Goal: Contribute content: Contribute content

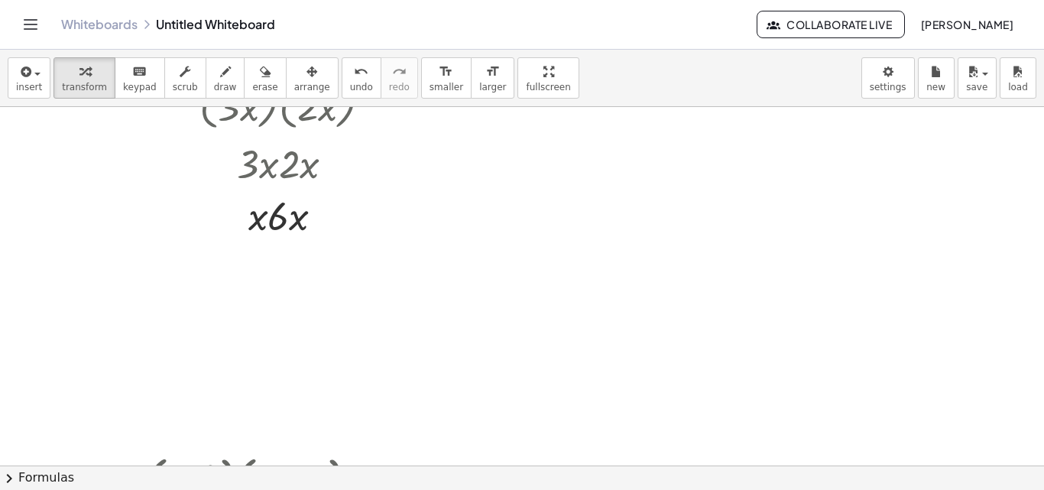
scroll to position [2273, 0]
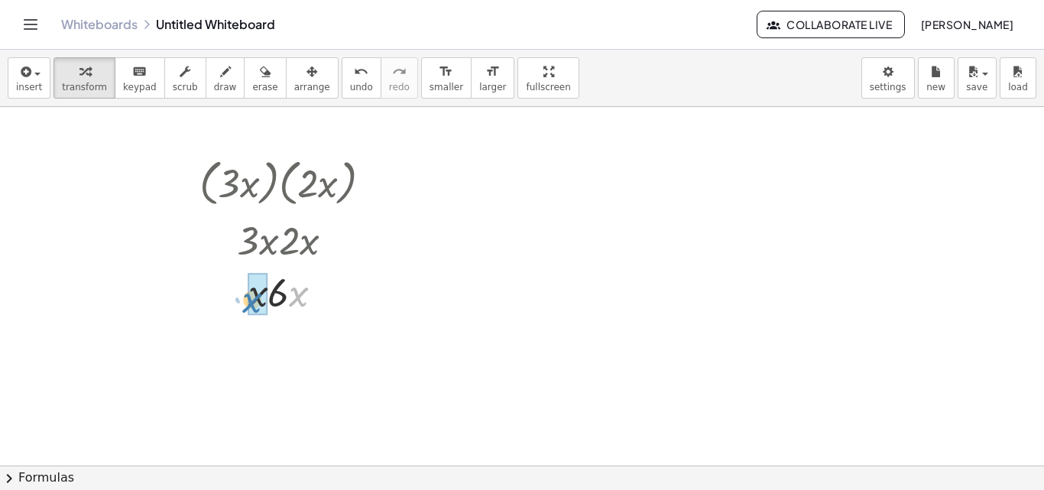
drag, startPoint x: 296, startPoint y: 297, endPoint x: 249, endPoint y: 303, distance: 47.0
drag, startPoint x: 292, startPoint y: 343, endPoint x: 255, endPoint y: 345, distance: 37.5
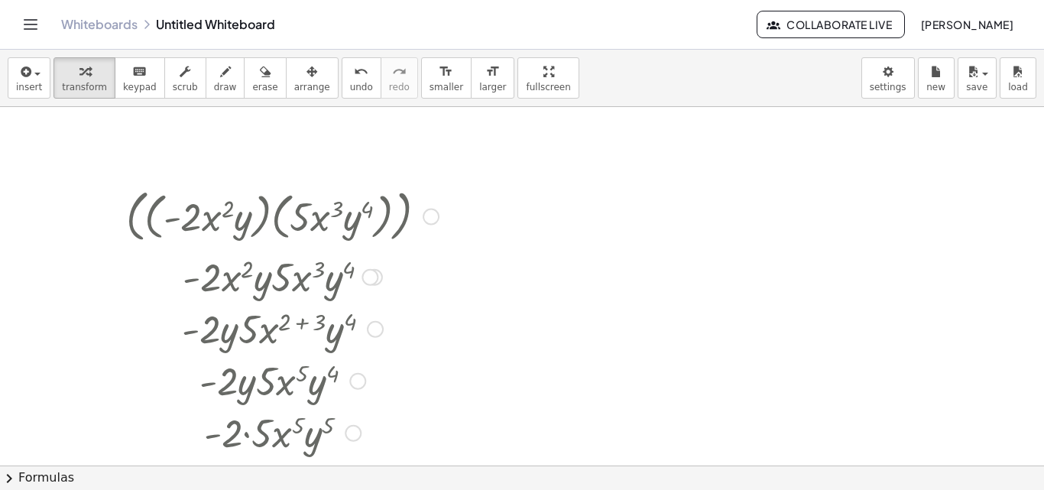
scroll to position [3267, 0]
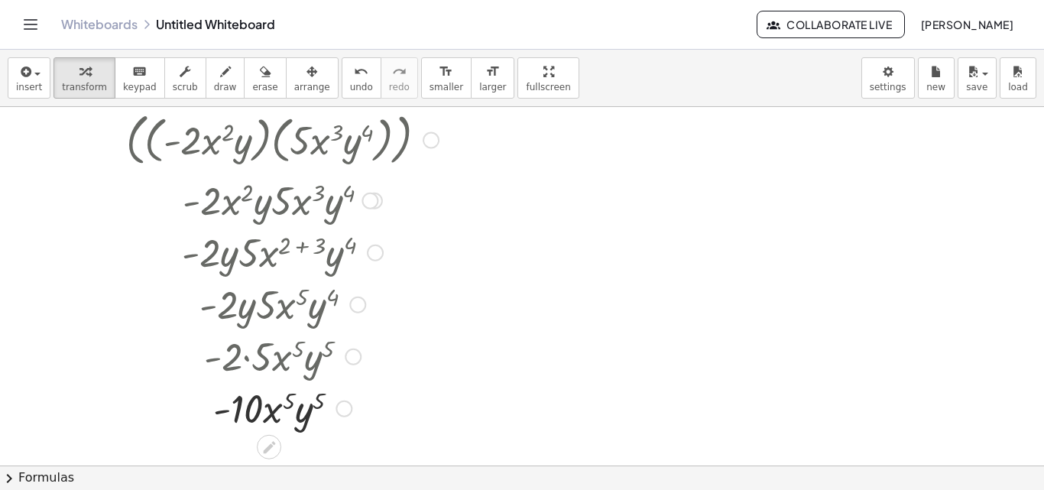
drag, startPoint x: 133, startPoint y: 155, endPoint x: 133, endPoint y: 168, distance: 13.0
click at [133, 168] on div at bounding box center [283, 138] width 328 height 63
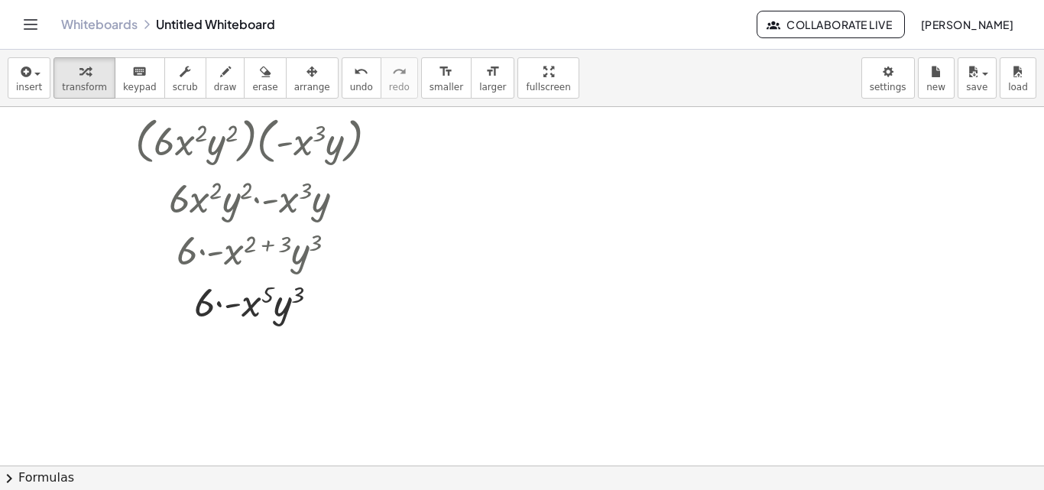
scroll to position [4873, 0]
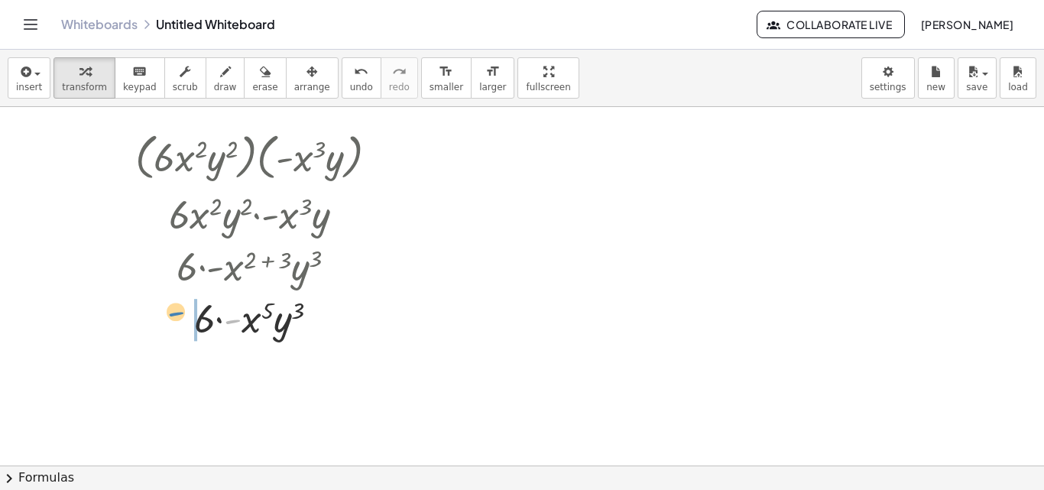
drag, startPoint x: 233, startPoint y: 319, endPoint x: 176, endPoint y: 311, distance: 57.9
click at [176, 311] on div at bounding box center [263, 317] width 270 height 52
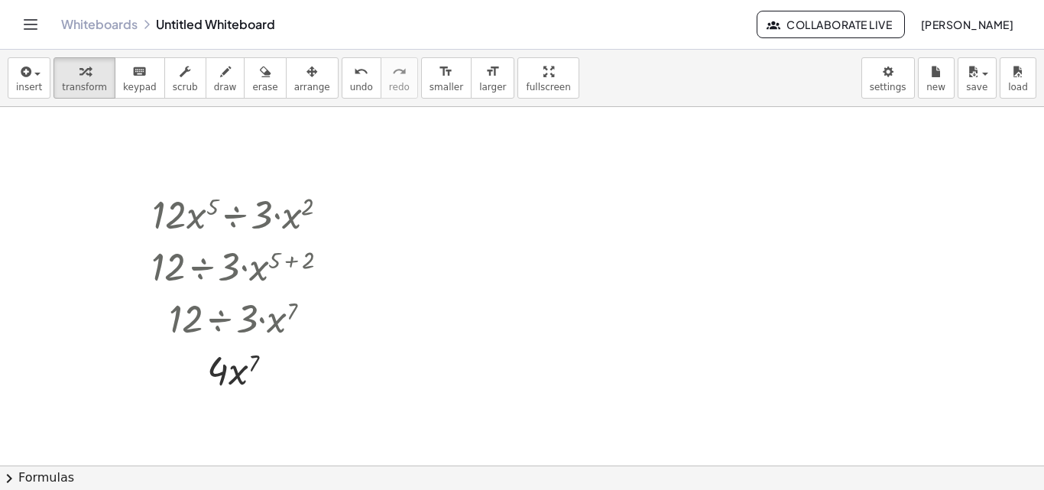
scroll to position [5255, 0]
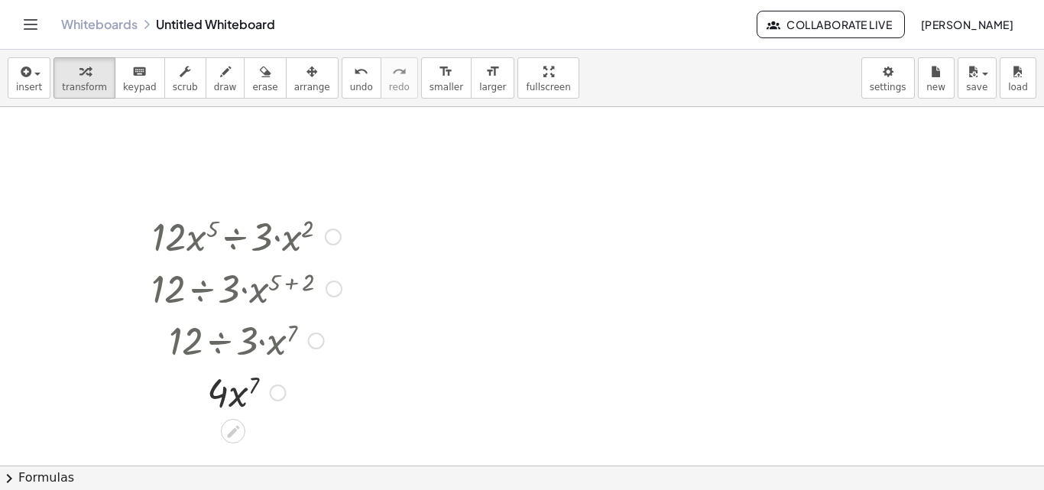
click at [339, 236] on div at bounding box center [333, 237] width 17 height 17
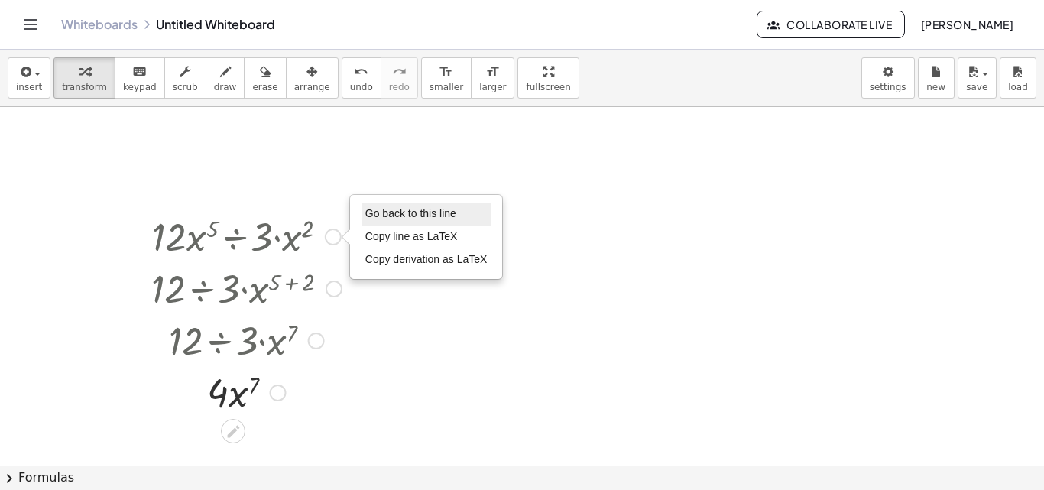
click at [372, 218] on span "Go back to this line" at bounding box center [410, 213] width 91 height 12
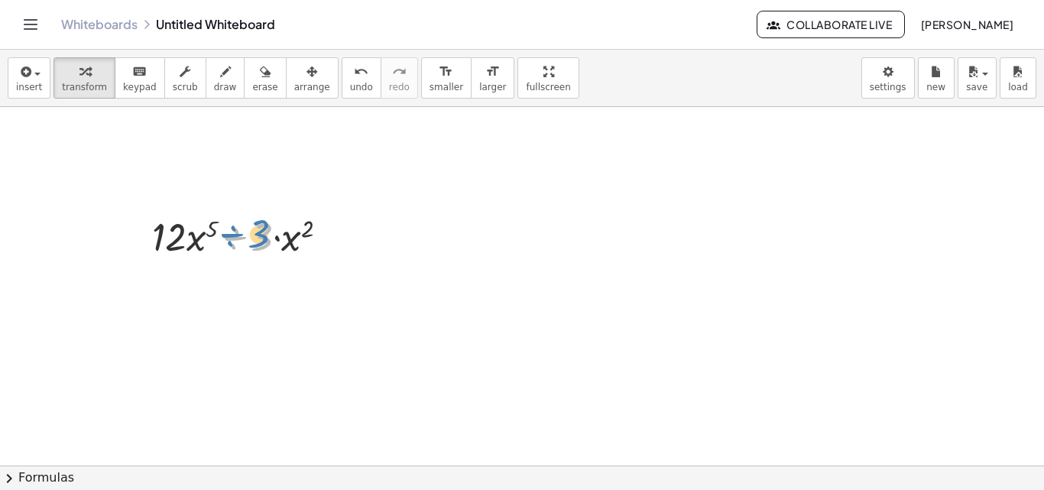
click at [255, 243] on div at bounding box center [247, 236] width 204 height 52
drag, startPoint x: 262, startPoint y: 248, endPoint x: 180, endPoint y: 303, distance: 99.2
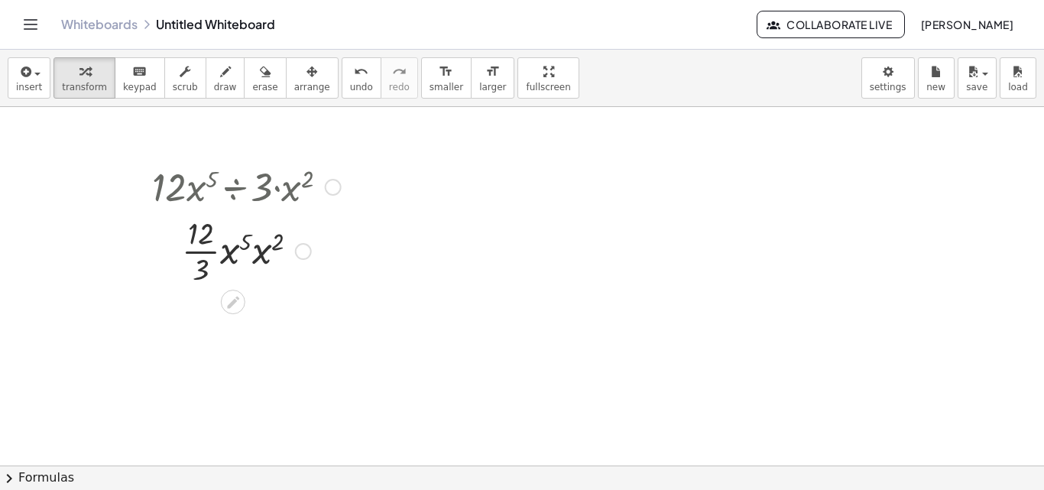
scroll to position [5332, 0]
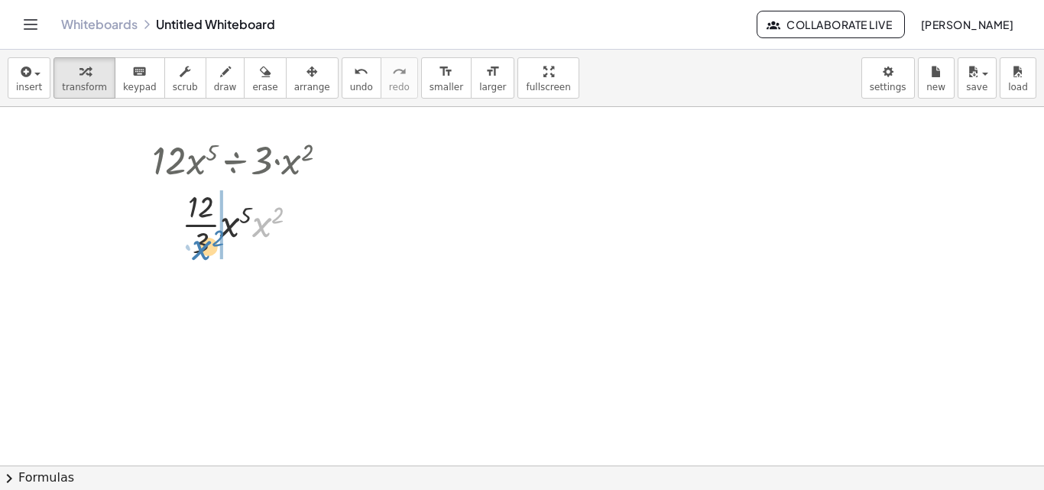
drag, startPoint x: 261, startPoint y: 223, endPoint x: 201, endPoint y: 246, distance: 63.9
click at [201, 246] on div at bounding box center [247, 223] width 204 height 76
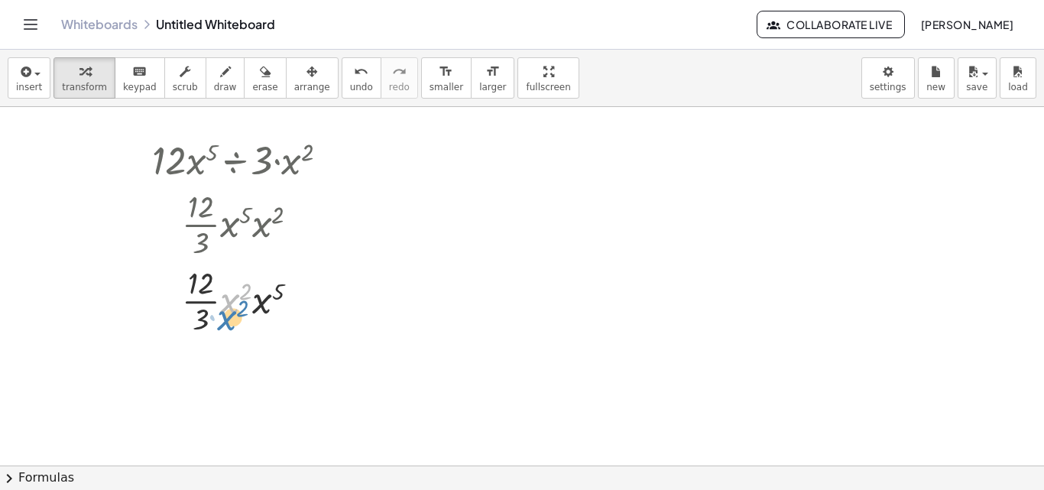
drag, startPoint x: 224, startPoint y: 293, endPoint x: 221, endPoint y: 310, distance: 17.1
click at [221, 310] on div at bounding box center [247, 300] width 204 height 76
drag, startPoint x: 228, startPoint y: 304, endPoint x: 221, endPoint y: 327, distance: 24.7
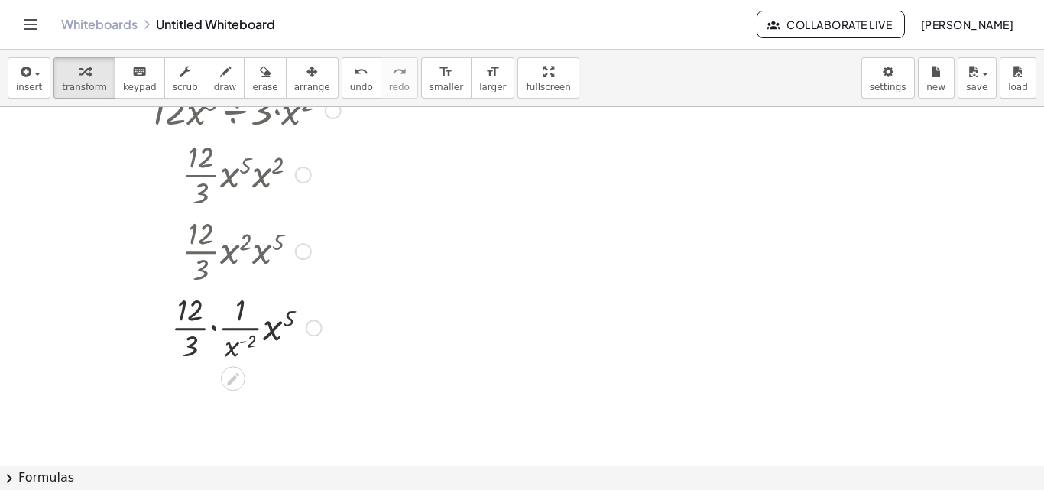
scroll to position [5408, 0]
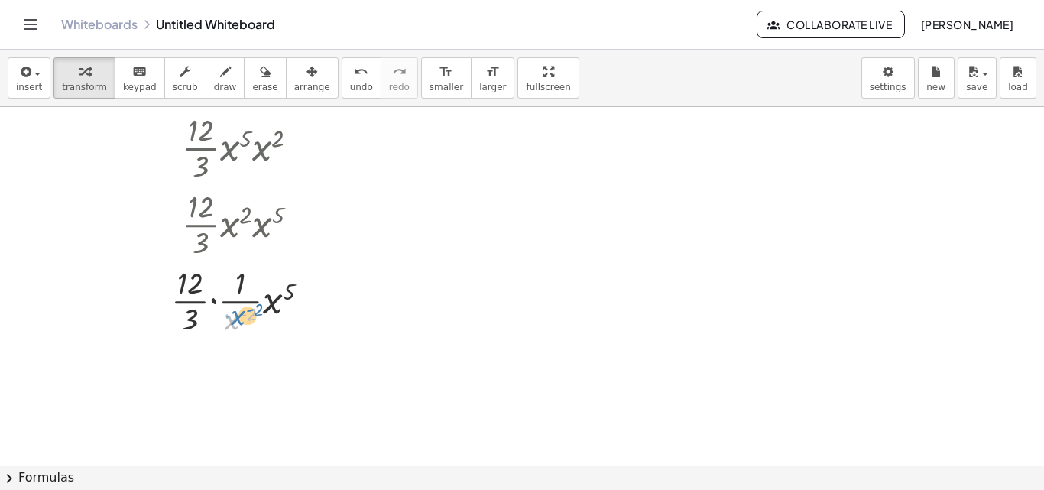
click at [239, 319] on div at bounding box center [247, 300] width 204 height 76
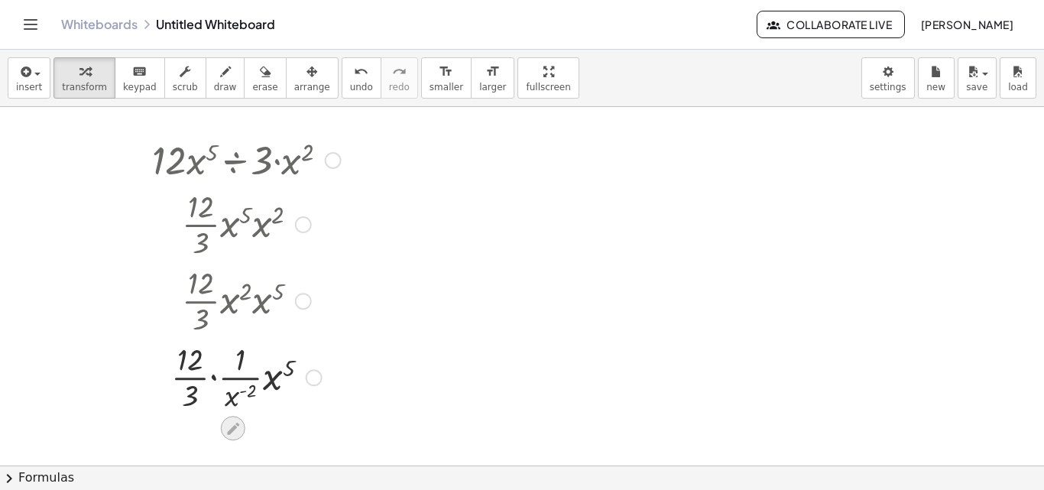
click at [227, 435] on icon at bounding box center [233, 429] width 16 height 16
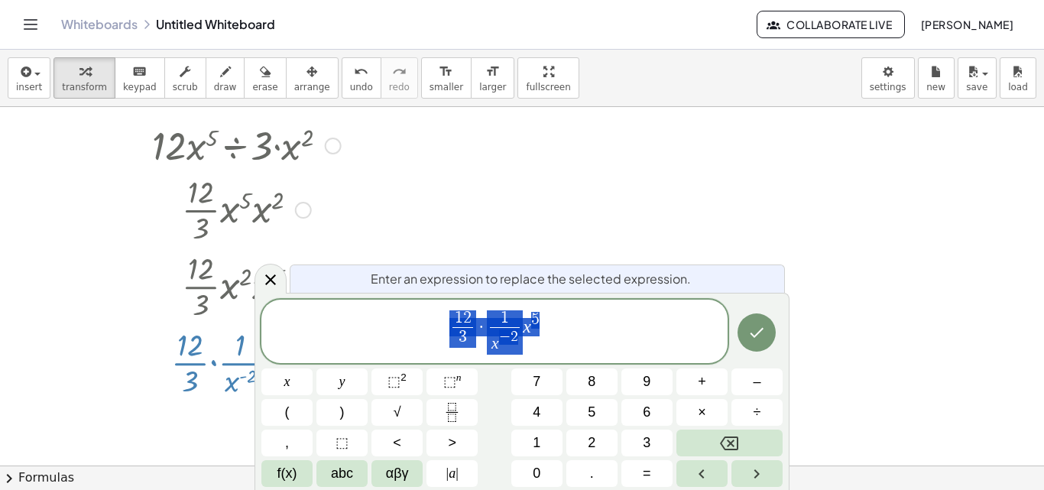
scroll to position [5346, 0]
click at [339, 244] on div at bounding box center [247, 209] width 204 height 76
click at [751, 346] on button "Done" at bounding box center [757, 333] width 38 height 38
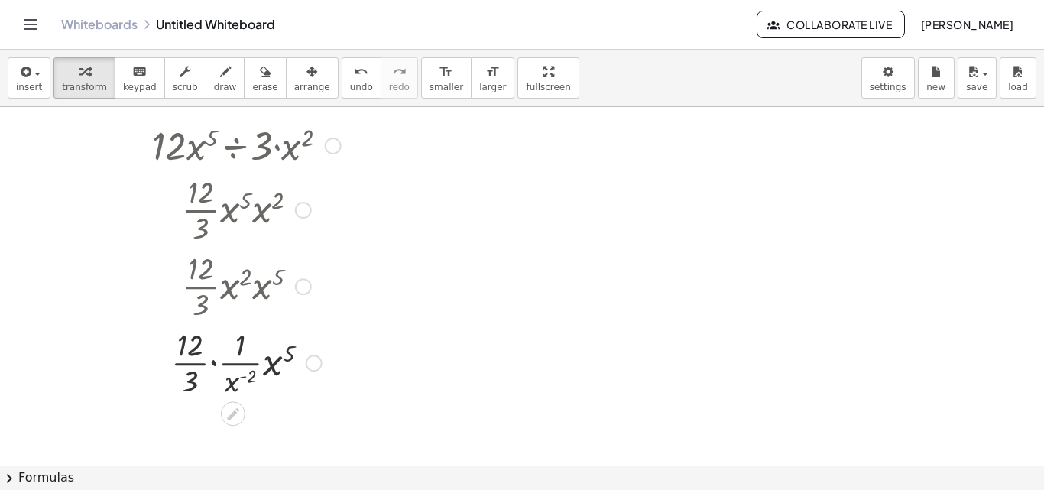
scroll to position [5332, 0]
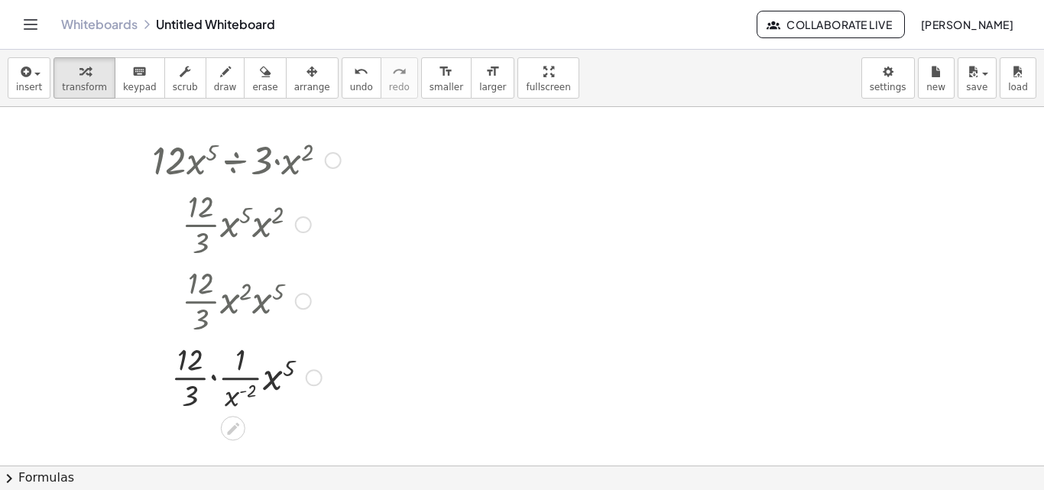
click at [304, 220] on div at bounding box center [303, 224] width 17 height 17
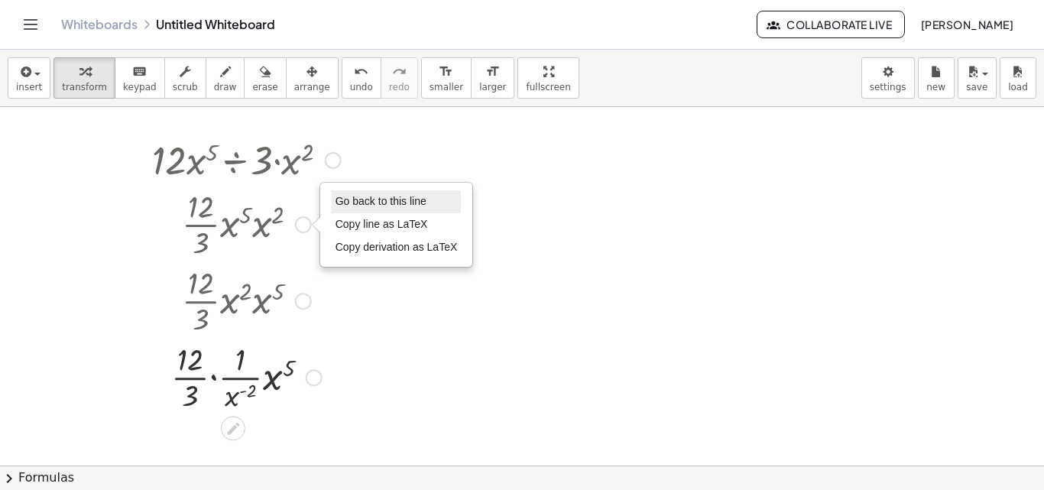
click at [349, 202] on span "Go back to this line" at bounding box center [381, 201] width 91 height 12
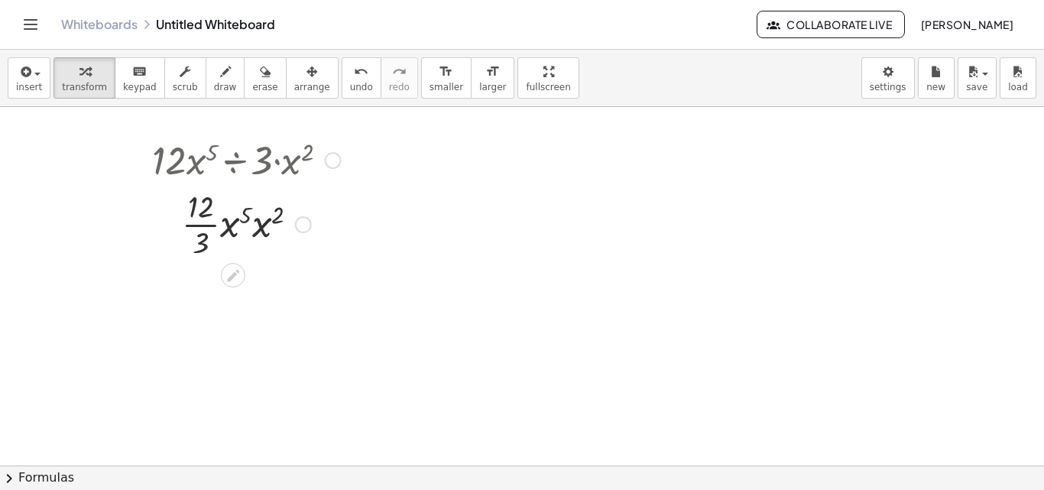
click at [224, 268] on div at bounding box center [233, 275] width 24 height 24
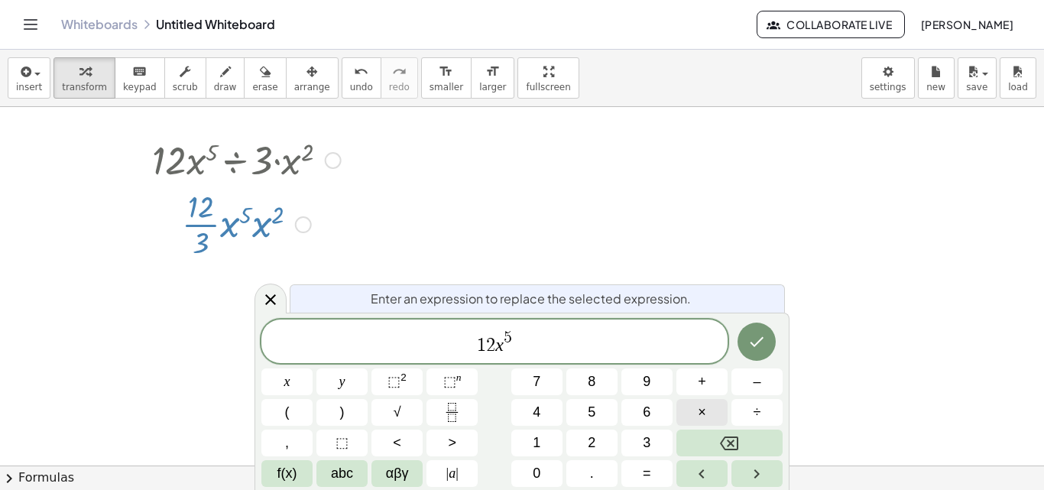
click at [700, 401] on button "×" at bounding box center [702, 412] width 51 height 27
click at [460, 411] on icon "Fraction" at bounding box center [452, 412] width 19 height 19
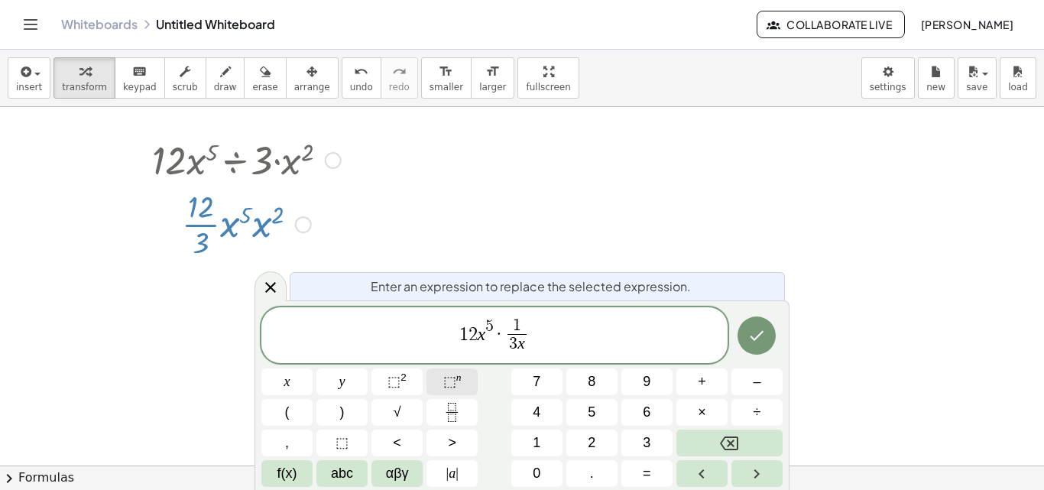
click at [455, 374] on span "⬚" at bounding box center [449, 381] width 13 height 15
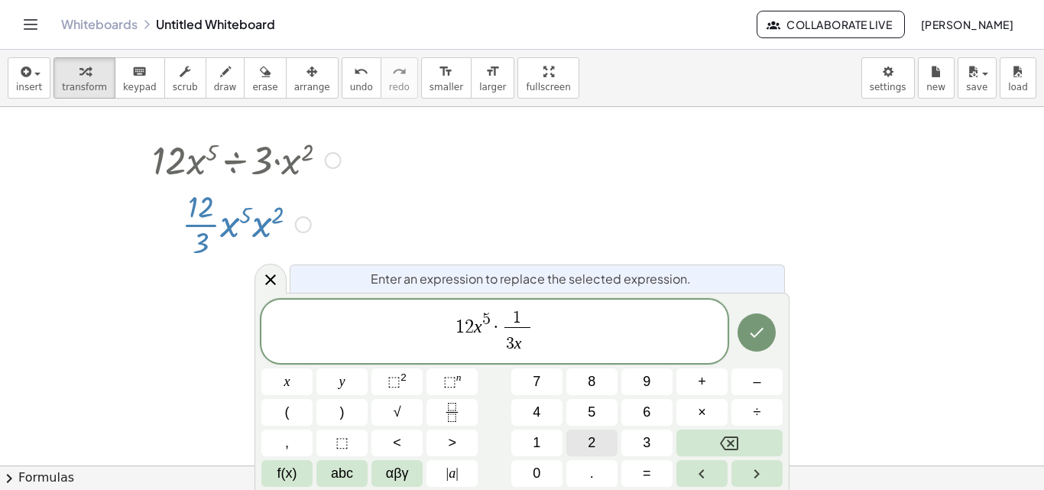
click at [577, 432] on button "2" at bounding box center [592, 443] width 51 height 27
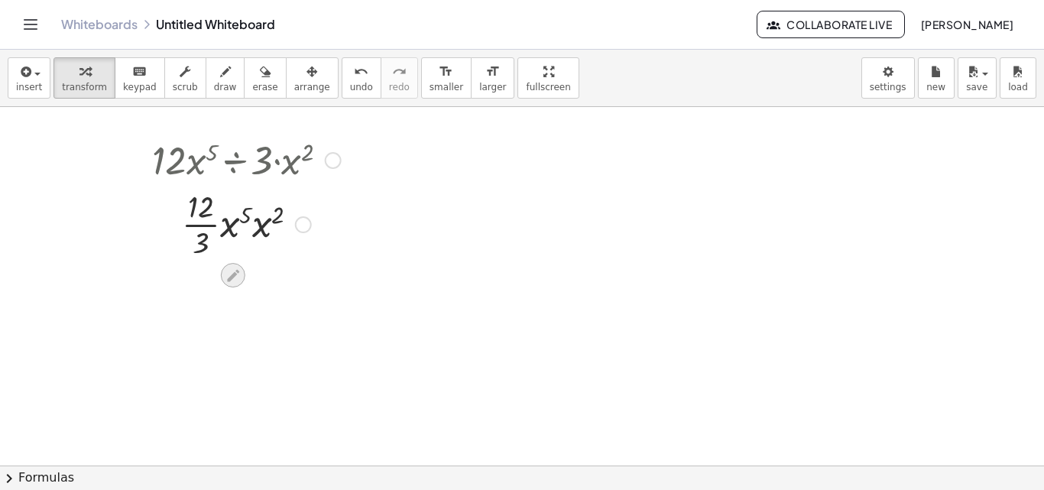
click at [227, 275] on icon at bounding box center [233, 276] width 16 height 16
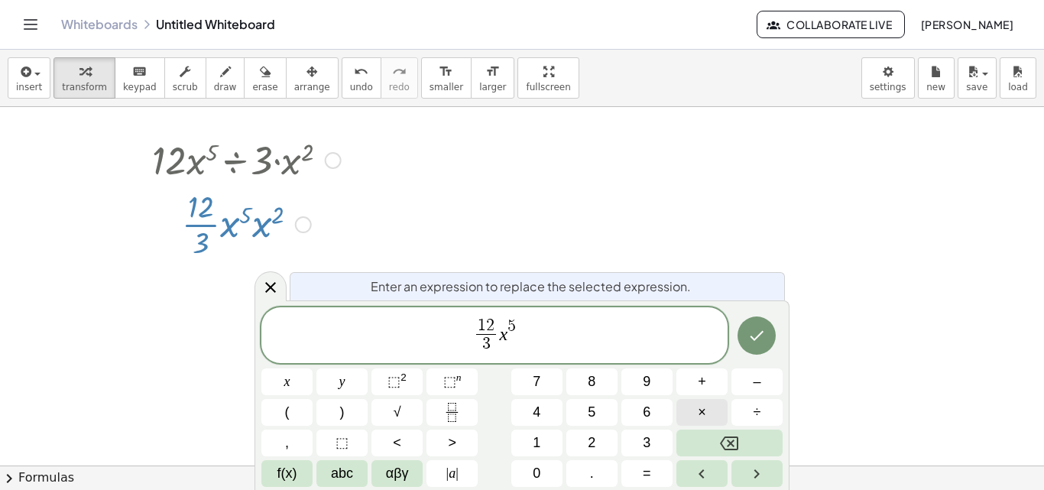
click at [694, 418] on button "×" at bounding box center [702, 412] width 51 height 27
click at [463, 407] on button "Fraction" at bounding box center [452, 412] width 51 height 27
click at [528, 434] on button "1" at bounding box center [537, 443] width 51 height 27
click at [523, 350] on span at bounding box center [520, 344] width 11 height 21
click at [643, 440] on span "3" at bounding box center [647, 443] width 8 height 21
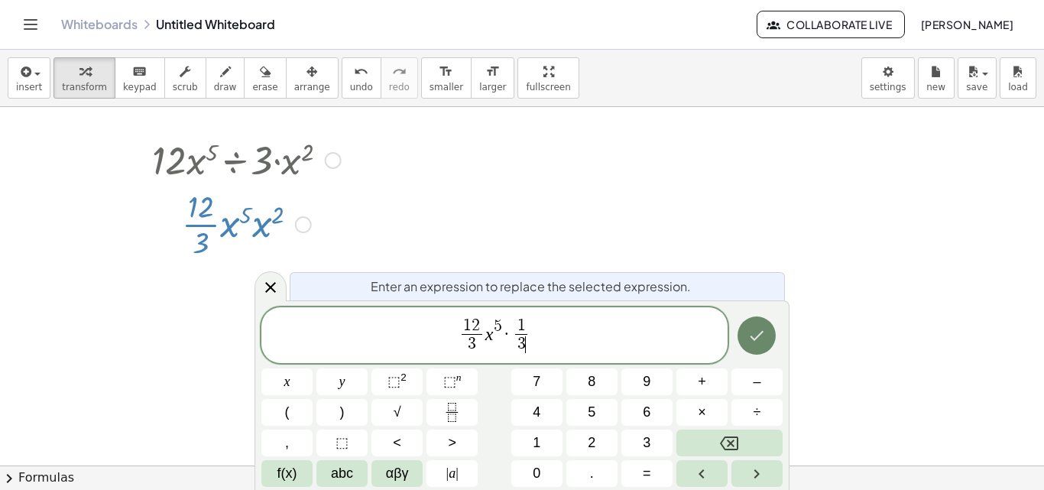
click at [763, 337] on icon "Done" at bounding box center [757, 335] width 18 height 18
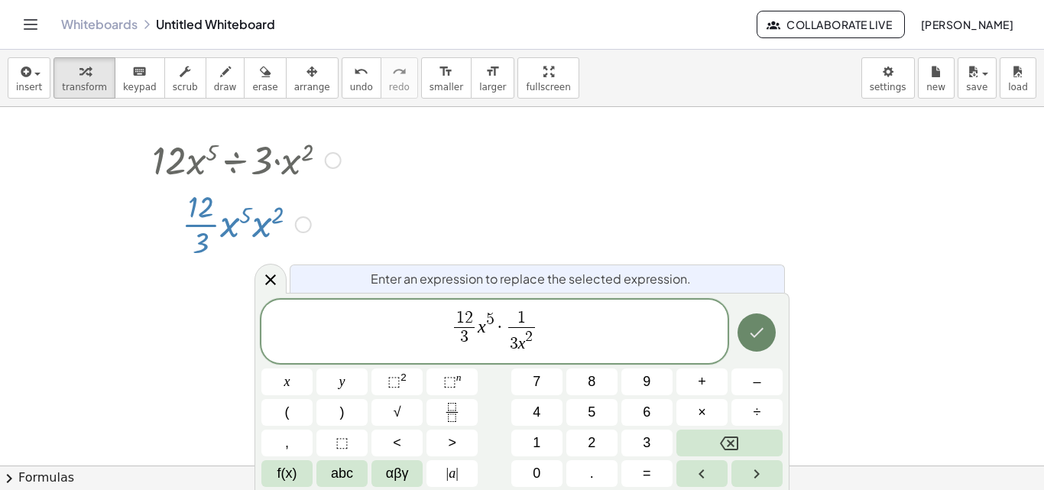
click at [772, 335] on button "Done" at bounding box center [757, 333] width 38 height 38
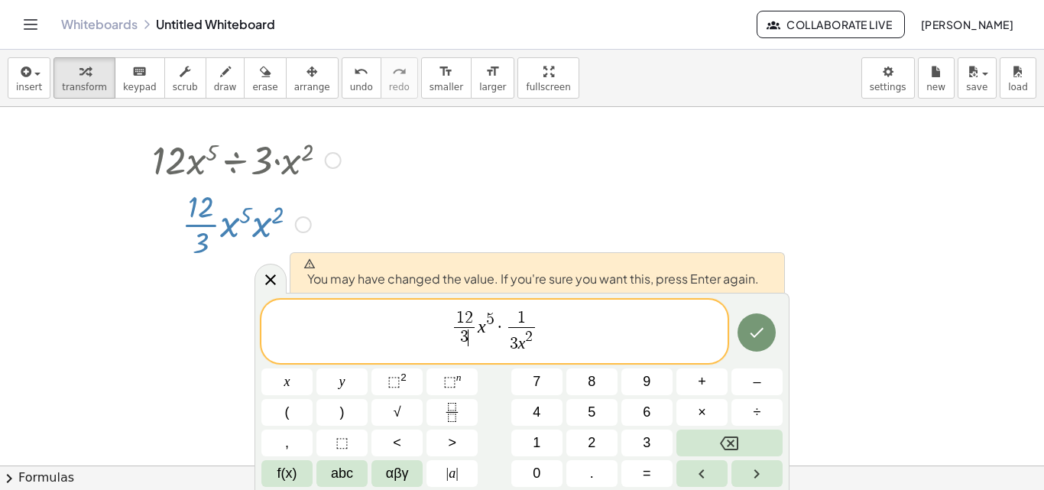
click at [473, 339] on span "3 ​" at bounding box center [464, 337] width 20 height 21
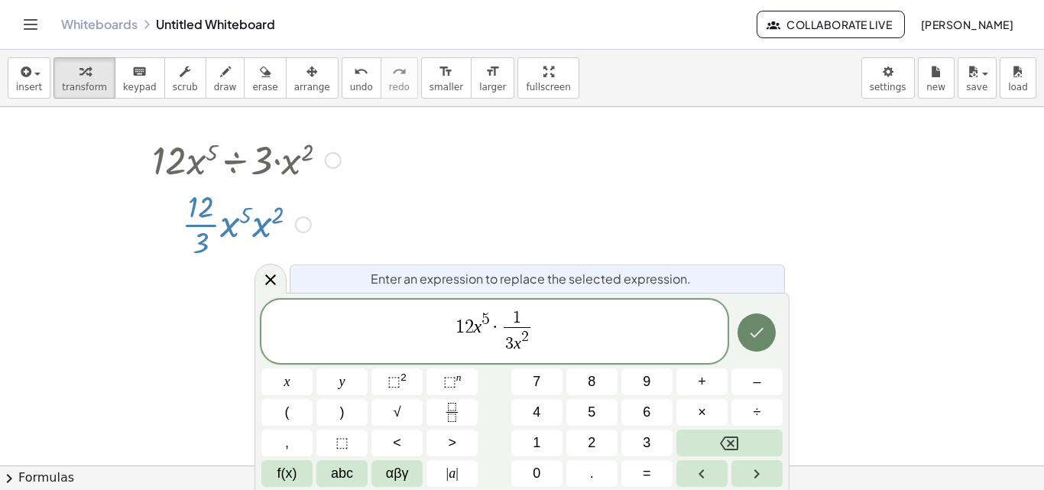
click at [765, 333] on icon "Done" at bounding box center [757, 332] width 18 height 18
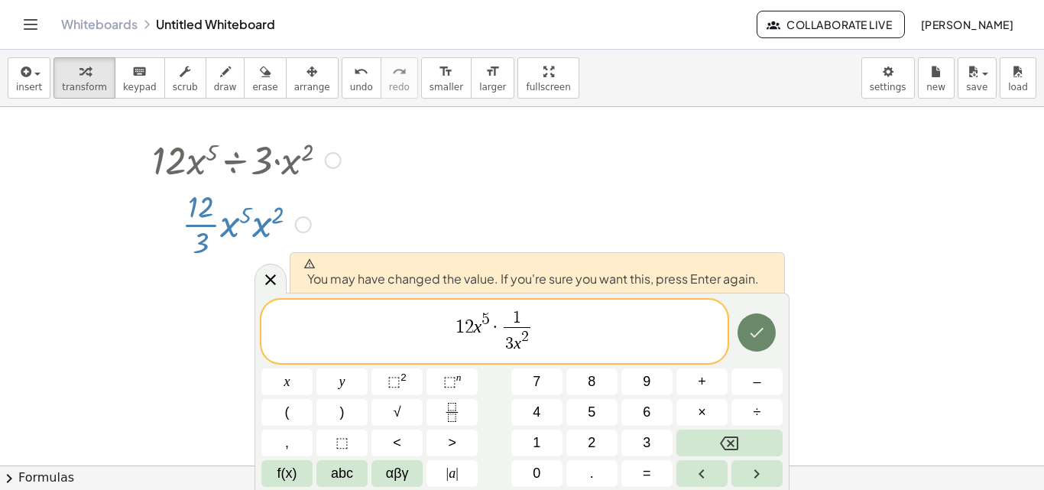
click at [755, 324] on icon "Done" at bounding box center [757, 332] width 18 height 18
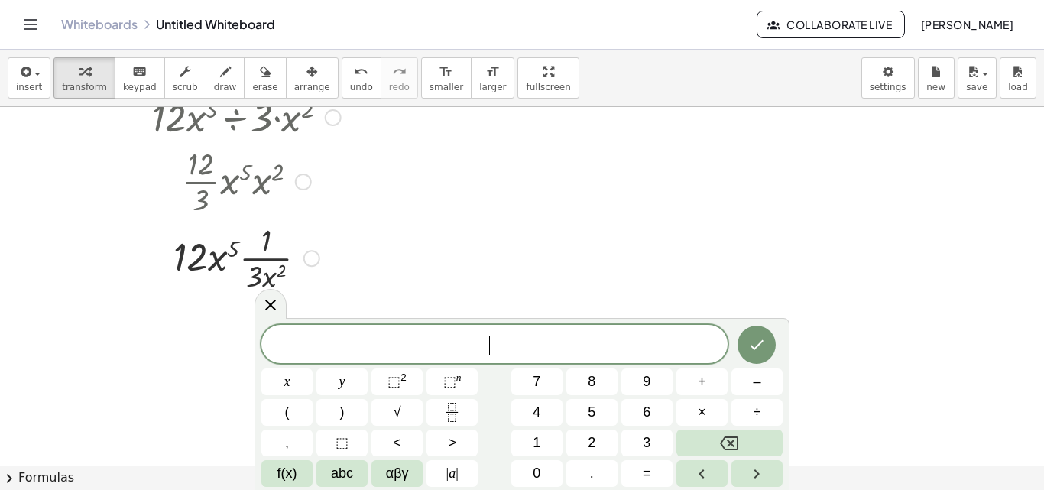
scroll to position [5408, 0]
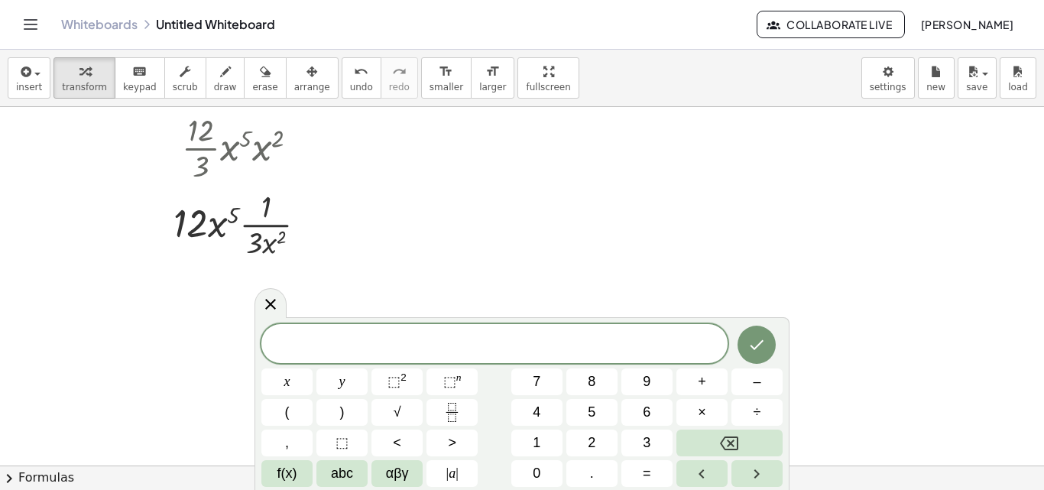
click at [268, 301] on icon at bounding box center [271, 304] width 18 height 18
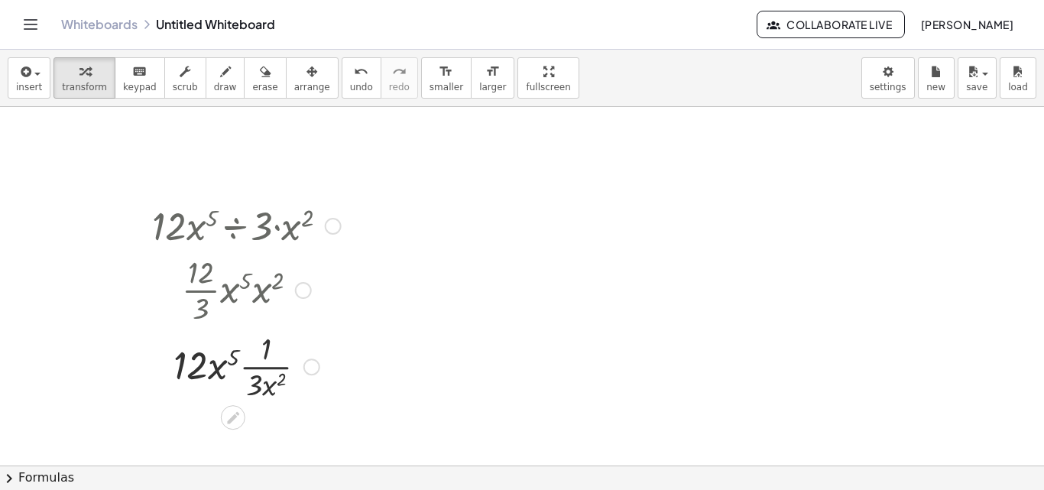
scroll to position [5255, 0]
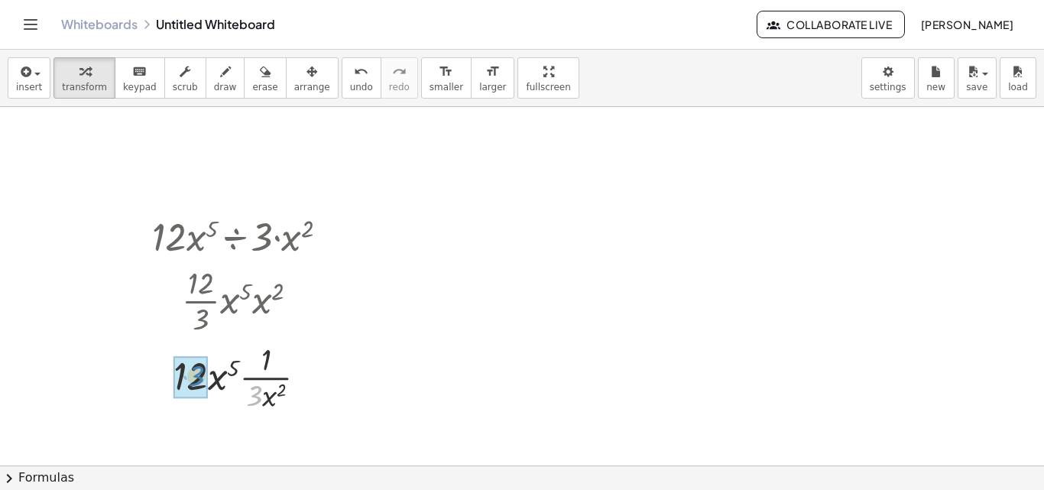
drag, startPoint x: 252, startPoint y: 391, endPoint x: 195, endPoint y: 372, distance: 60.7
click at [254, 401] on div at bounding box center [247, 376] width 204 height 76
drag, startPoint x: 218, startPoint y: 380, endPoint x: 243, endPoint y: 358, distance: 33.6
click at [243, 358] on div at bounding box center [247, 376] width 204 height 76
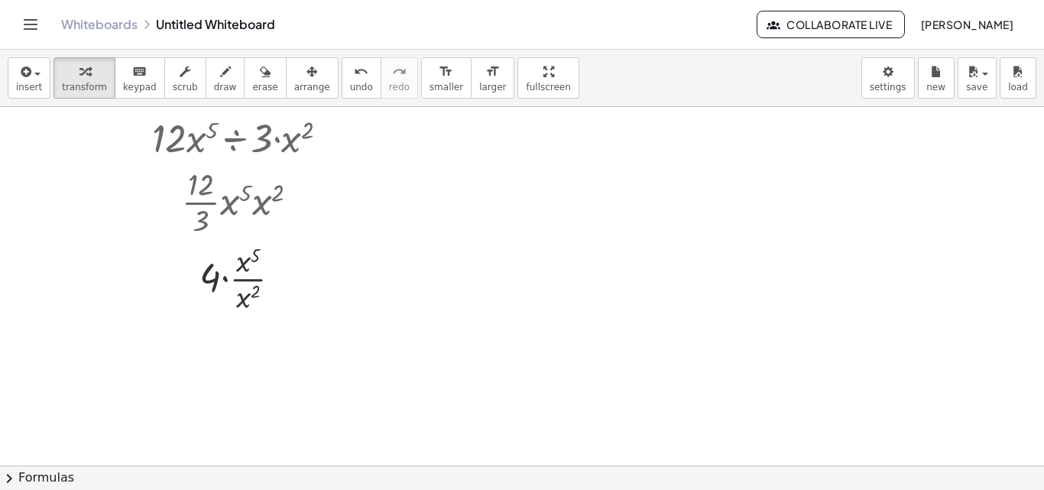
scroll to position [5332, 0]
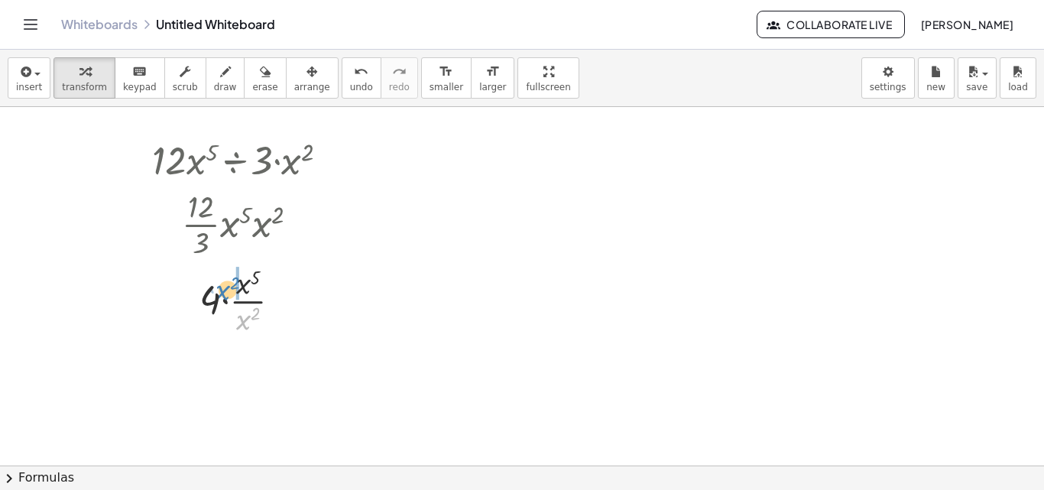
drag, startPoint x: 239, startPoint y: 325, endPoint x: 218, endPoint y: 295, distance: 36.3
click at [218, 295] on div at bounding box center [247, 300] width 204 height 76
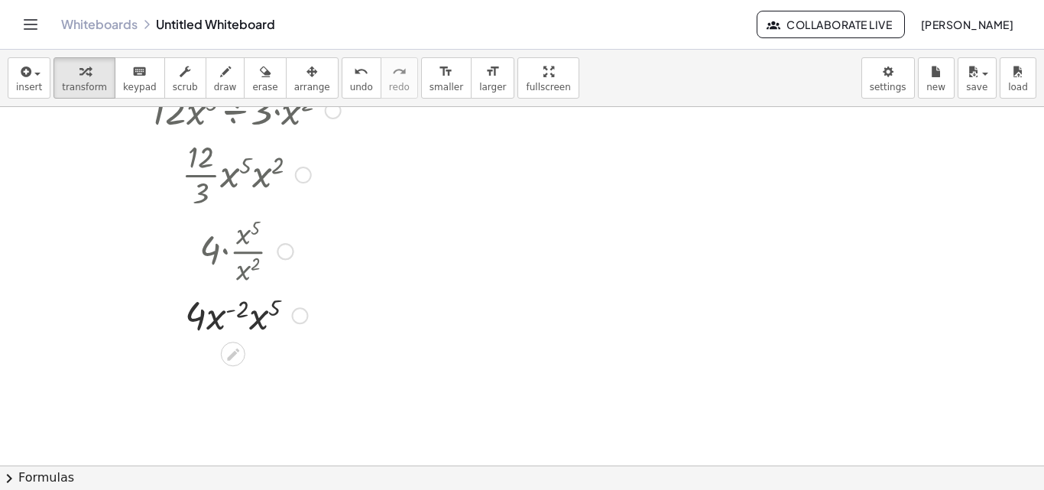
scroll to position [5408, 0]
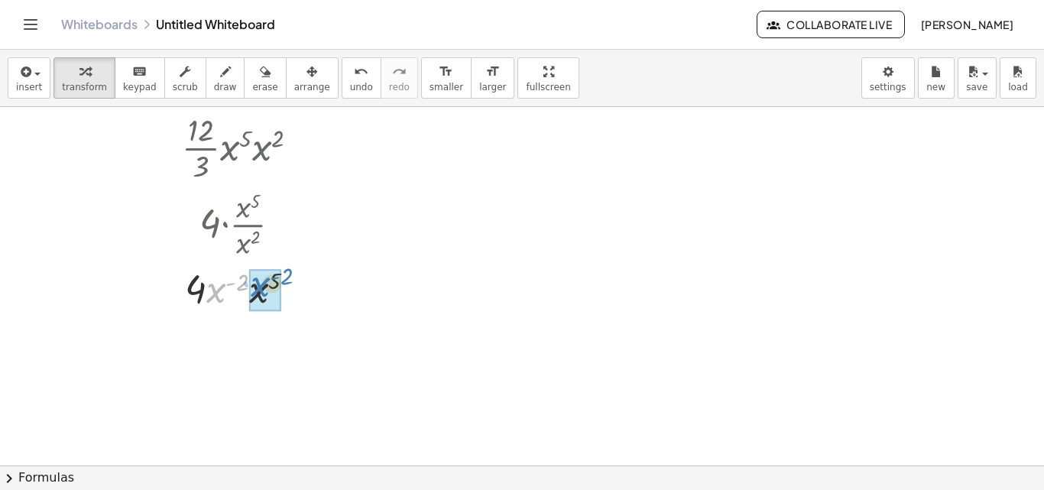
drag, startPoint x: 214, startPoint y: 296, endPoint x: 258, endPoint y: 290, distance: 44.8
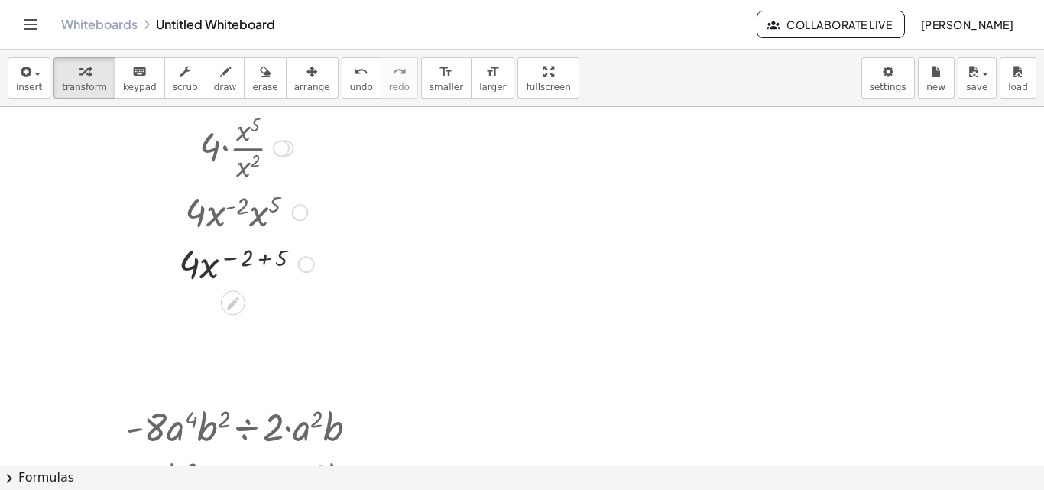
click at [264, 261] on div at bounding box center [247, 263] width 204 height 52
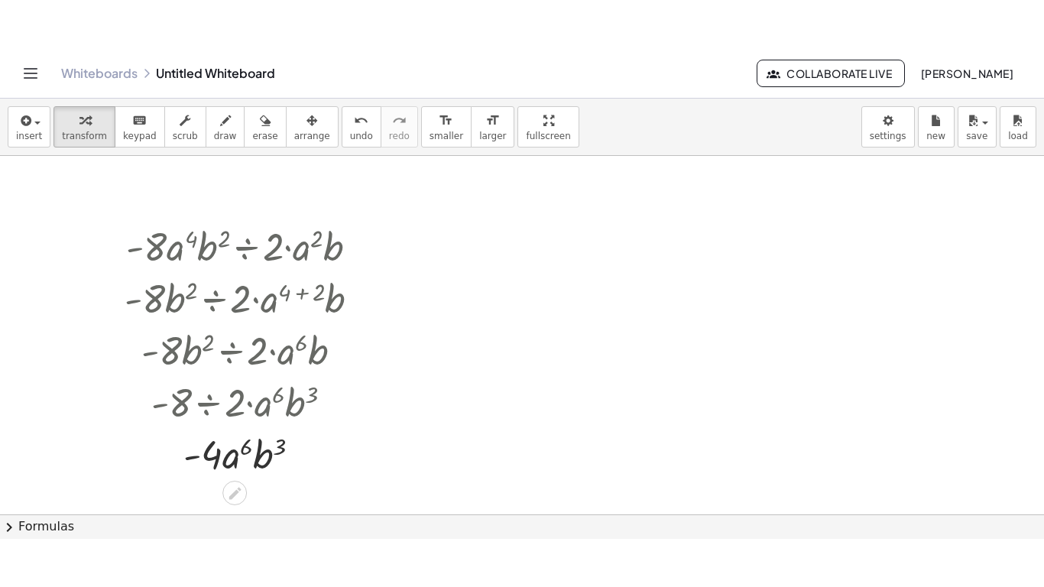
scroll to position [5714, 0]
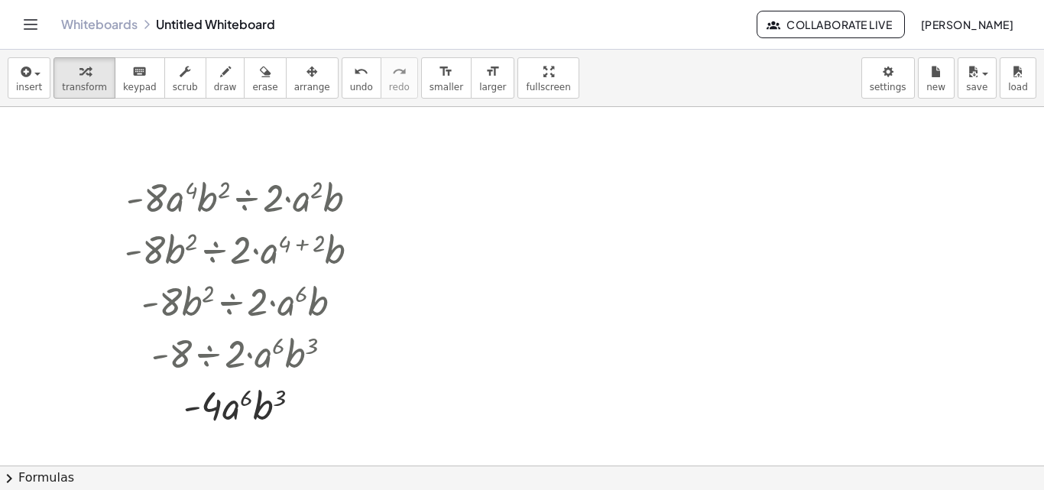
click at [502, 131] on div "insert select one: Math Expression Function Text Youtube Video Graphing Geometr…" at bounding box center [522, 270] width 1044 height 440
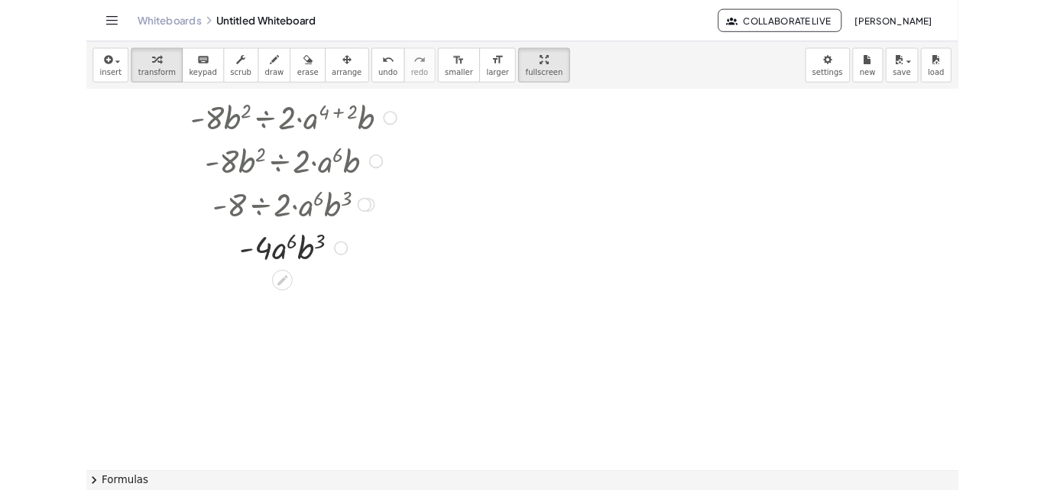
scroll to position [5746, 0]
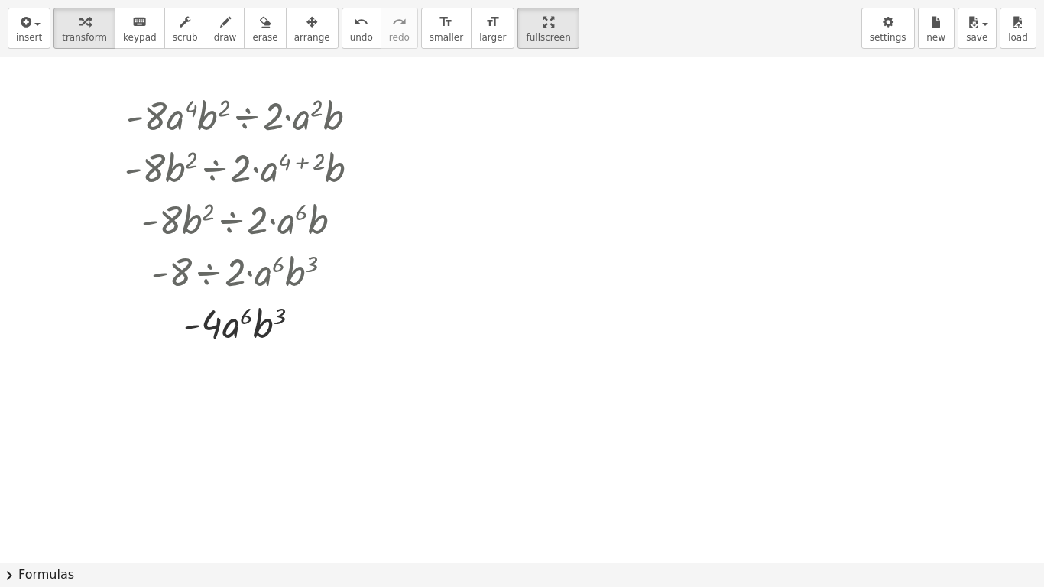
click at [496, 0] on html "Graspable Math Activities Whiteboards Classes Account v1.30.2 | Privacy policy …" at bounding box center [522, 293] width 1044 height 587
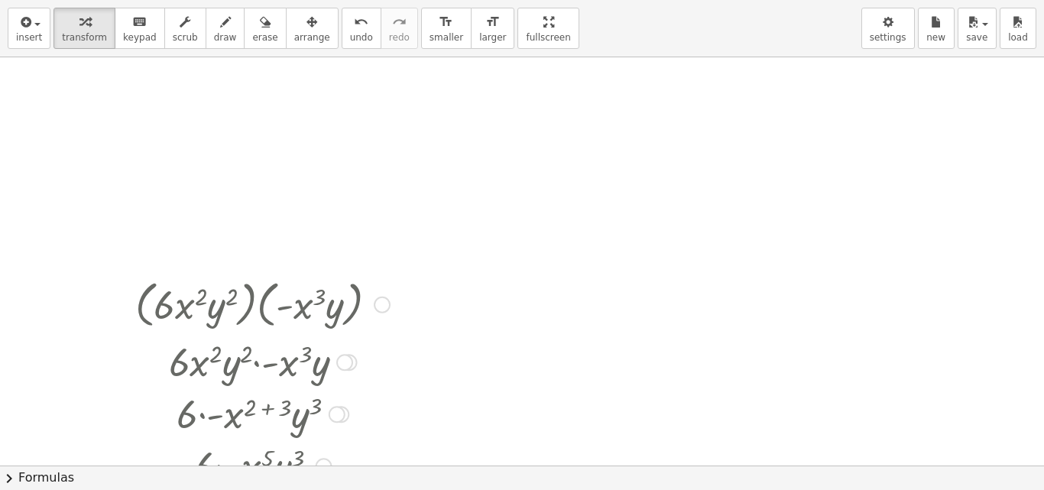
scroll to position [5670, 0]
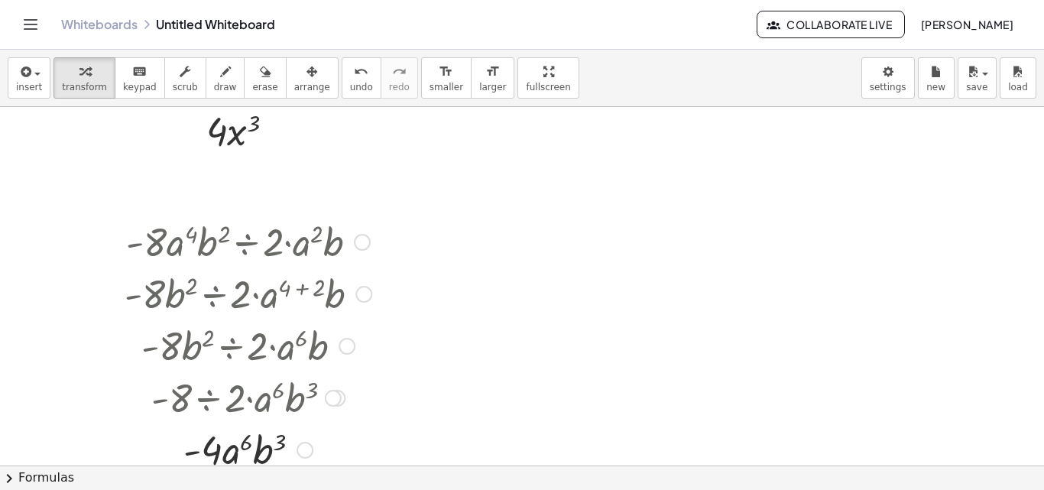
click at [365, 242] on div at bounding box center [362, 242] width 17 height 17
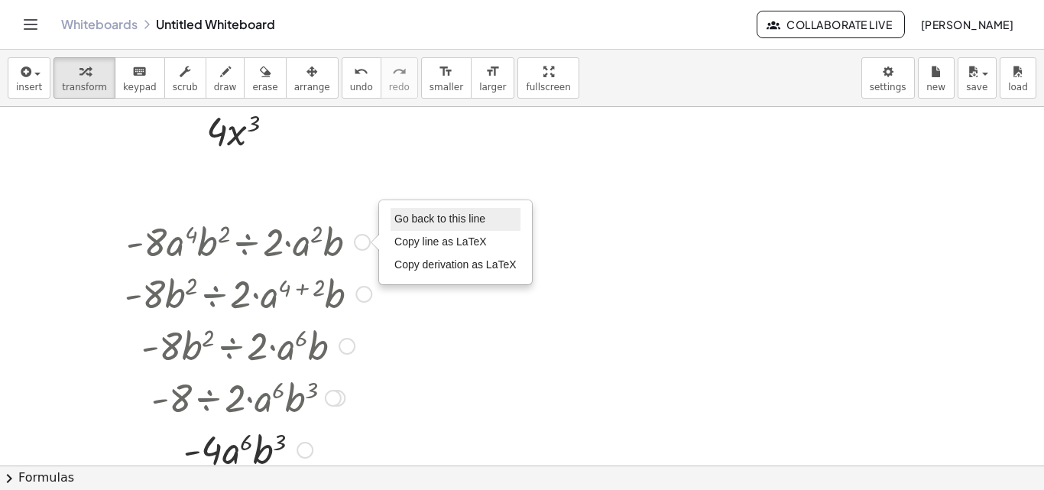
click at [414, 226] on li "Go back to this line" at bounding box center [456, 219] width 130 height 23
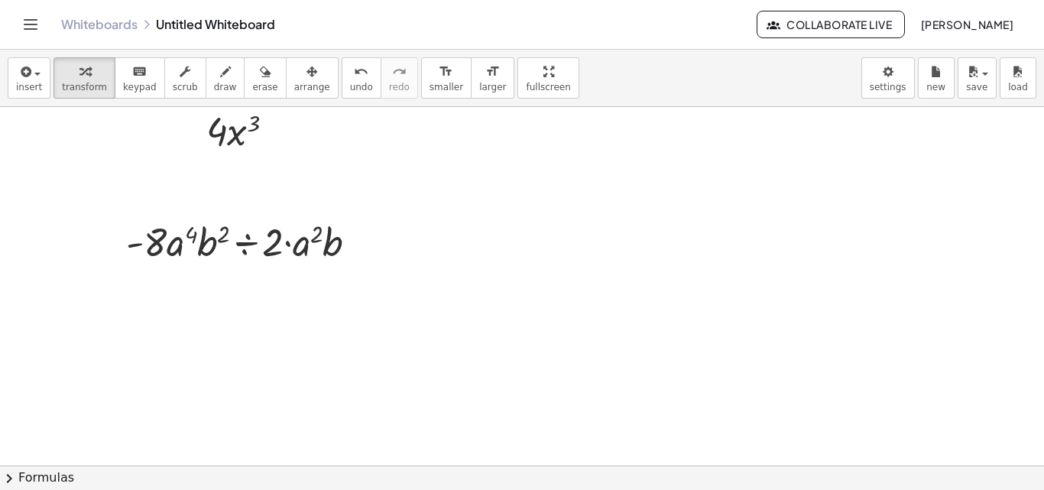
scroll to position [5746, 0]
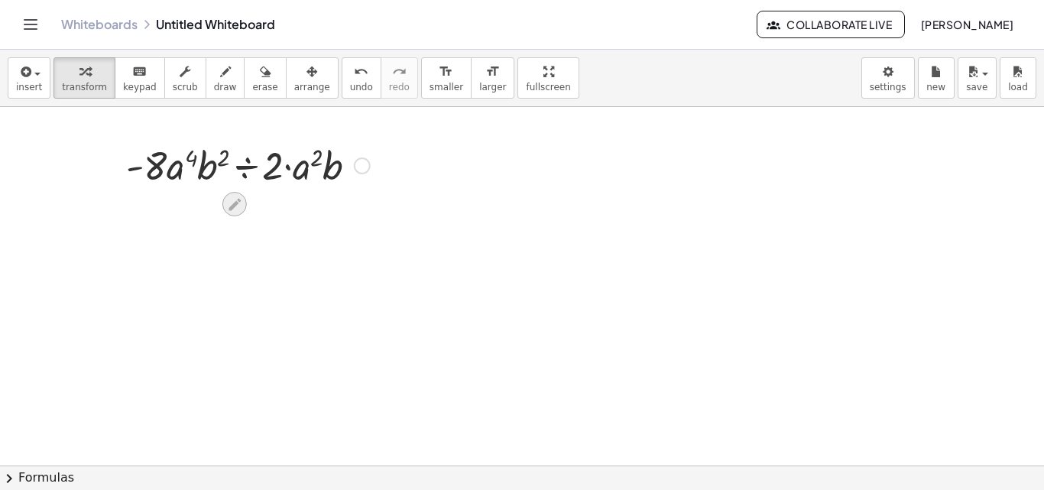
click at [230, 198] on icon at bounding box center [234, 205] width 16 height 16
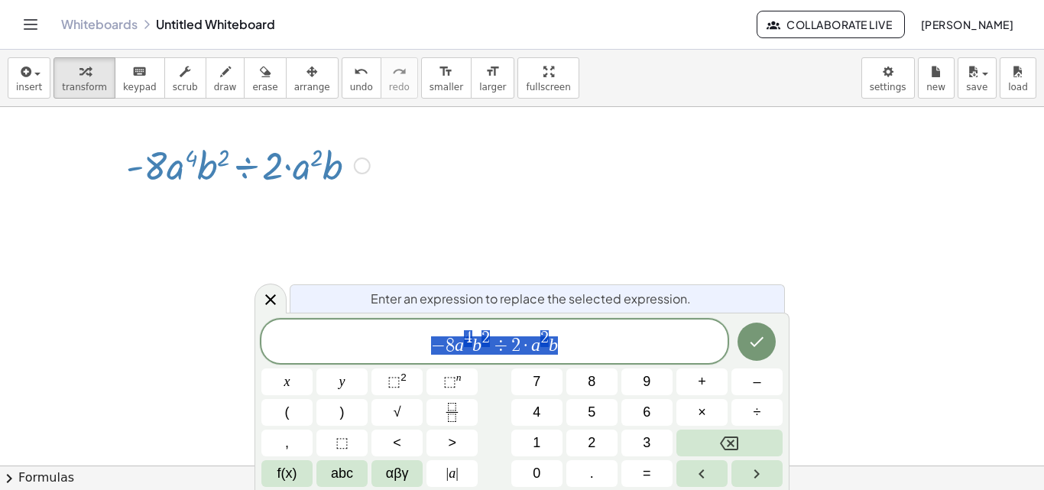
click at [595, 339] on span "− 8 a 4 b 2 ÷ 2 · a 2 b" at bounding box center [495, 343] width 466 height 28
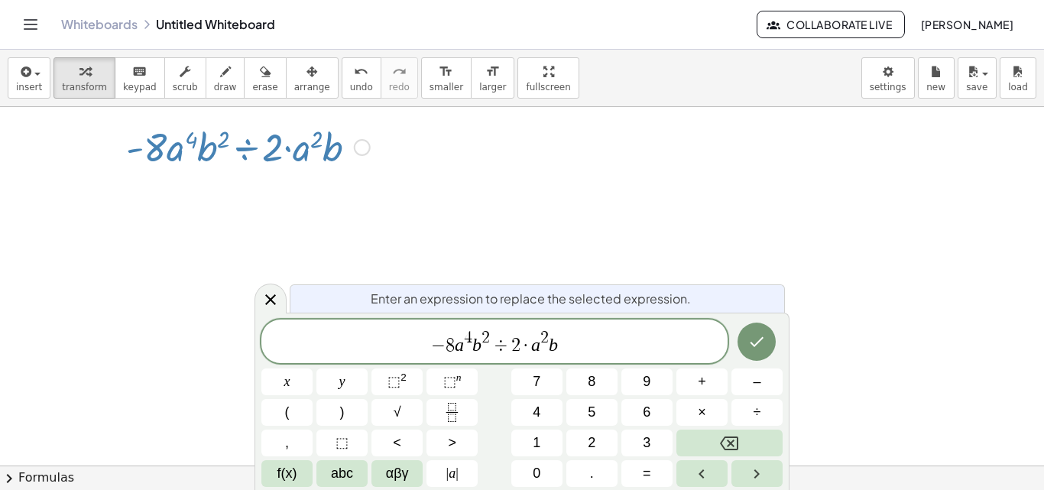
scroll to position [5791, 0]
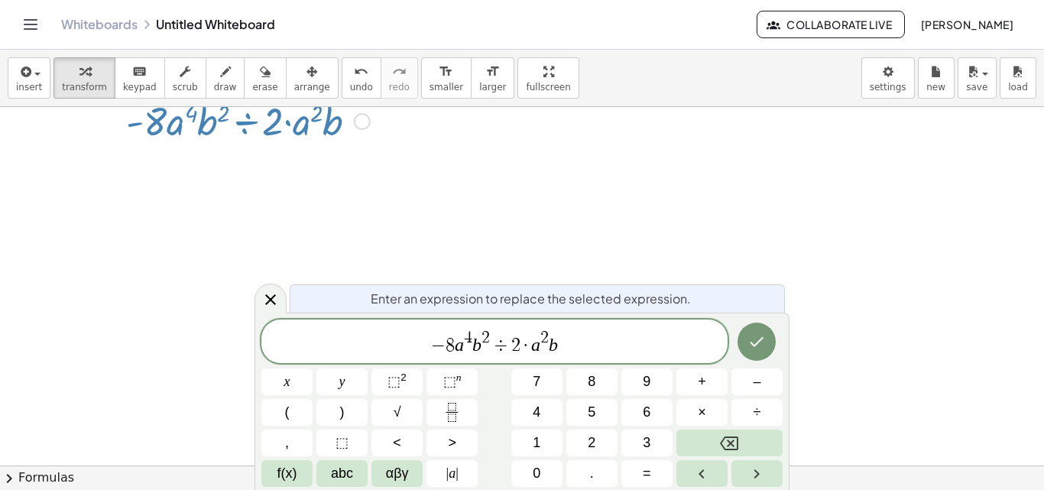
click at [560, 489] on div "Enter an expression to replace the selected expression. − 8 a 4 b 2 ÷ 2 · a 2 b…" at bounding box center [522, 401] width 535 height 177
click at [564, 352] on span "− 8 a 4 b 2 ÷ 2 · a 2 b" at bounding box center [495, 343] width 466 height 28
click at [268, 284] on div at bounding box center [271, 299] width 32 height 30
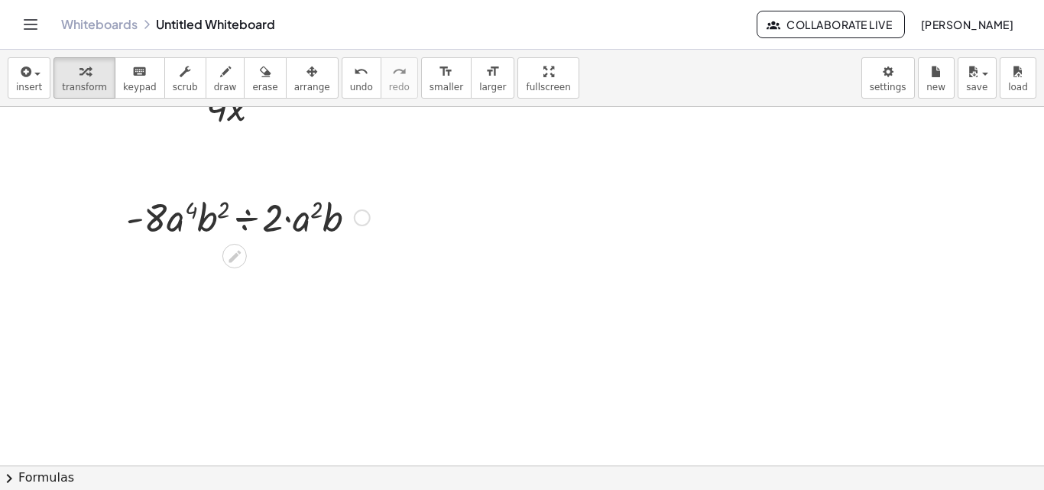
scroll to position [5746, 0]
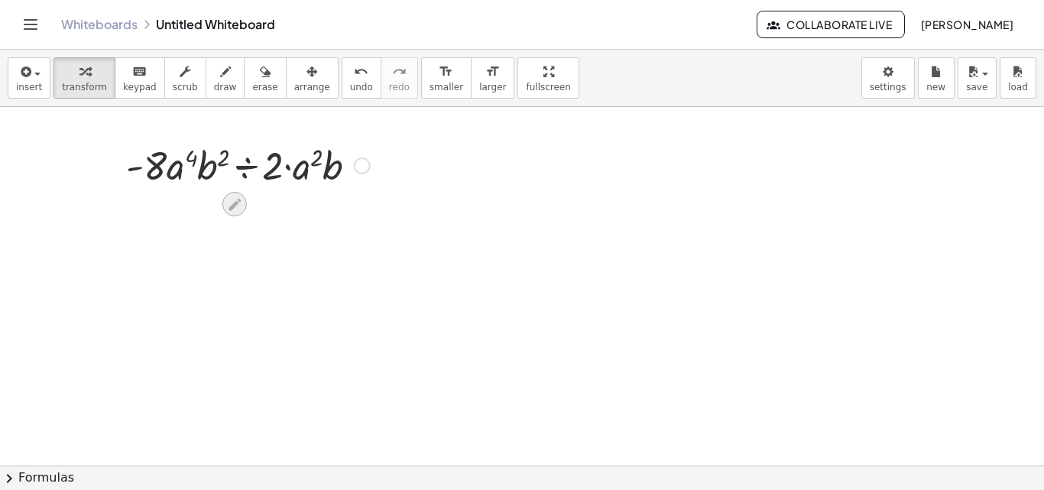
drag, startPoint x: 233, startPoint y: 199, endPoint x: 245, endPoint y: 197, distance: 11.6
click at [236, 199] on icon at bounding box center [234, 205] width 16 height 16
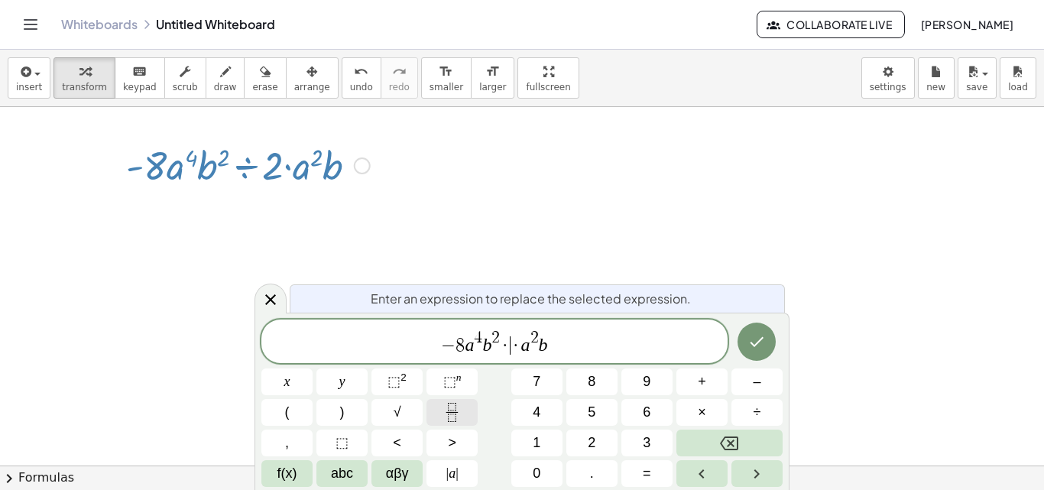
click at [447, 423] on button "Fraction" at bounding box center [452, 412] width 51 height 27
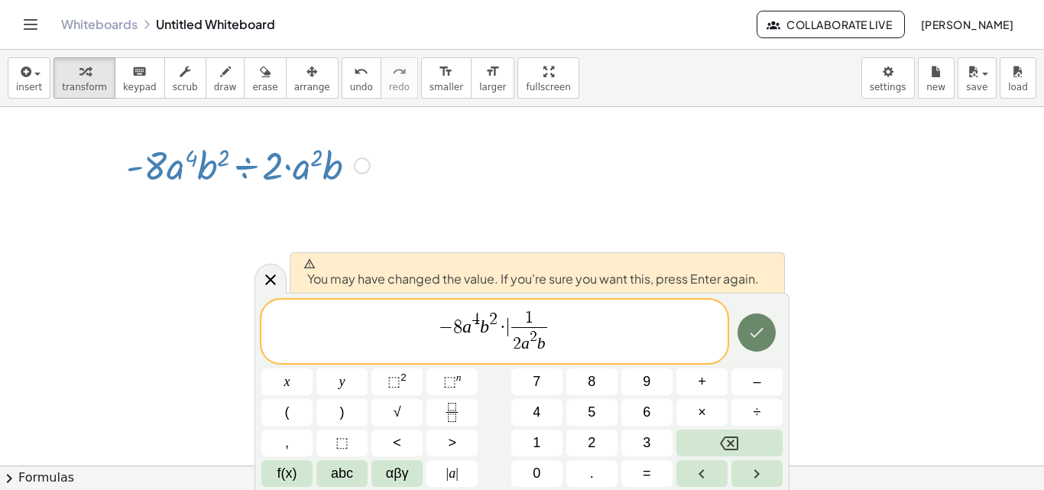
click at [760, 331] on icon "Done" at bounding box center [758, 332] width 14 height 10
click at [760, 331] on button "Done" at bounding box center [757, 333] width 38 height 38
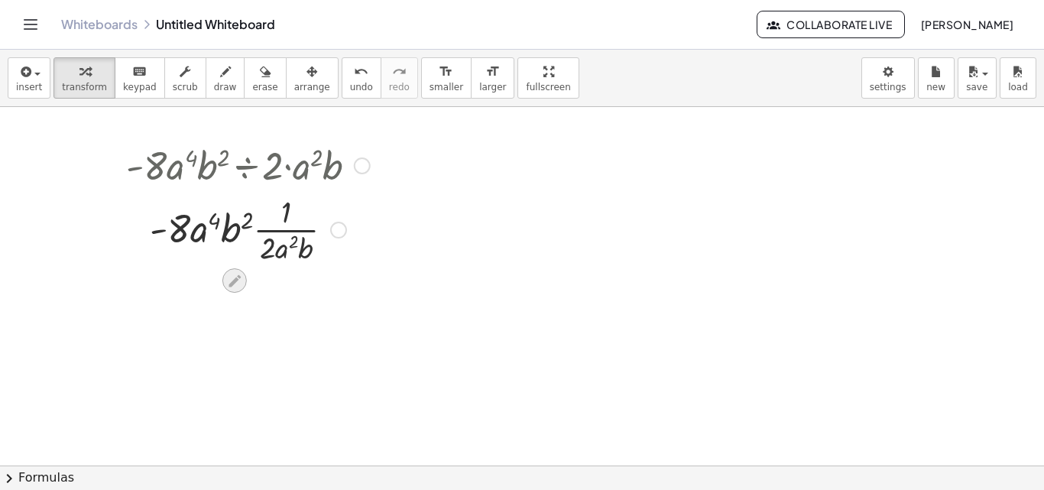
click at [239, 276] on icon at bounding box center [235, 281] width 12 height 12
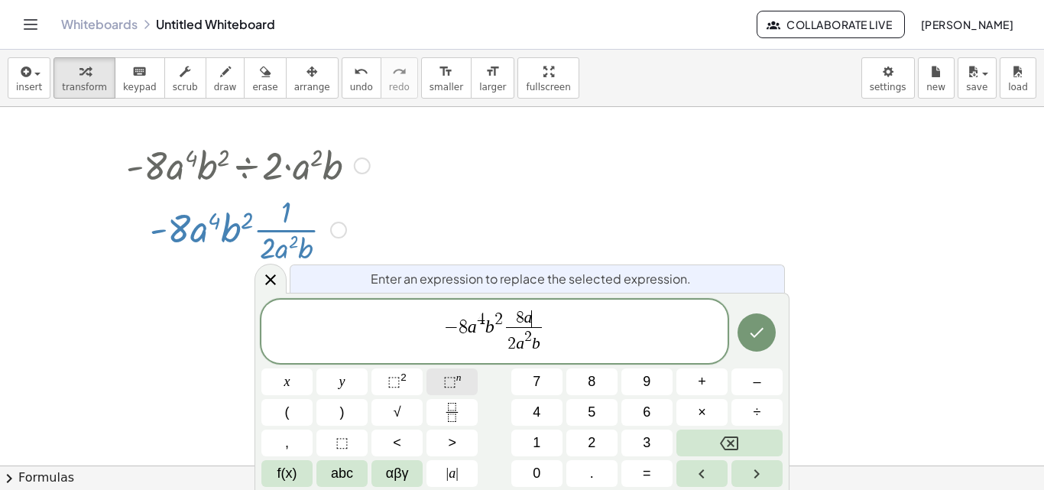
click at [444, 381] on span "⬚" at bounding box center [449, 381] width 13 height 15
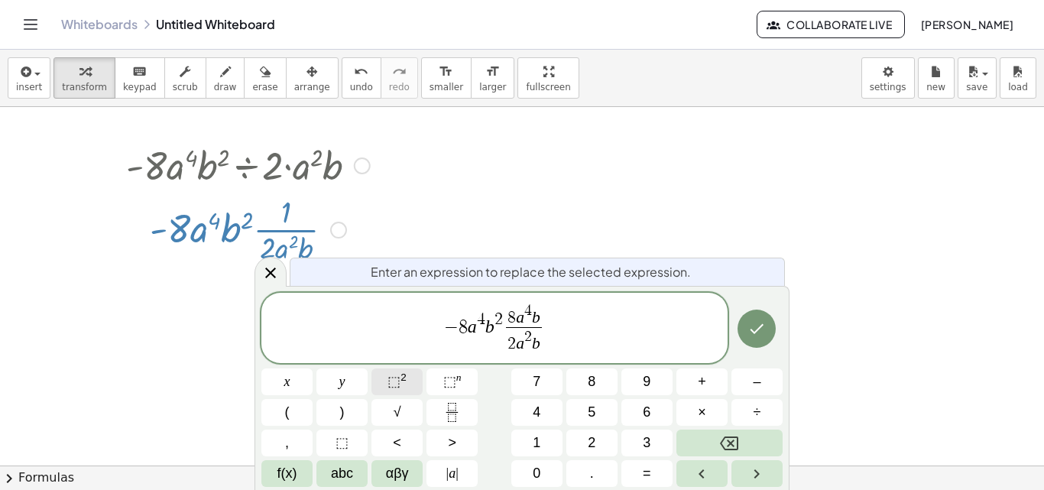
click at [407, 379] on button "⬚ 2" at bounding box center [397, 382] width 51 height 27
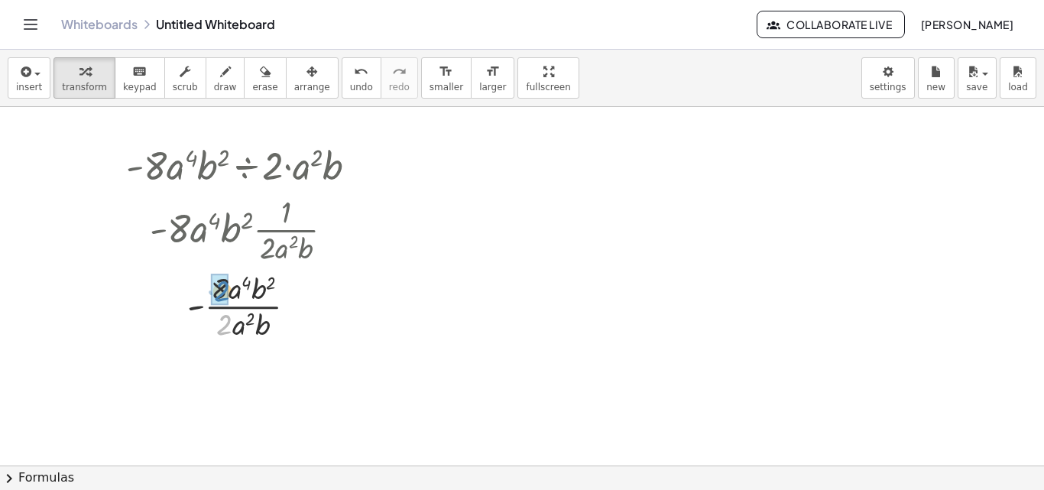
drag, startPoint x: 226, startPoint y: 320, endPoint x: 223, endPoint y: 287, distance: 33.7
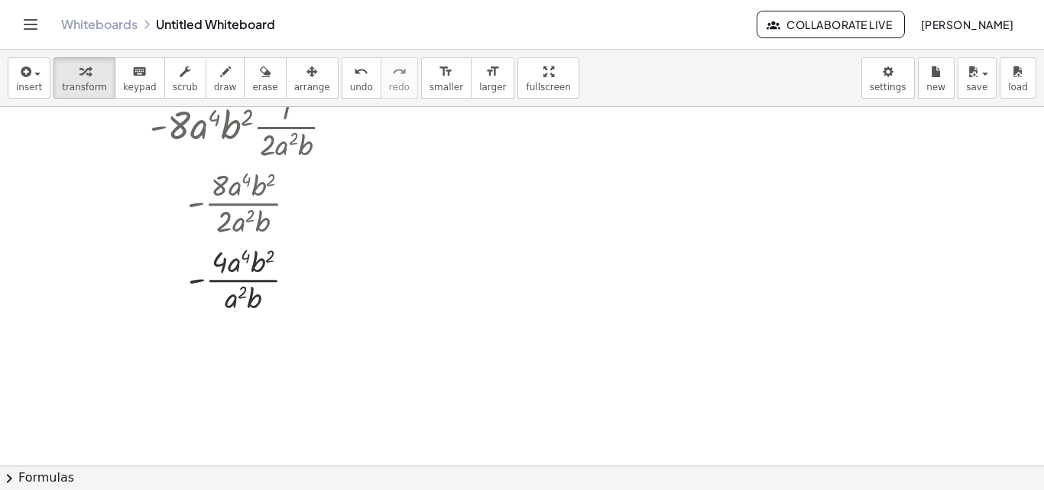
scroll to position [5823, 0]
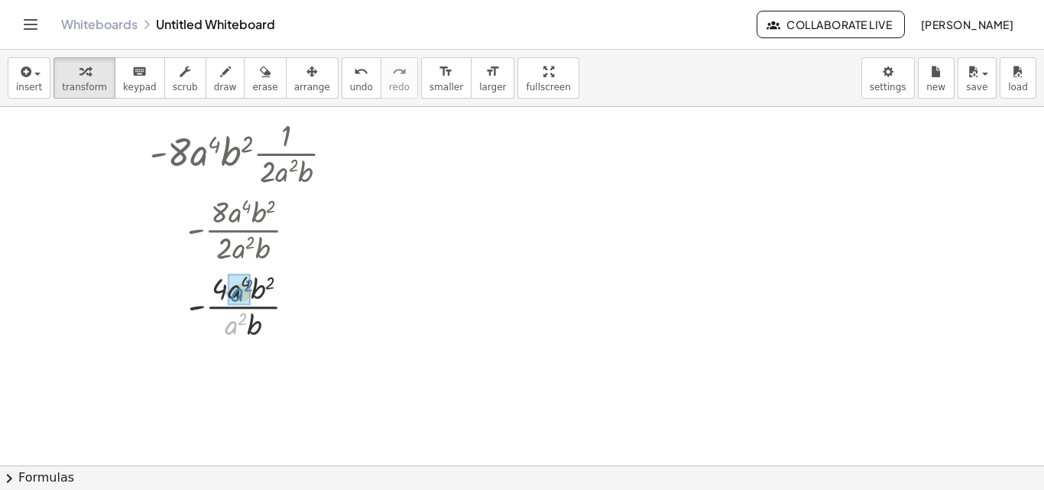
drag, startPoint x: 236, startPoint y: 330, endPoint x: 241, endPoint y: 297, distance: 32.6
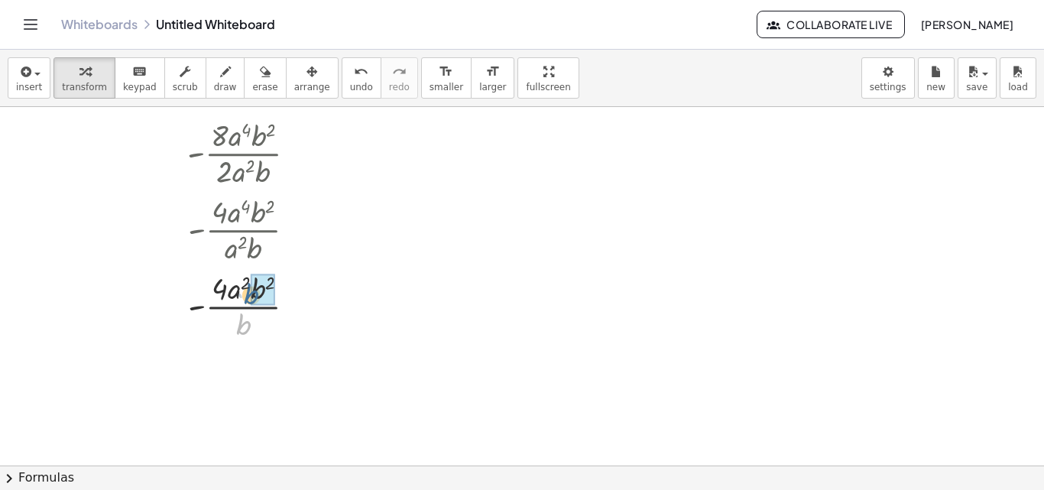
drag, startPoint x: 242, startPoint y: 330, endPoint x: 248, endPoint y: 299, distance: 31.9
click at [248, 299] on div at bounding box center [248, 305] width 259 height 76
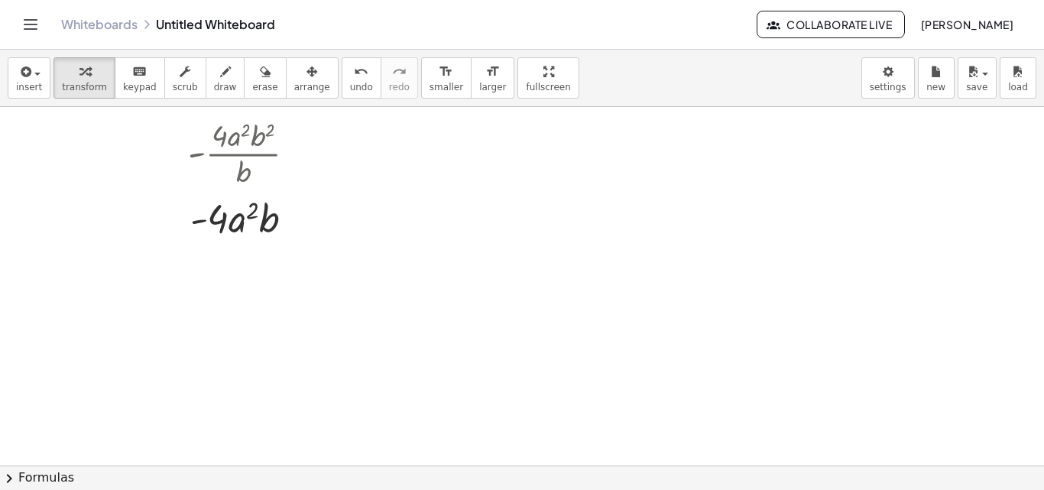
scroll to position [5976, 0]
click at [33, 30] on icon "Toggle navigation" at bounding box center [30, 24] width 18 height 18
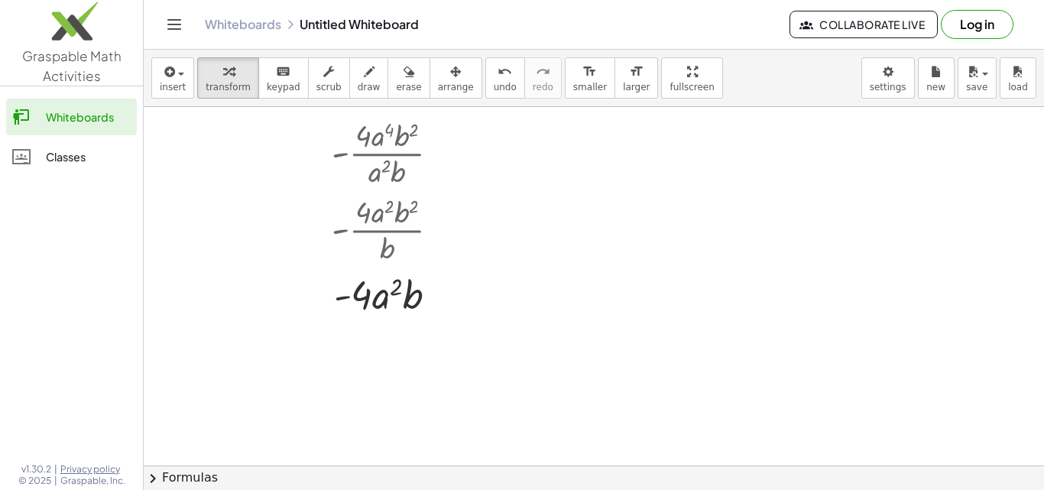
click at [166, 33] on icon "Toggle navigation" at bounding box center [174, 24] width 18 height 18
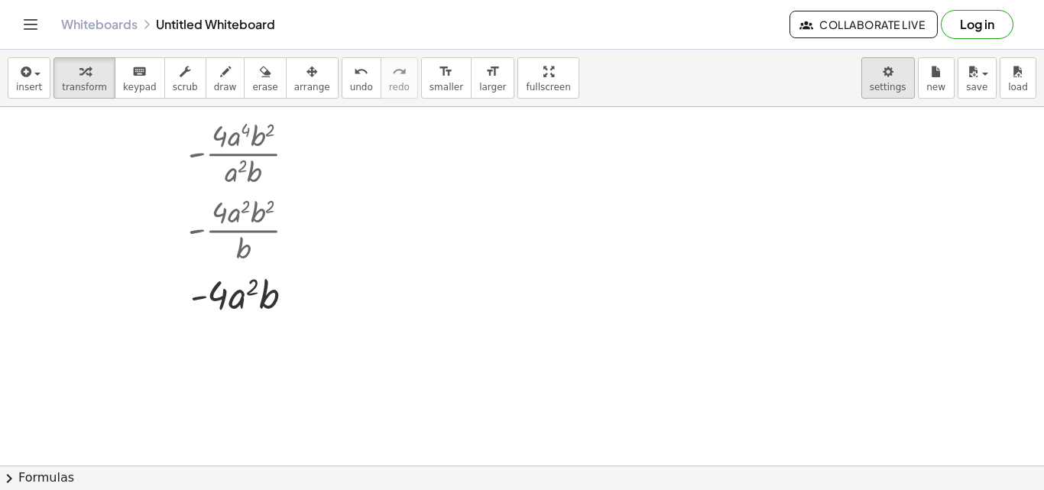
click at [909, 84] on body "Graspable Math Activities Whiteboards Classes v1.30.2 | Privacy policy © 2025 |…" at bounding box center [522, 245] width 1044 height 490
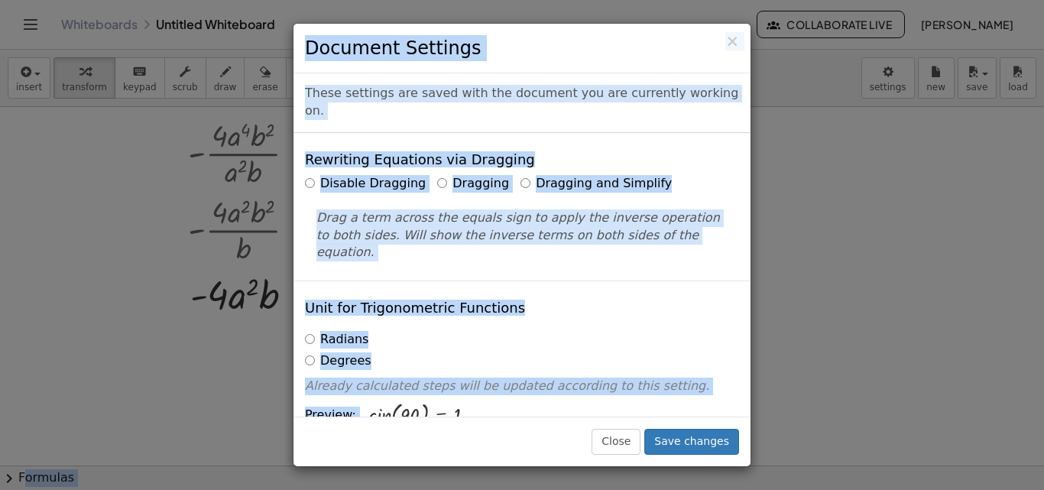
click at [697, 180] on div "Disable Dragging Dragging Dragging and Simplify Drag a term across the equals s…" at bounding box center [522, 218] width 434 height 86
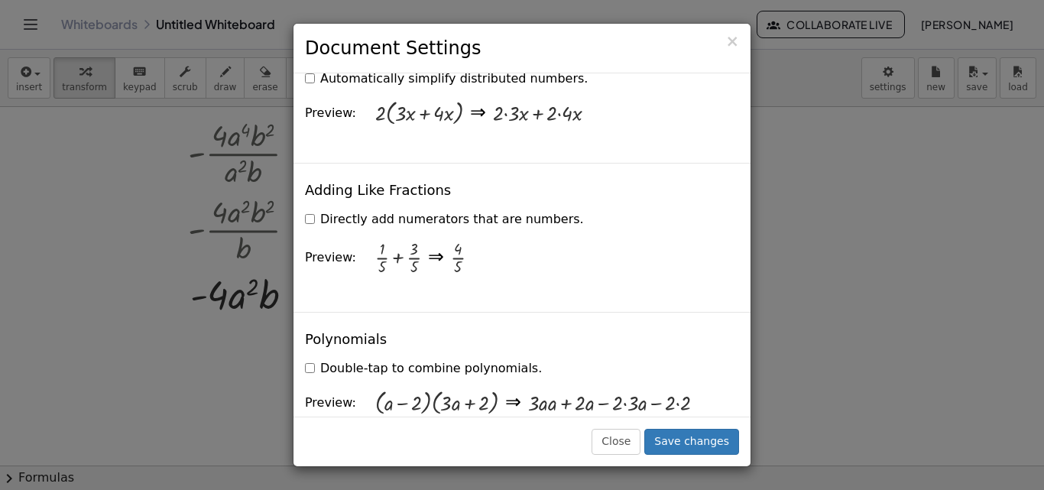
scroll to position [1300, 0]
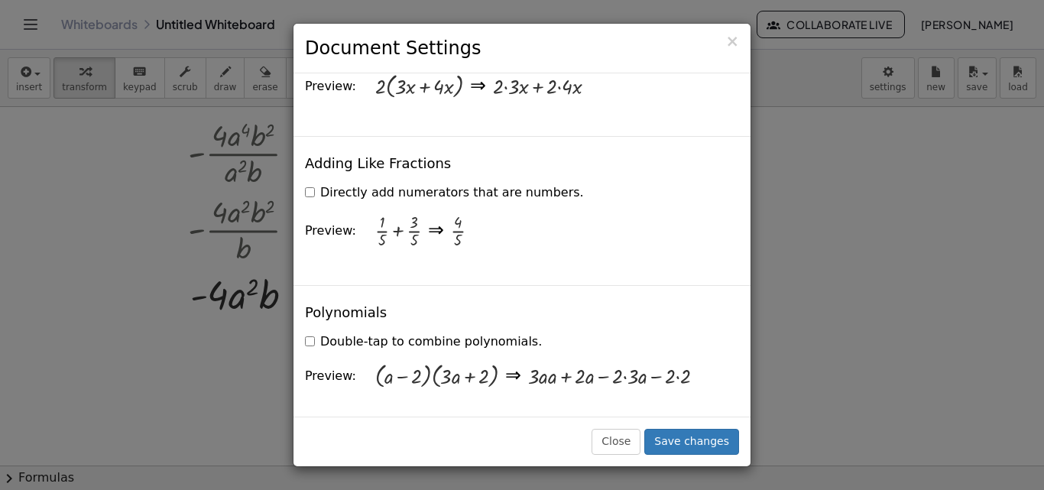
click at [314, 184] on label "Directly add numerators that are numbers." at bounding box center [444, 193] width 279 height 18
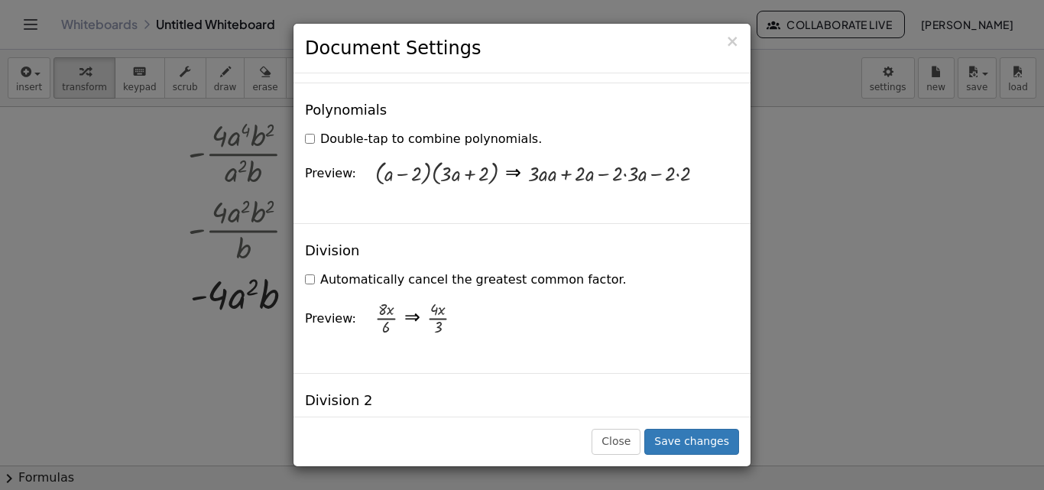
scroll to position [1529, 0]
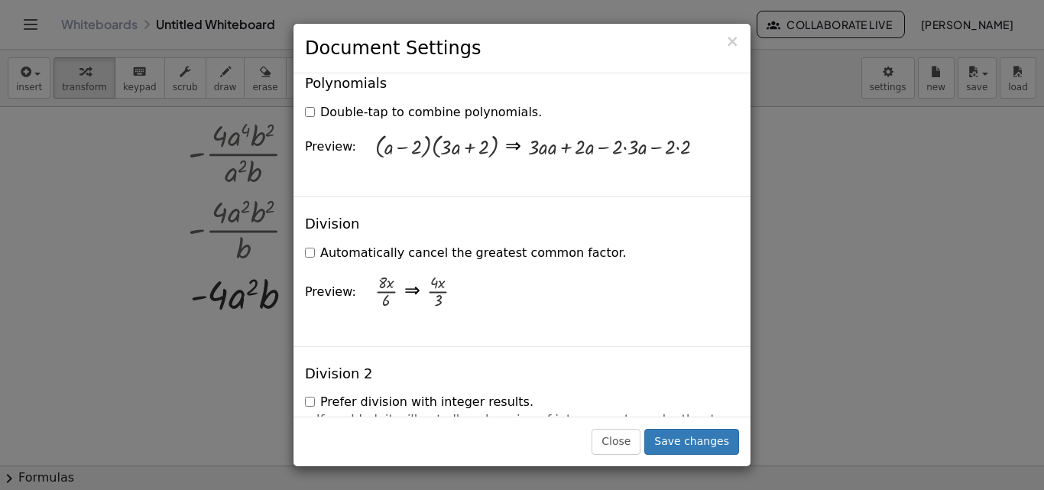
click at [310, 245] on label "Automatically cancel the greatest common factor." at bounding box center [466, 254] width 322 height 18
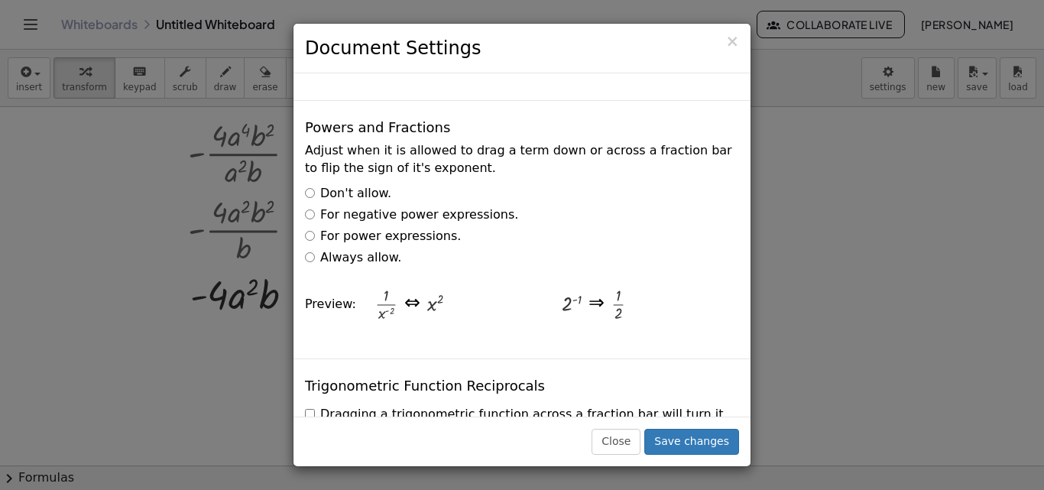
scroll to position [2370, 0]
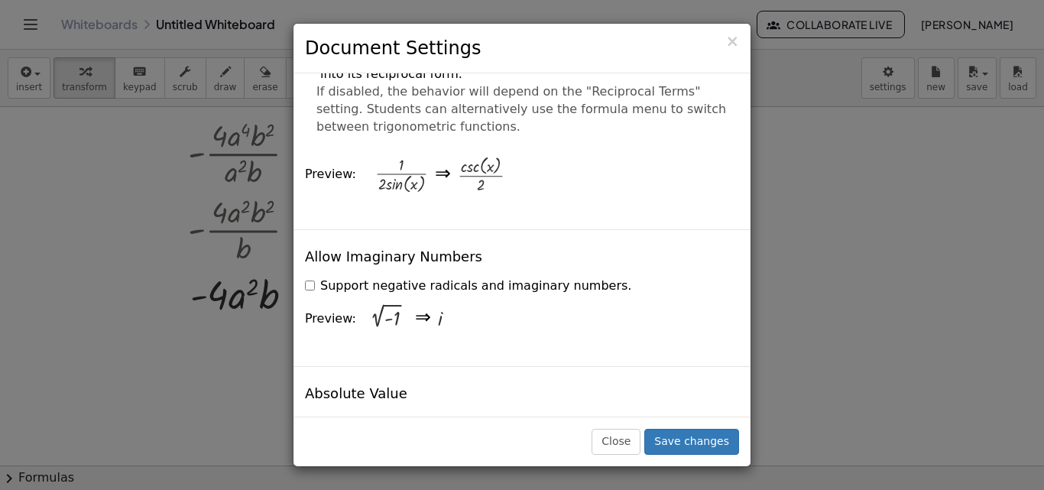
drag, startPoint x: 355, startPoint y: 212, endPoint x: 354, endPoint y: 201, distance: 10.7
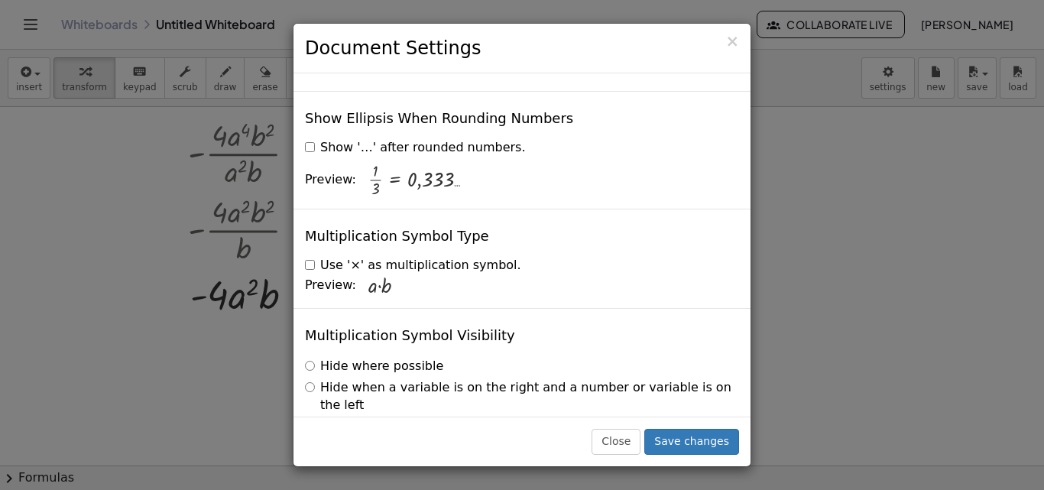
scroll to position [3741, 0]
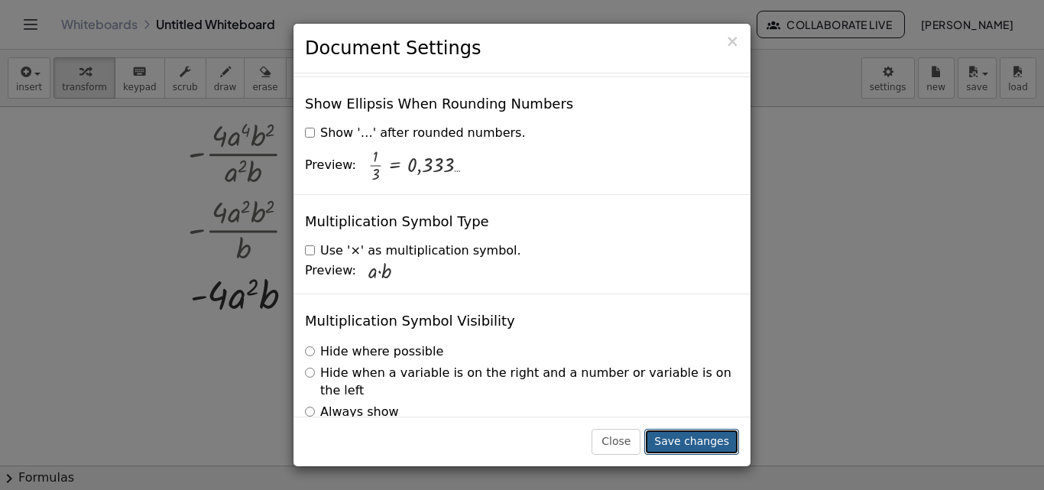
click at [697, 429] on button "Save changes" at bounding box center [692, 442] width 95 height 26
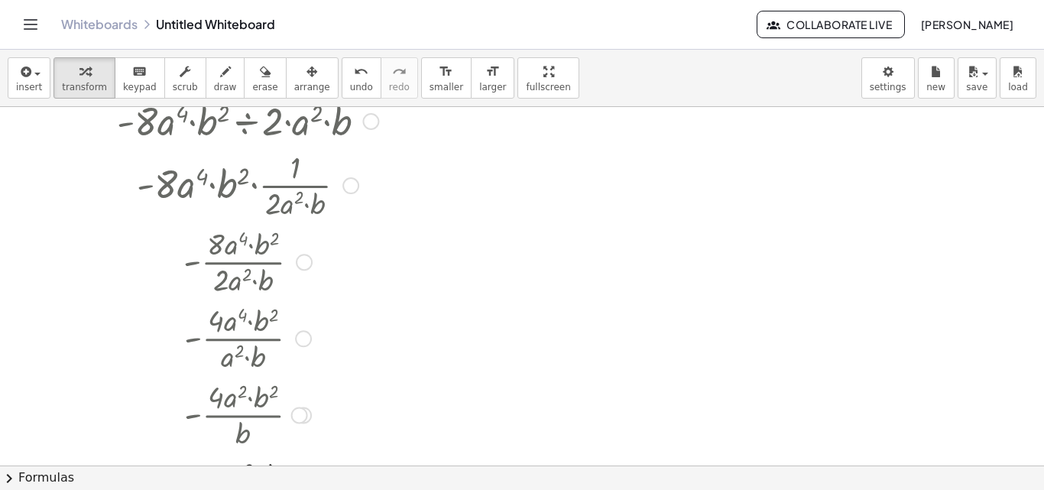
scroll to position [5714, 0]
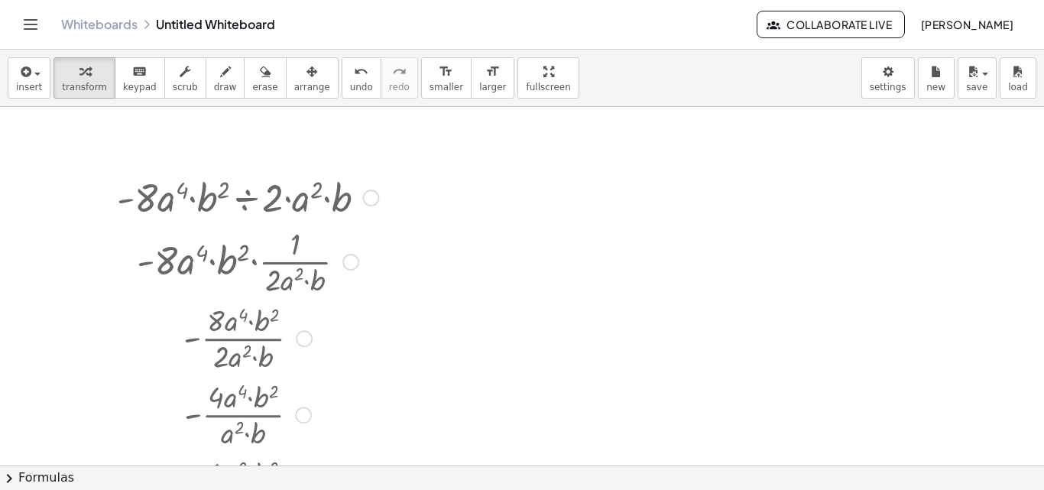
click at [301, 341] on div at bounding box center [304, 338] width 17 height 17
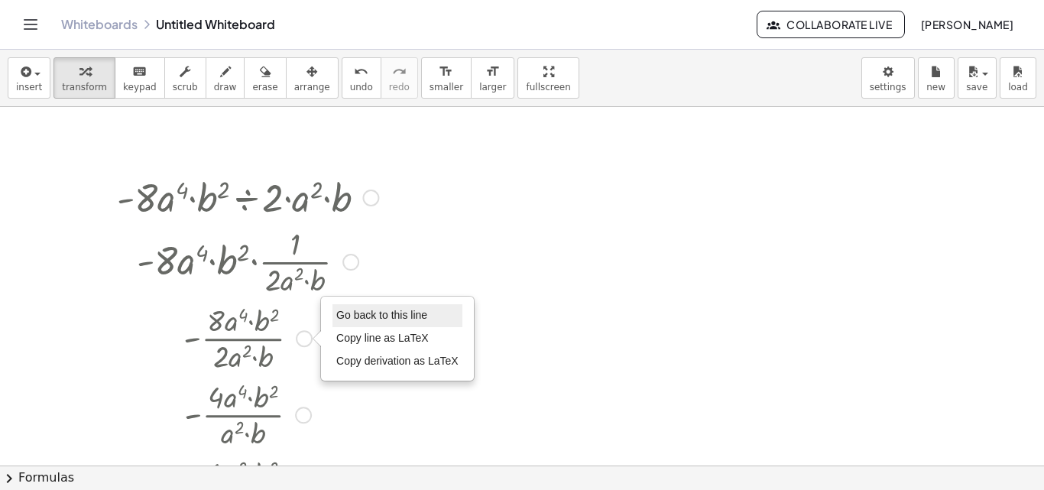
click at [336, 317] on span "Go back to this line" at bounding box center [381, 315] width 91 height 12
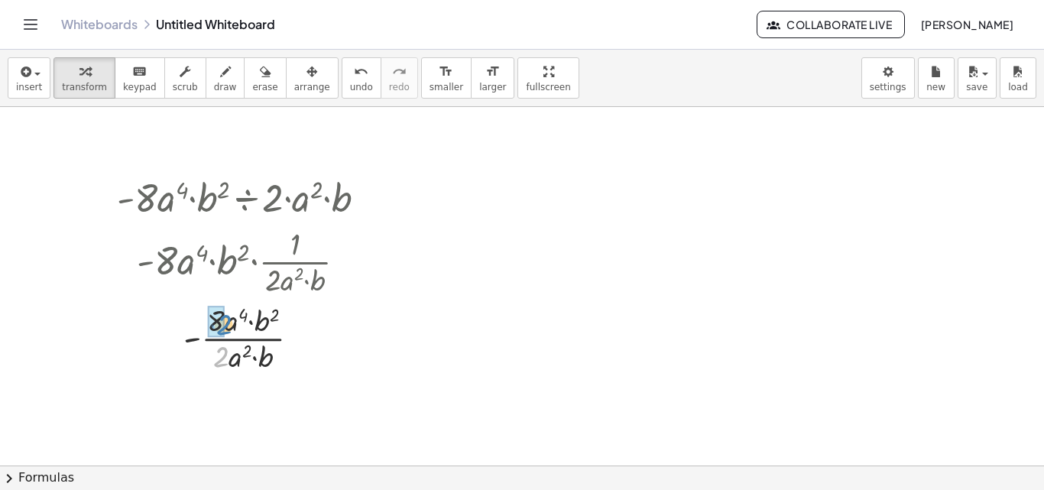
drag, startPoint x: 223, startPoint y: 354, endPoint x: 226, endPoint y: 322, distance: 32.3
click at [226, 322] on div at bounding box center [247, 337] width 277 height 76
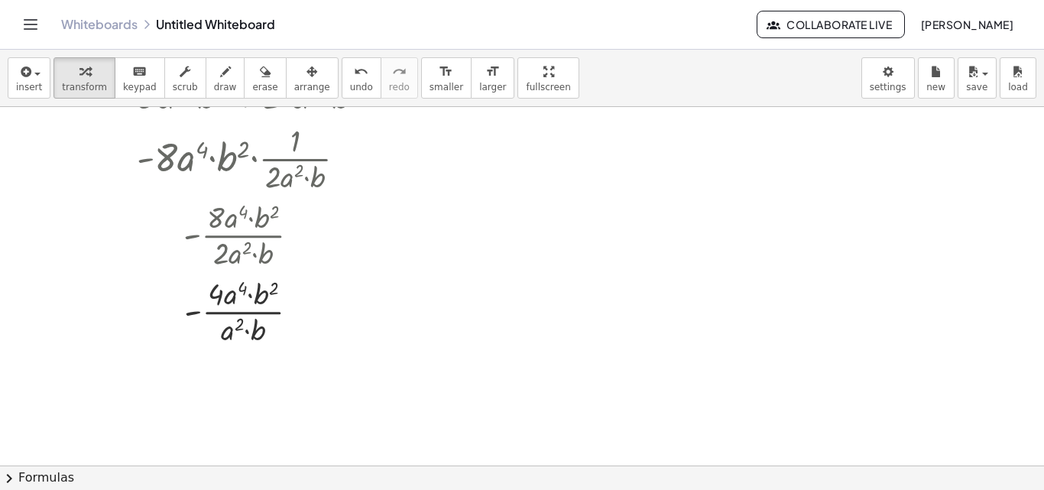
scroll to position [5791, 0]
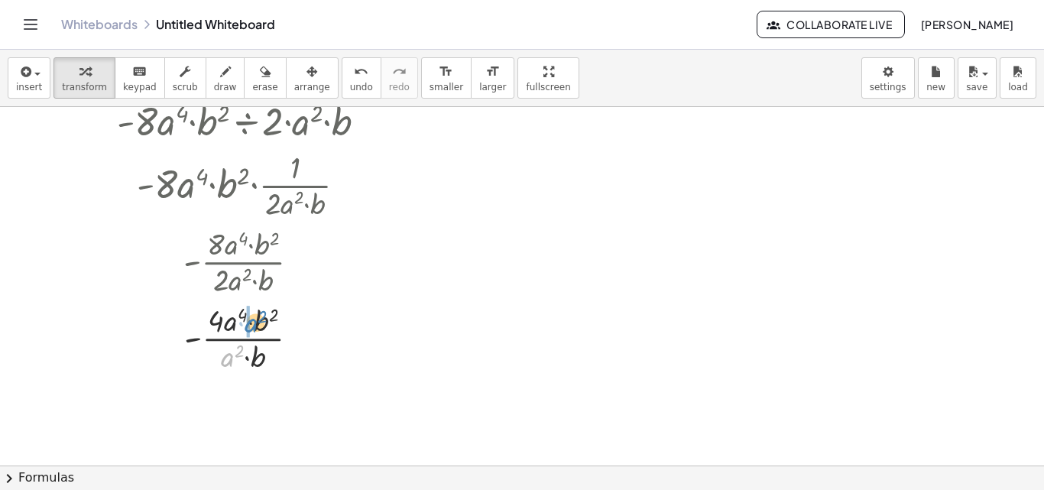
drag, startPoint x: 225, startPoint y: 361, endPoint x: 249, endPoint y: 326, distance: 41.8
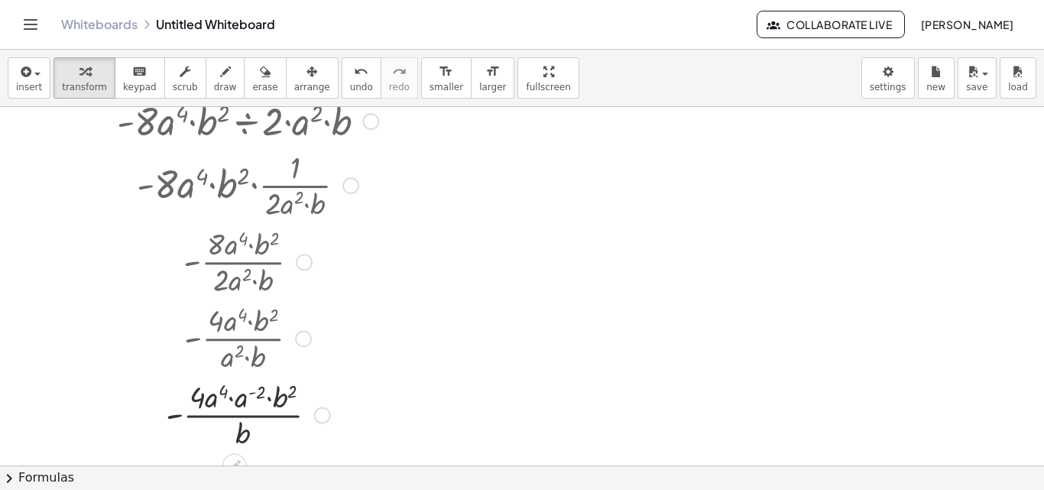
scroll to position [5867, 0]
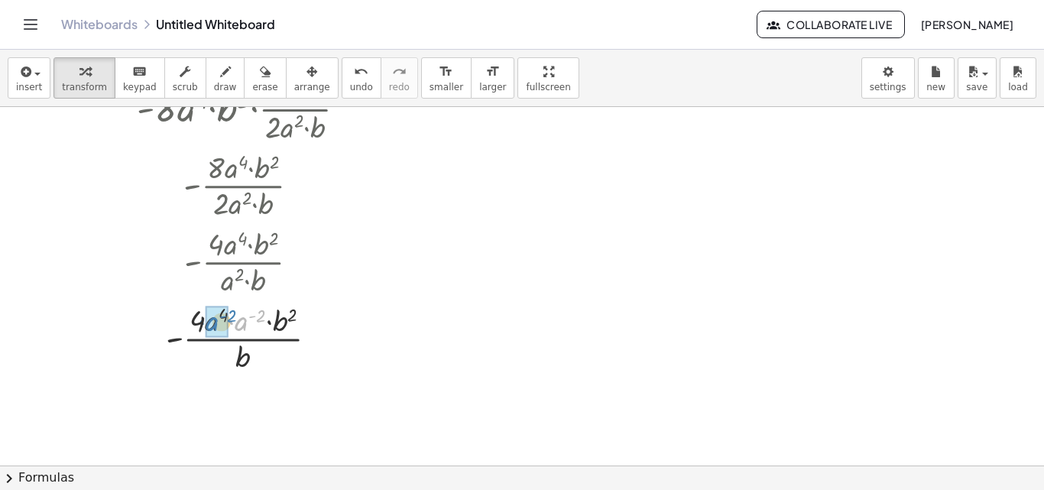
drag, startPoint x: 239, startPoint y: 321, endPoint x: 210, endPoint y: 321, distance: 29.1
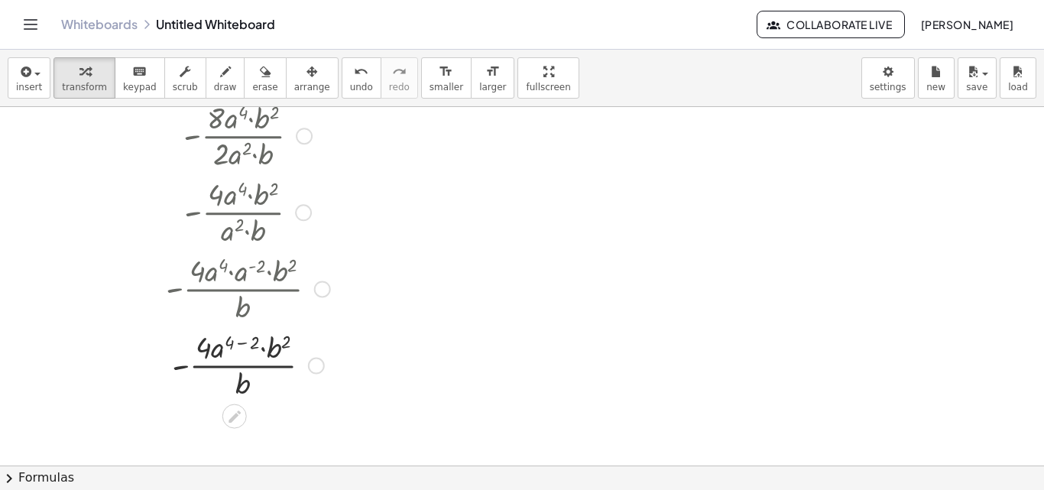
scroll to position [5944, 0]
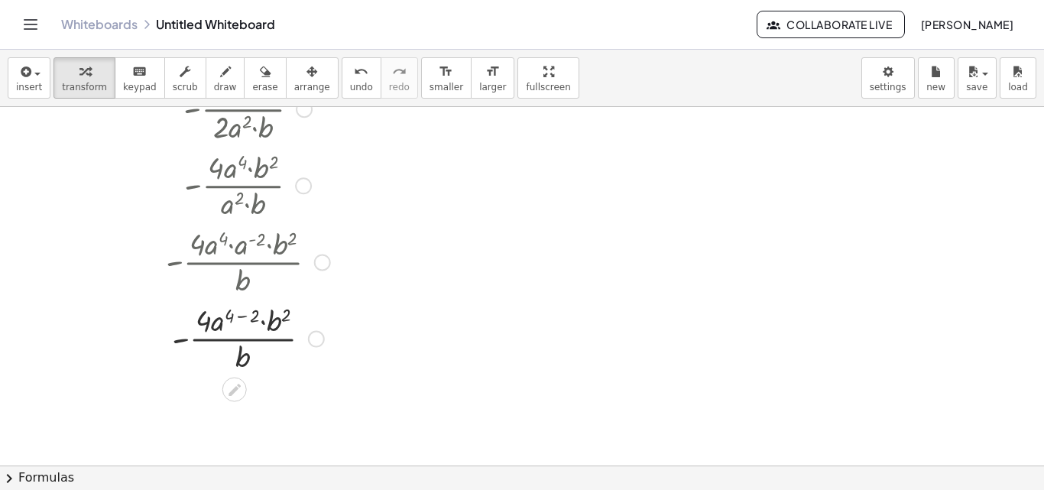
click at [243, 316] on div at bounding box center [247, 337] width 277 height 76
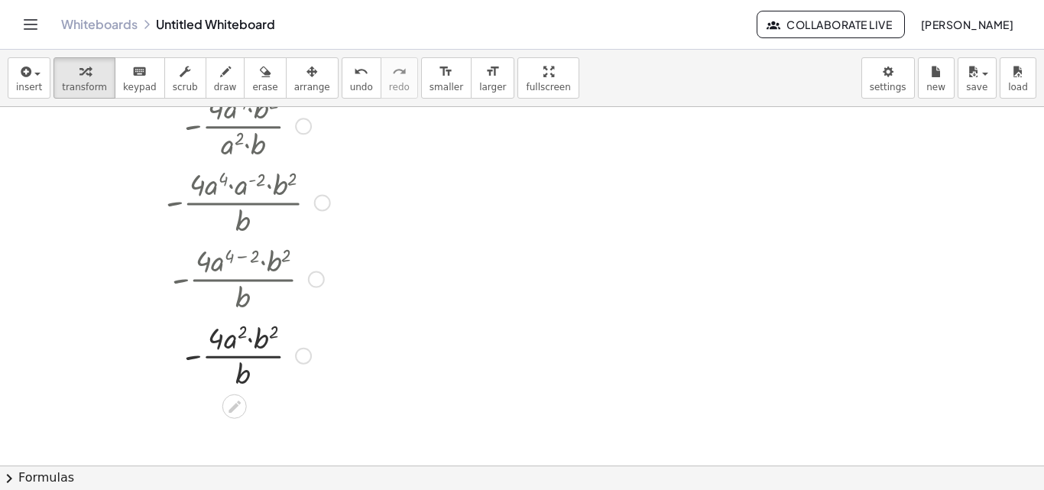
scroll to position [6020, 0]
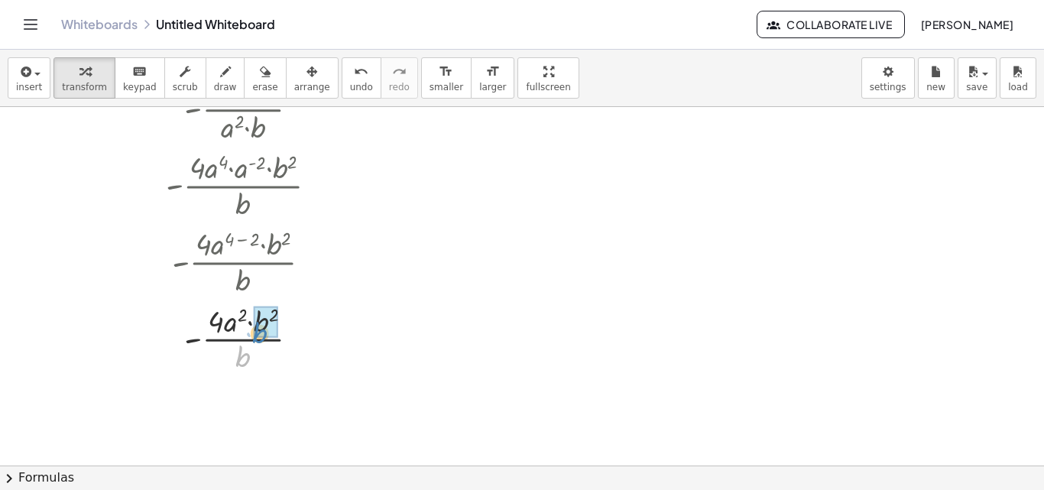
drag, startPoint x: 239, startPoint y: 355, endPoint x: 256, endPoint y: 331, distance: 29.1
click at [304, 340] on div at bounding box center [303, 339] width 17 height 17
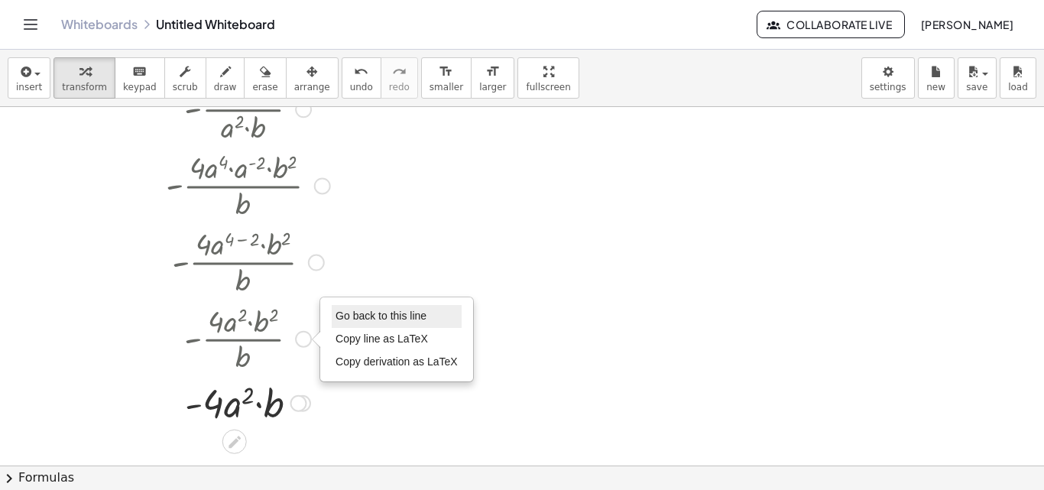
click at [338, 315] on span "Go back to this line" at bounding box center [381, 316] width 91 height 12
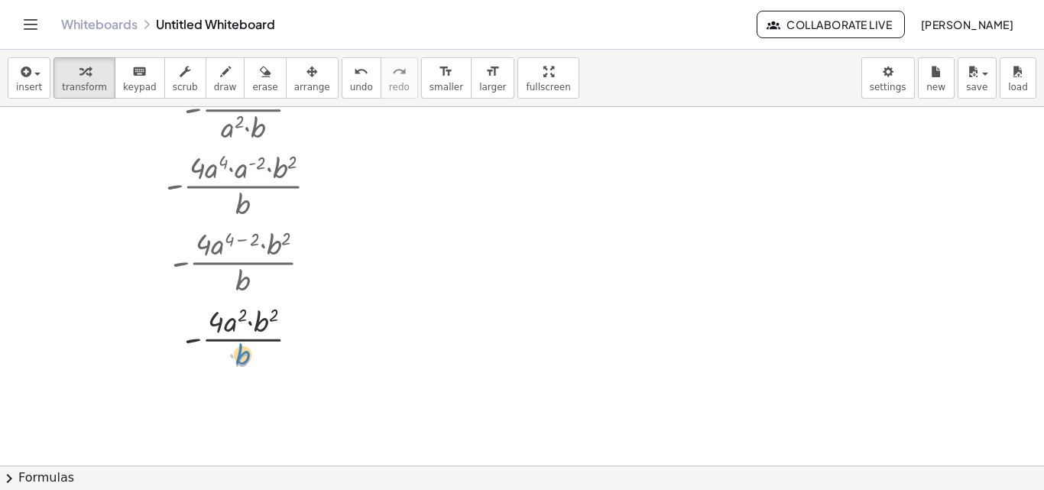
click at [239, 351] on div at bounding box center [247, 338] width 277 height 76
drag, startPoint x: 242, startPoint y: 359, endPoint x: 288, endPoint y: 327, distance: 54.9
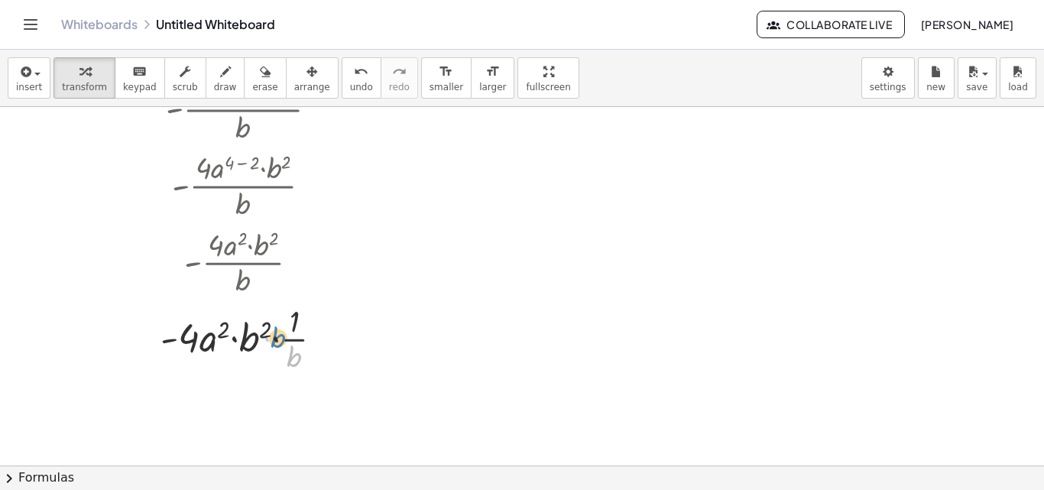
drag, startPoint x: 294, startPoint y: 363, endPoint x: 278, endPoint y: 344, distance: 25.0
click at [278, 344] on div at bounding box center [247, 338] width 277 height 76
click at [291, 350] on div at bounding box center [247, 338] width 277 height 76
drag, startPoint x: 301, startPoint y: 364, endPoint x: 128, endPoint y: 379, distance: 173.5
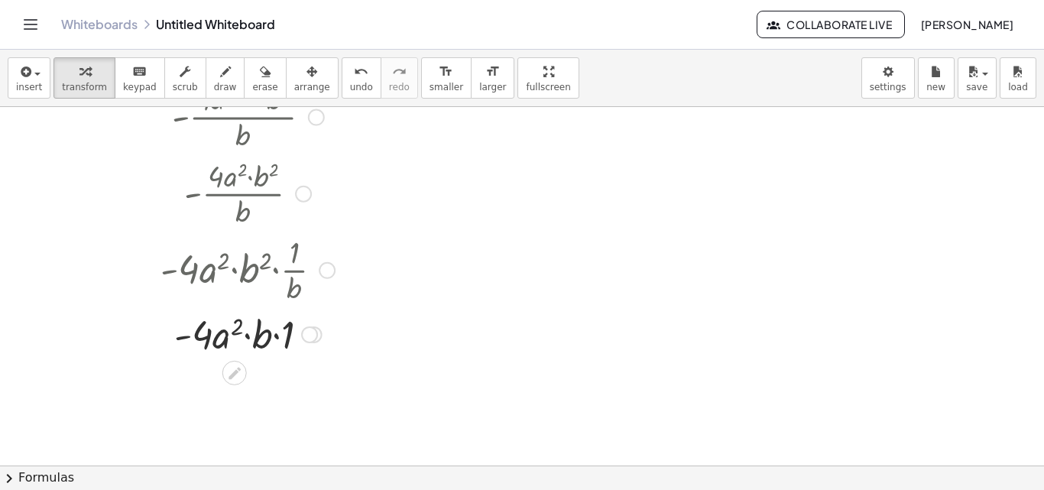
scroll to position [6173, 0]
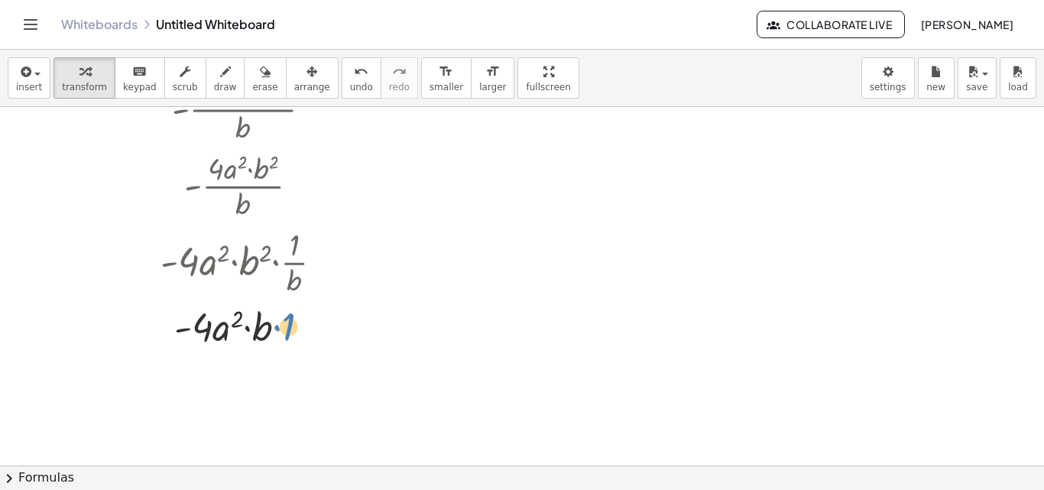
click at [277, 328] on div at bounding box center [247, 326] width 277 height 52
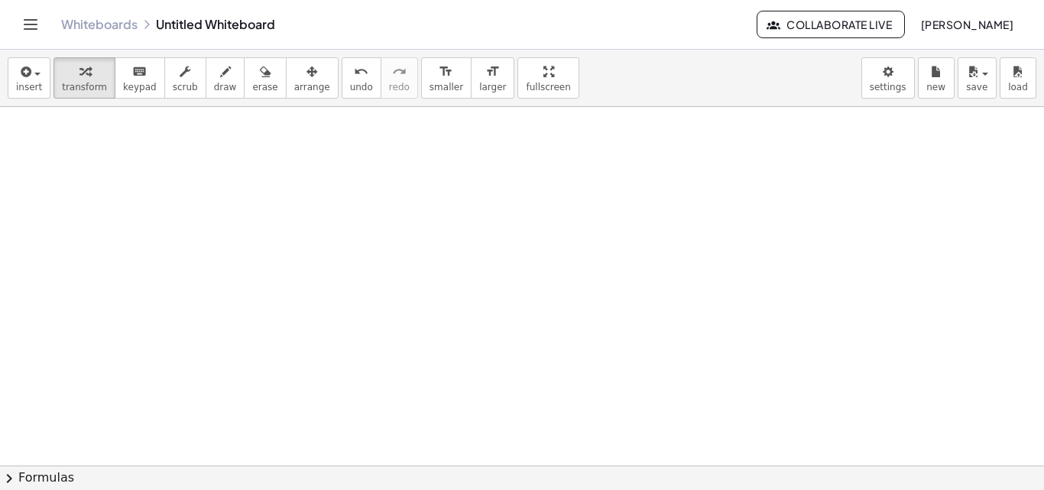
scroll to position [6814, 0]
click at [22, 70] on icon "button" at bounding box center [25, 72] width 14 height 18
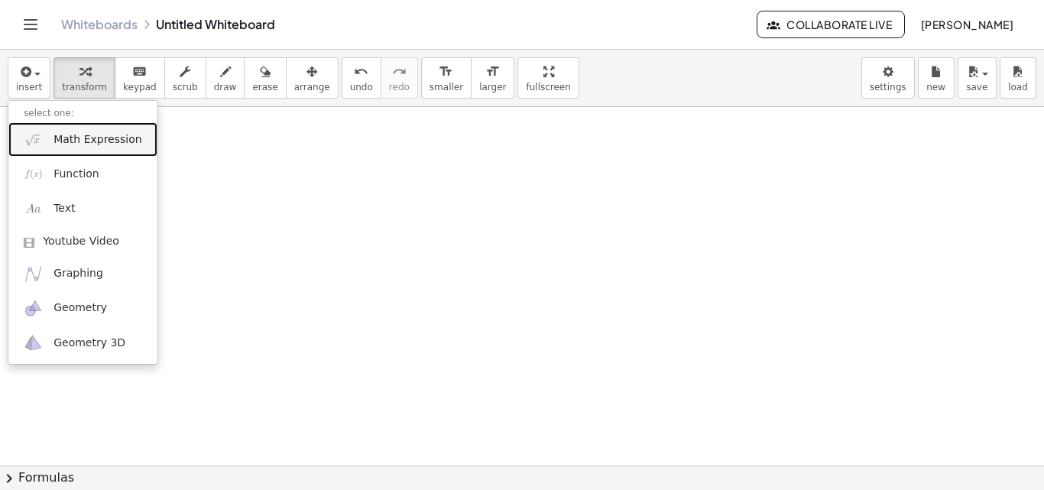
click at [68, 132] on span "Math Expression" at bounding box center [98, 139] width 88 height 15
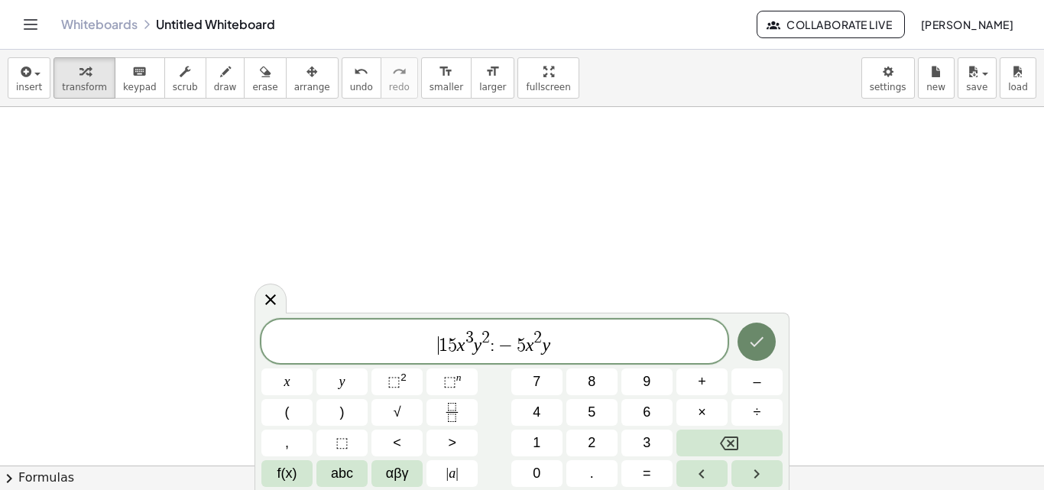
click at [765, 333] on icon "Done" at bounding box center [757, 342] width 18 height 18
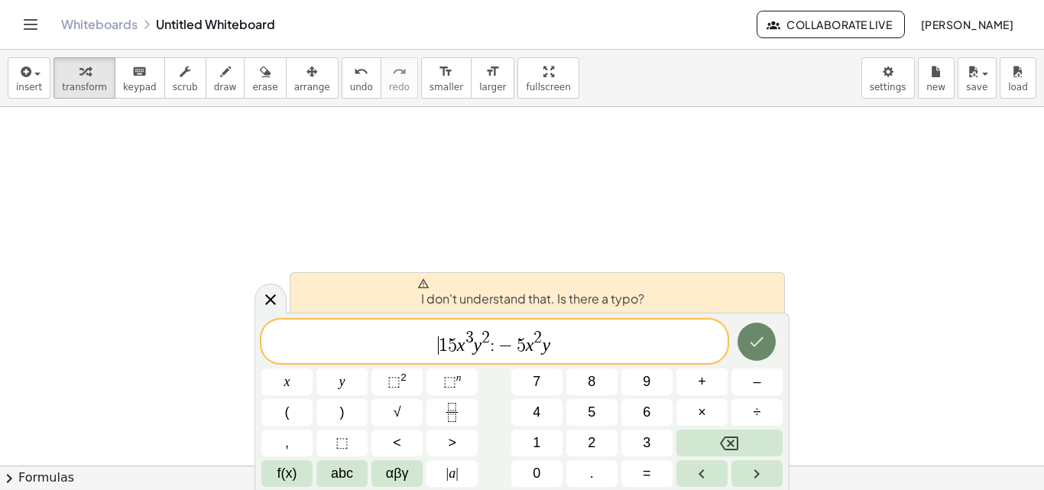
click at [755, 343] on icon "Done" at bounding box center [757, 342] width 18 height 18
click at [755, 339] on icon "Done" at bounding box center [757, 342] width 18 height 18
click at [753, 338] on icon "Done" at bounding box center [757, 342] width 18 height 18
click at [497, 352] on span "−" at bounding box center [506, 345] width 22 height 18
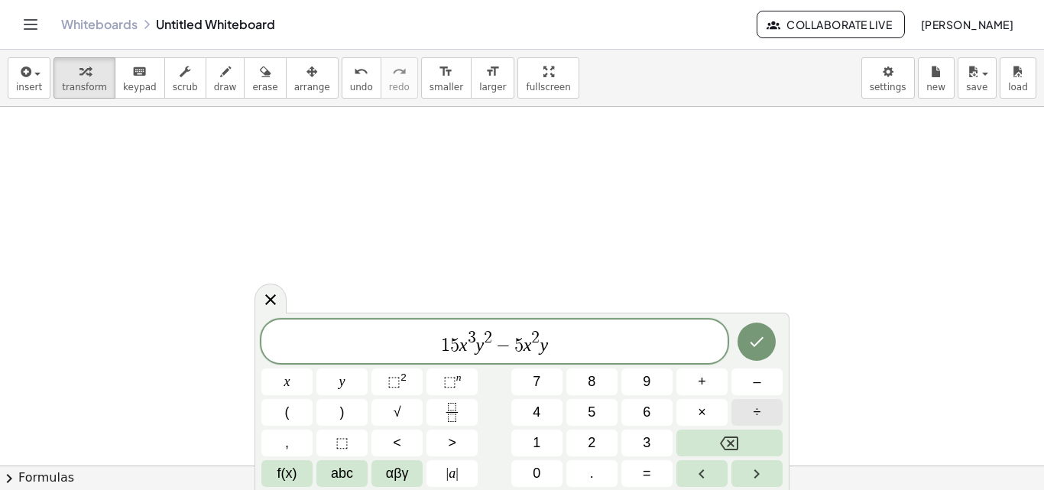
click at [773, 422] on button "÷" at bounding box center [757, 412] width 51 height 27
click at [745, 336] on button "Done" at bounding box center [757, 342] width 38 height 38
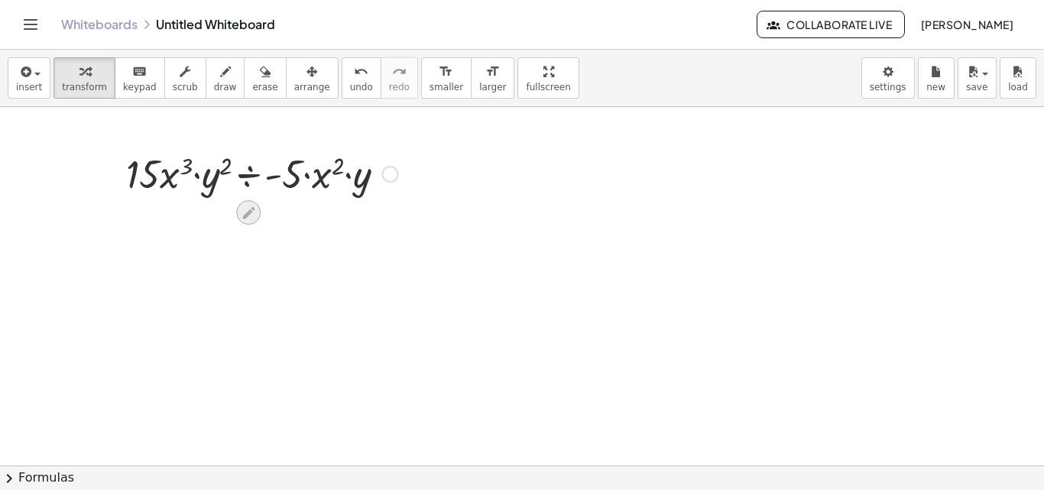
click at [249, 208] on icon at bounding box center [249, 213] width 16 height 16
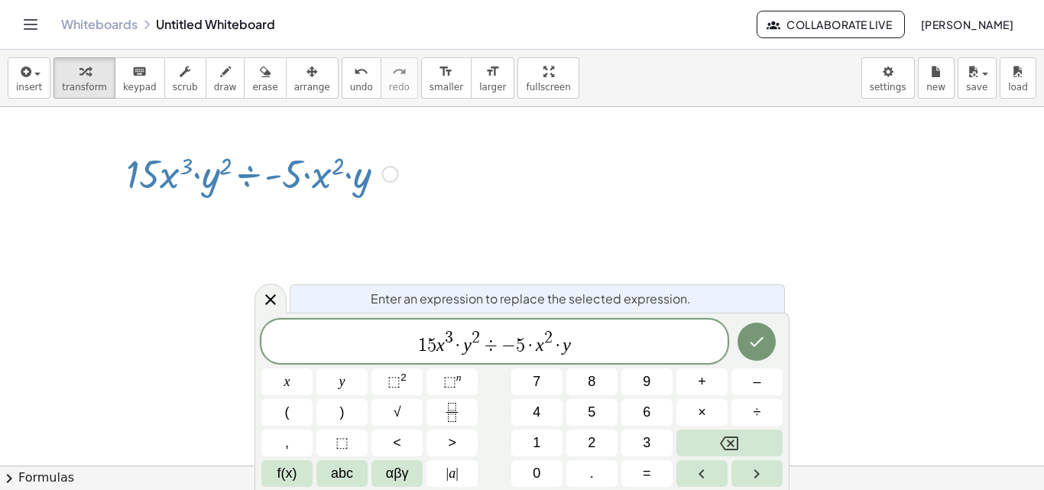
click at [450, 337] on span "3" at bounding box center [449, 338] width 8 height 17
click at [455, 344] on span "·" at bounding box center [458, 345] width 11 height 18
click at [447, 410] on icon "Fraction" at bounding box center [452, 412] width 19 height 19
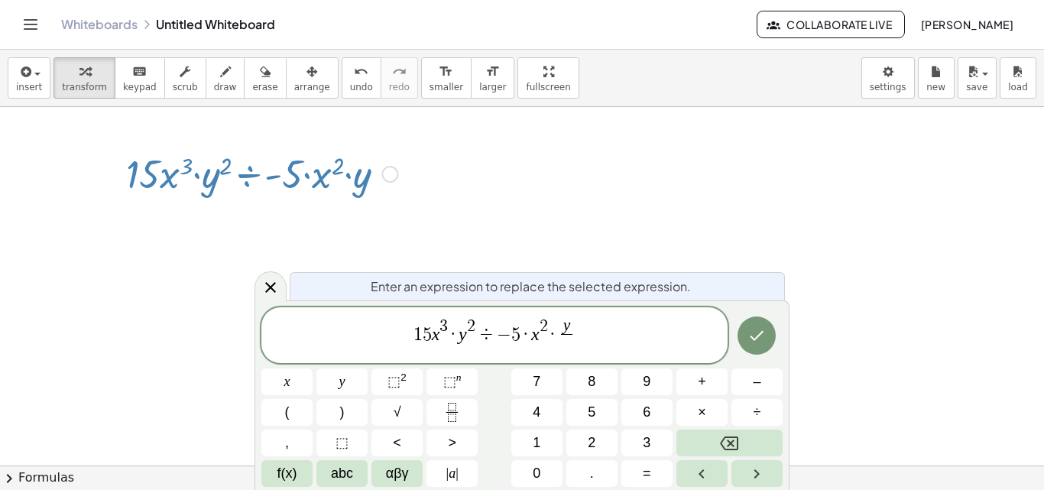
click at [570, 326] on span "y" at bounding box center [566, 326] width 11 height 17
click at [570, 326] on span "y ​" at bounding box center [566, 326] width 11 height 17
click at [566, 348] on span at bounding box center [566, 344] width 11 height 21
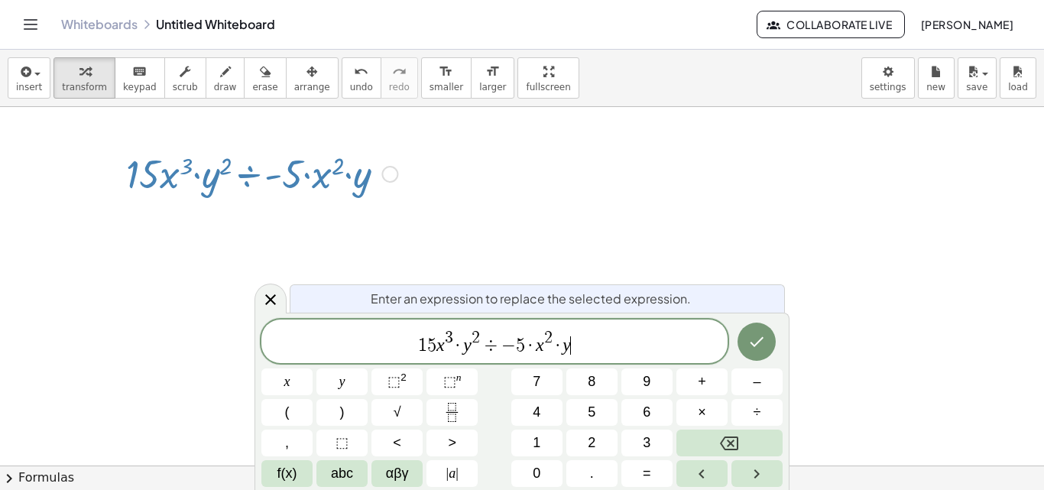
click at [584, 351] on span "1 5 x 3 · y 2 ÷ − 5 · x 2 · y ​" at bounding box center [495, 343] width 466 height 28
click at [583, 352] on span "1 5 x 3 · y 2 ÷ − 5 · x 2 · y ​" at bounding box center [495, 343] width 466 height 28
click at [584, 357] on div "1 5 x 3 · y 2 ÷ − 5 · x 2 · y ​" at bounding box center [495, 342] width 466 height 44
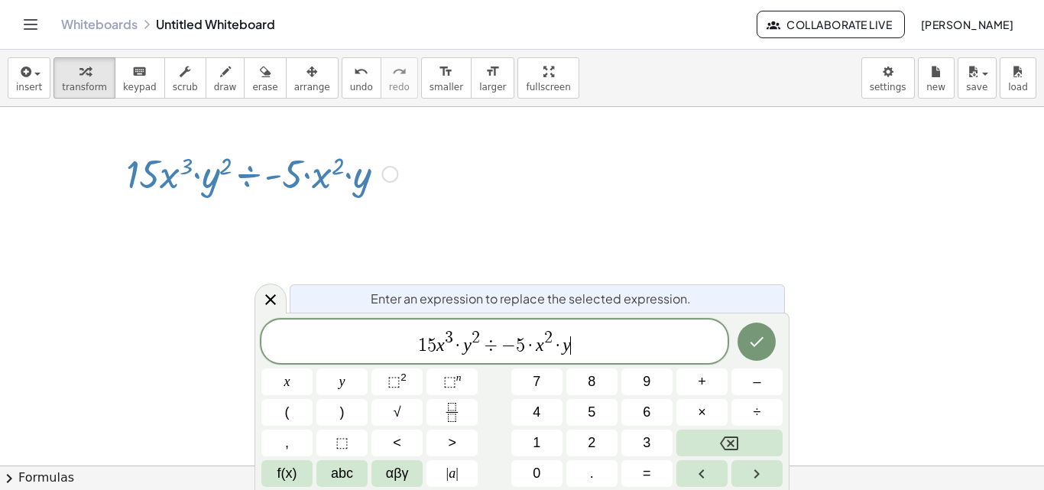
click at [583, 357] on div "1 5 x 3 · y 2 ÷ − 5 · x 2 · y ​" at bounding box center [495, 342] width 466 height 44
click at [405, 349] on span "1 5 x 3 · y 2 ÷ − 5 · x 2 · y ​" at bounding box center [495, 343] width 466 height 28
click at [580, 348] on span "1 5 x 3 · y 2 ÷ − 5 · x 2 · y ​" at bounding box center [495, 343] width 466 height 28
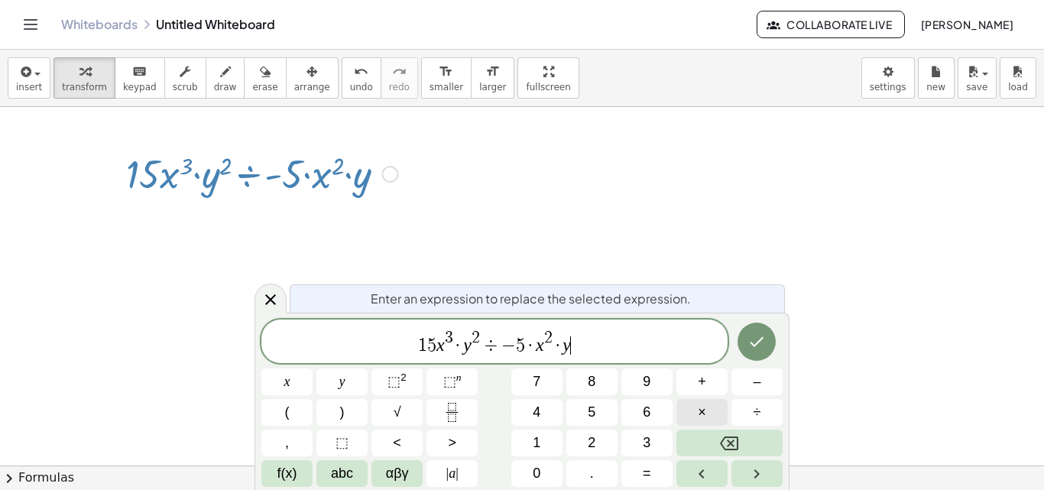
click at [703, 421] on span "×" at bounding box center [702, 412] width 8 height 21
click at [454, 404] on icon "Fraction" at bounding box center [452, 412] width 19 height 19
click at [446, 414] on icon "Fraction" at bounding box center [452, 412] width 19 height 19
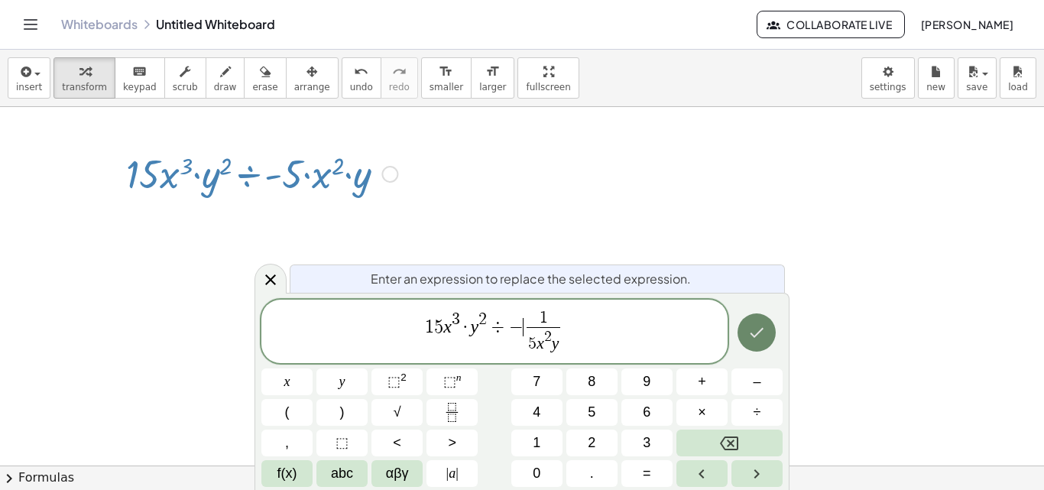
click at [763, 343] on button "Done" at bounding box center [757, 333] width 38 height 38
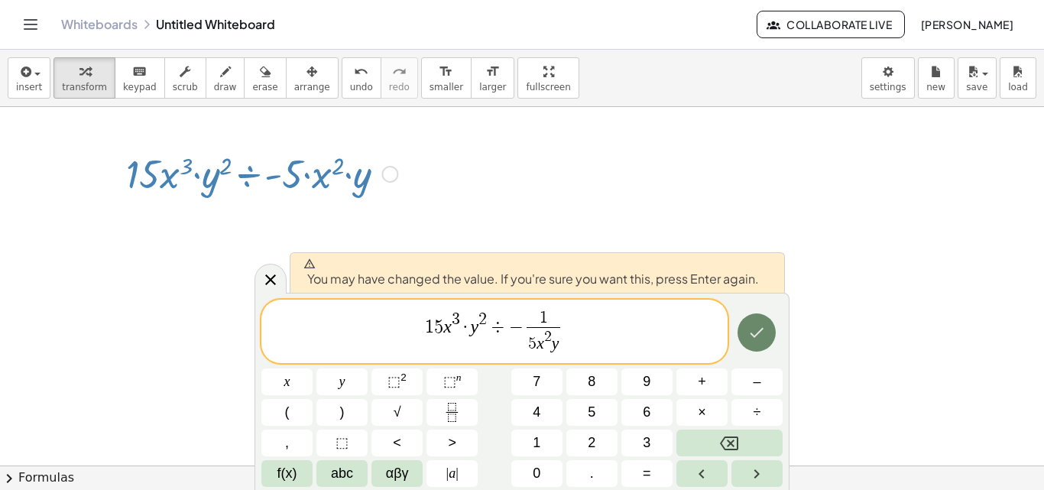
click at [763, 339] on icon "Done" at bounding box center [757, 332] width 18 height 18
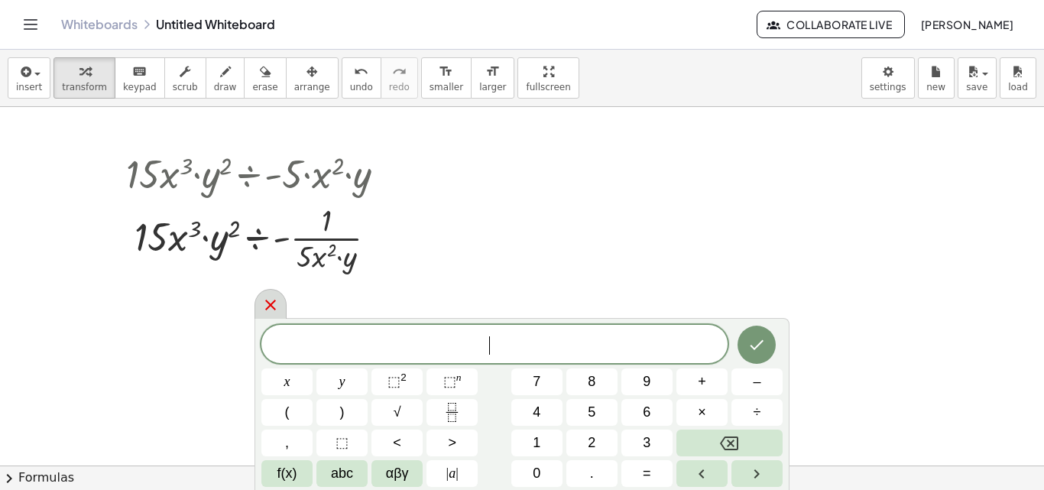
click at [267, 300] on icon at bounding box center [271, 305] width 18 height 18
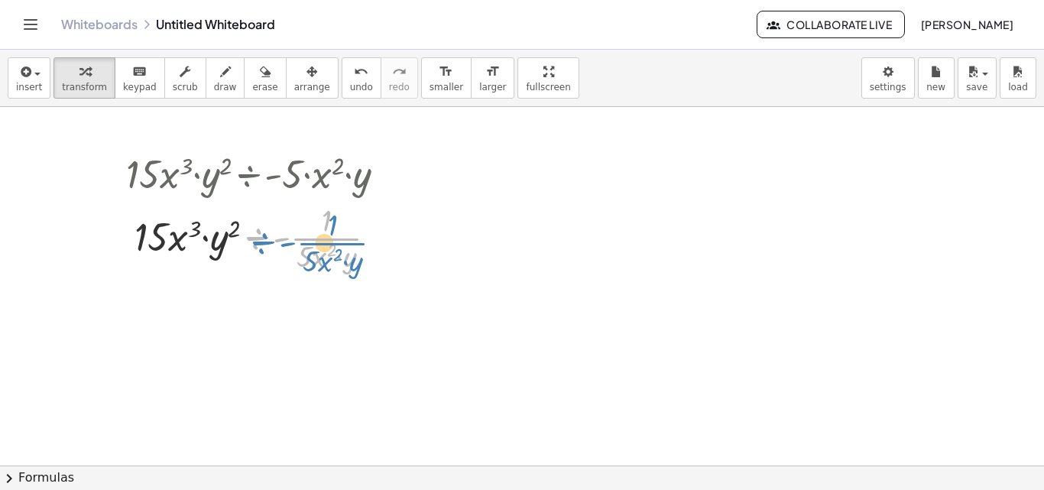
click at [260, 242] on div at bounding box center [262, 237] width 287 height 76
click at [248, 288] on icon at bounding box center [248, 289] width 12 height 12
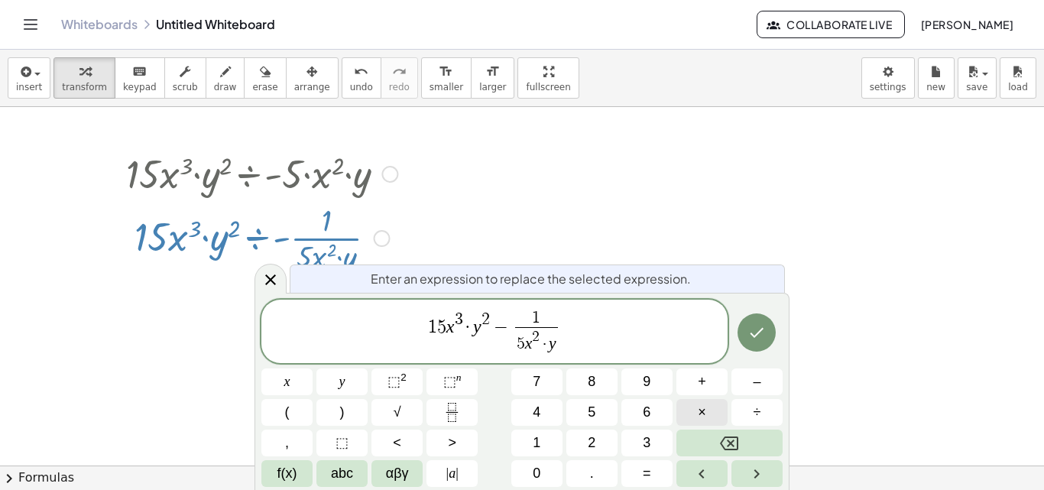
click at [707, 405] on button "×" at bounding box center [702, 412] width 51 height 27
click at [752, 326] on icon "Done" at bounding box center [757, 332] width 18 height 18
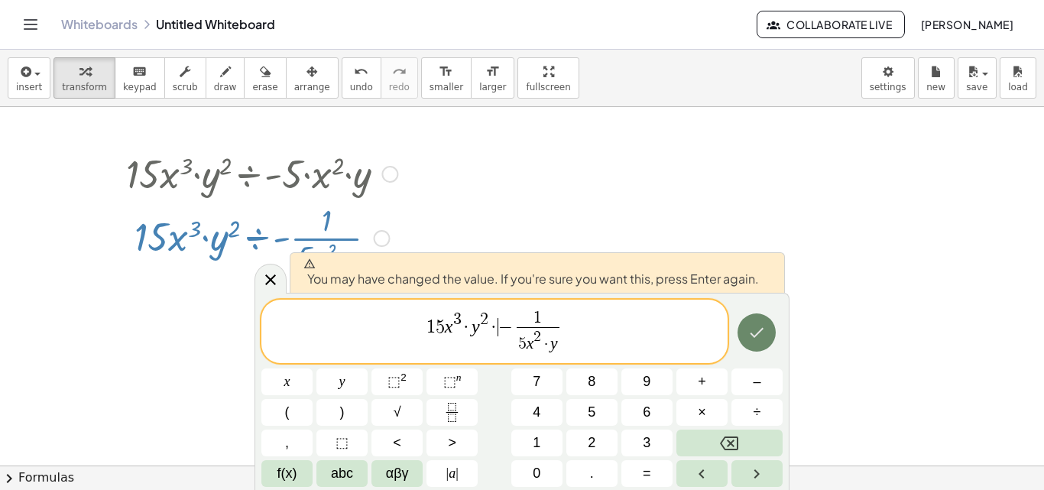
click at [746, 333] on button "Done" at bounding box center [757, 333] width 38 height 38
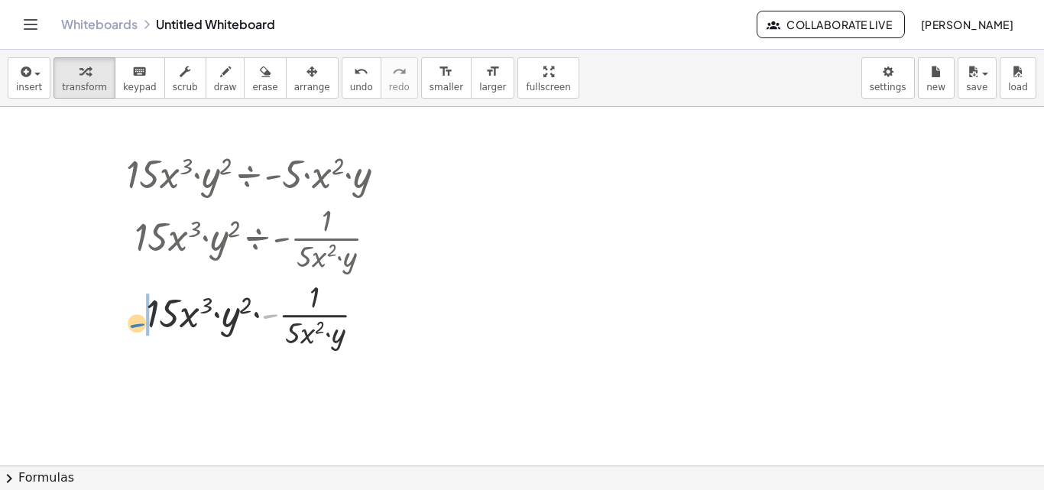
drag, startPoint x: 271, startPoint y: 314, endPoint x: 137, endPoint y: 313, distance: 134.6
click at [137, 314] on div at bounding box center [262, 313] width 287 height 76
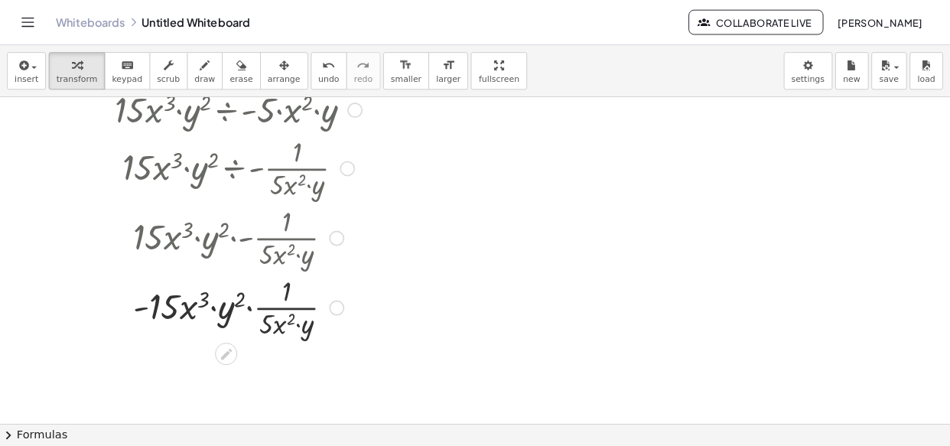
scroll to position [6890, 0]
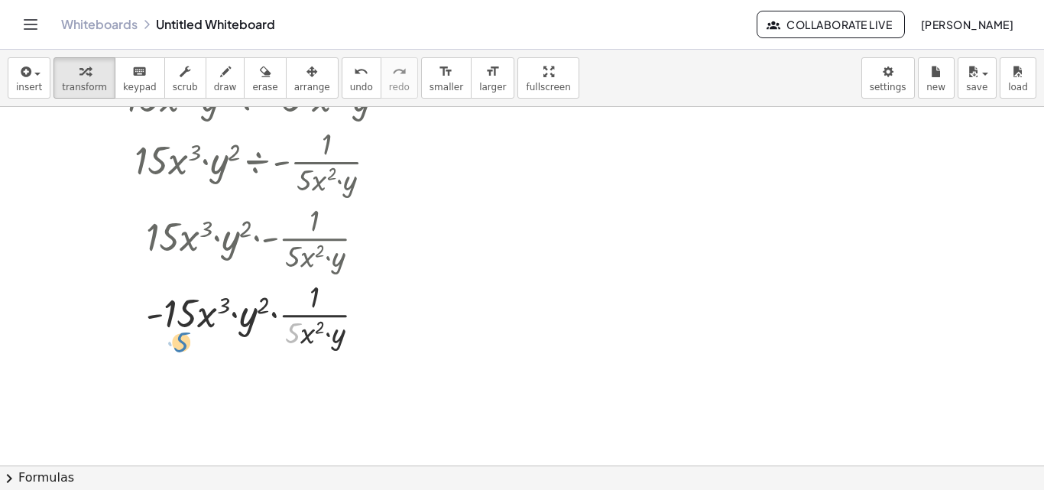
drag, startPoint x: 291, startPoint y: 338, endPoint x: 179, endPoint y: 347, distance: 112.0
click at [179, 347] on div at bounding box center [262, 313] width 287 height 76
click at [242, 360] on icon at bounding box center [249, 366] width 16 height 16
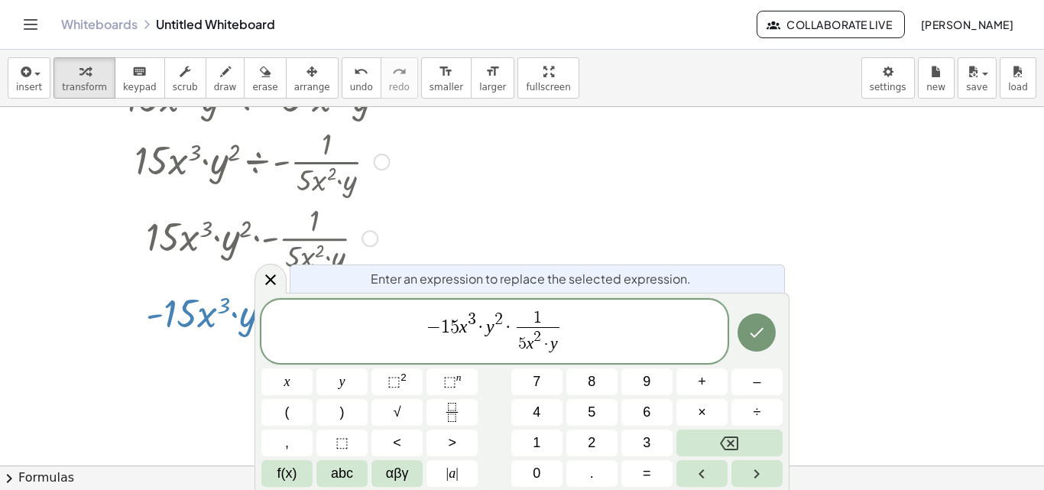
click at [474, 328] on span "3" at bounding box center [472, 319] width 8 height 17
click at [460, 326] on span "− 1 5 ​ x 3 · y 2 · 1 5 x 2 · y ​" at bounding box center [495, 332] width 466 height 47
click at [476, 328] on span "·" at bounding box center [481, 327] width 11 height 18
click at [457, 418] on icon "Fraction" at bounding box center [452, 412] width 19 height 19
drag, startPoint x: 469, startPoint y: 323, endPoint x: 467, endPoint y: 337, distance: 14.7
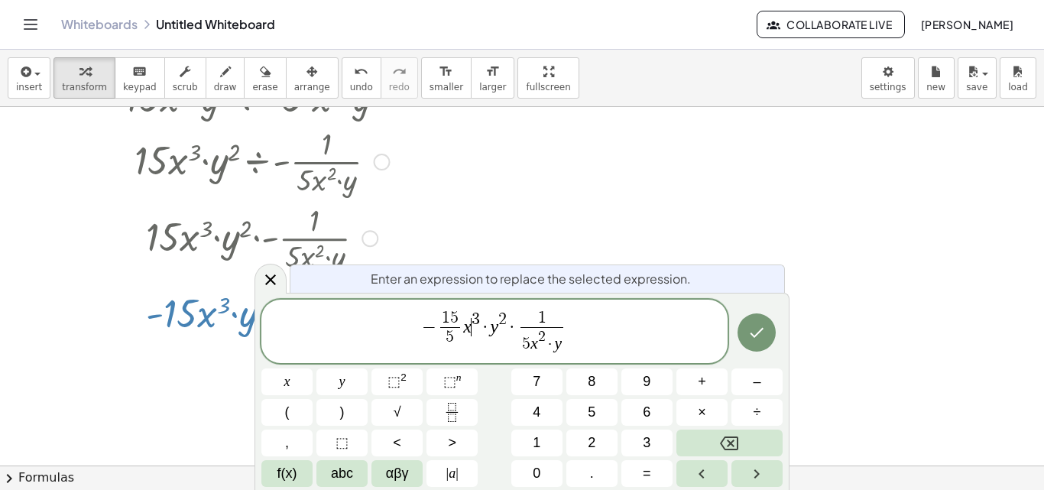
click at [469, 331] on var "x" at bounding box center [467, 327] width 8 height 20
click at [526, 349] on span "5" at bounding box center [526, 344] width 8 height 17
click at [532, 338] on var "x" at bounding box center [535, 343] width 8 height 18
click at [564, 314] on span "− 1 5 5 ​ x 3 · y 2 · 1 x 2 · y ​ ​" at bounding box center [495, 332] width 466 height 47
click at [547, 316] on span "1" at bounding box center [542, 318] width 34 height 17
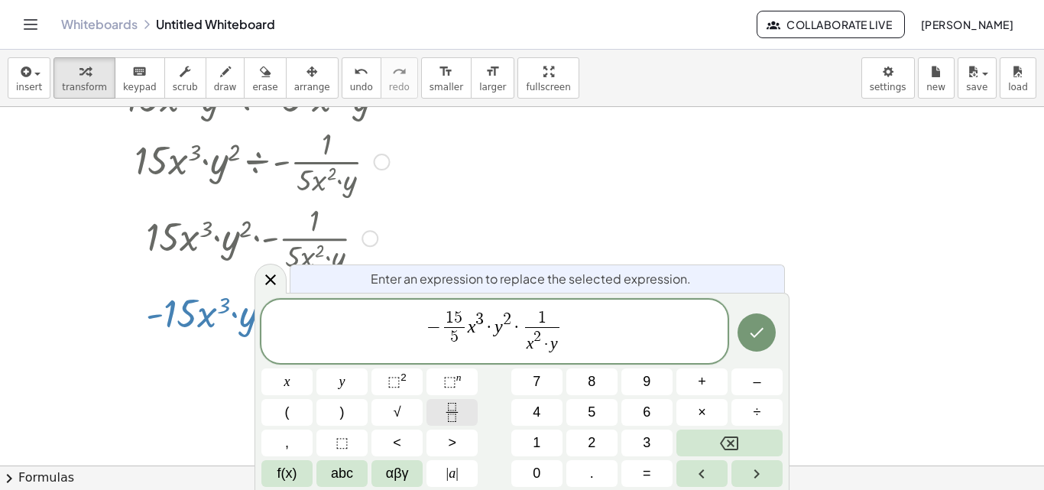
click at [437, 404] on button "Fraction" at bounding box center [452, 412] width 51 height 27
click at [460, 423] on button "Fraction" at bounding box center [452, 412] width 51 height 27
click at [686, 399] on button "×" at bounding box center [702, 412] width 51 height 27
click at [460, 402] on button "Fraction" at bounding box center [452, 412] width 51 height 27
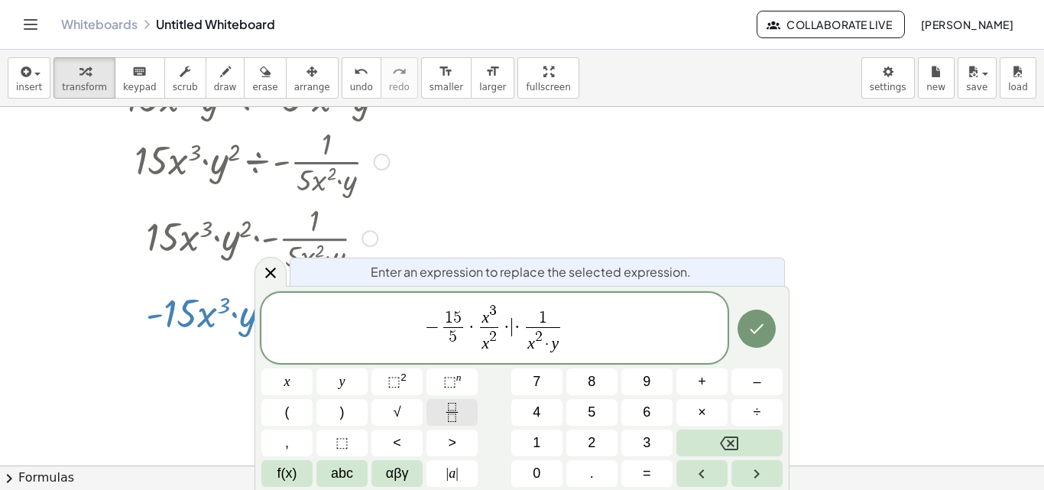
click at [464, 414] on button "Fraction" at bounding box center [452, 412] width 51 height 27
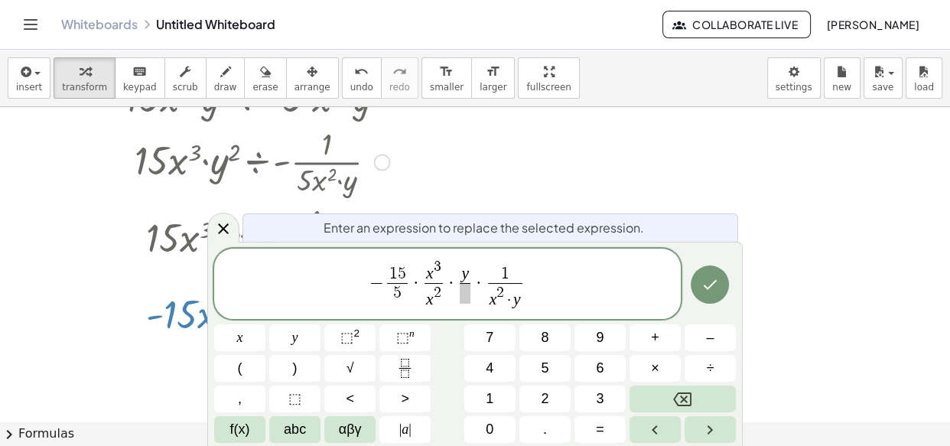
scroll to position [6889, 0]
click at [414, 343] on button "⬚ n" at bounding box center [404, 337] width 51 height 27
click at [537, 395] on button "2" at bounding box center [544, 398] width 51 height 27
click at [713, 282] on icon "Done" at bounding box center [709, 284] width 18 height 18
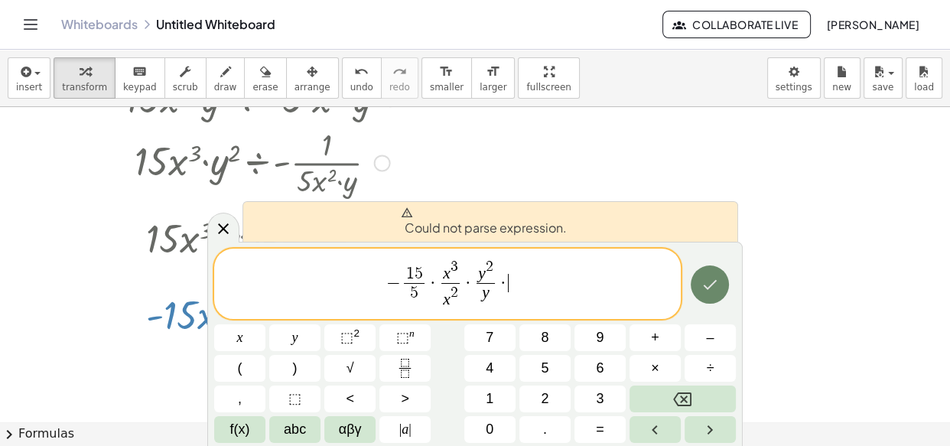
click at [713, 282] on icon "Done" at bounding box center [709, 284] width 18 height 18
click at [710, 282] on icon "Done" at bounding box center [709, 284] width 18 height 18
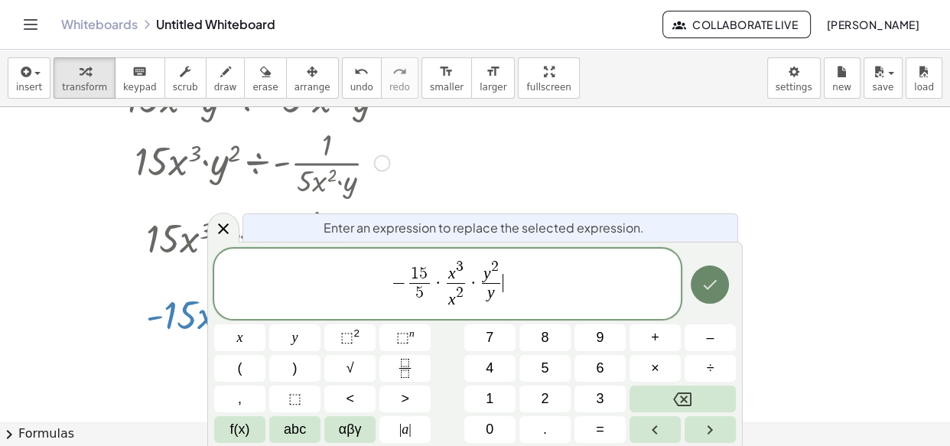
click at [711, 283] on icon "Done" at bounding box center [709, 284] width 18 height 18
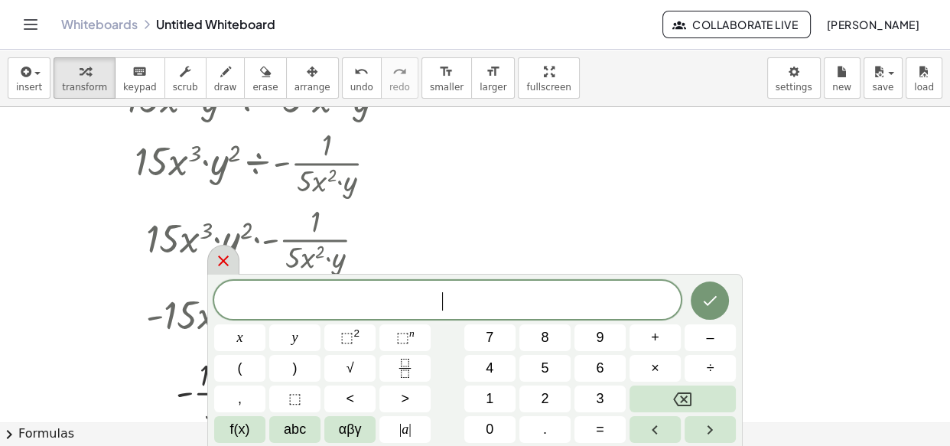
click at [216, 259] on icon at bounding box center [223, 261] width 18 height 18
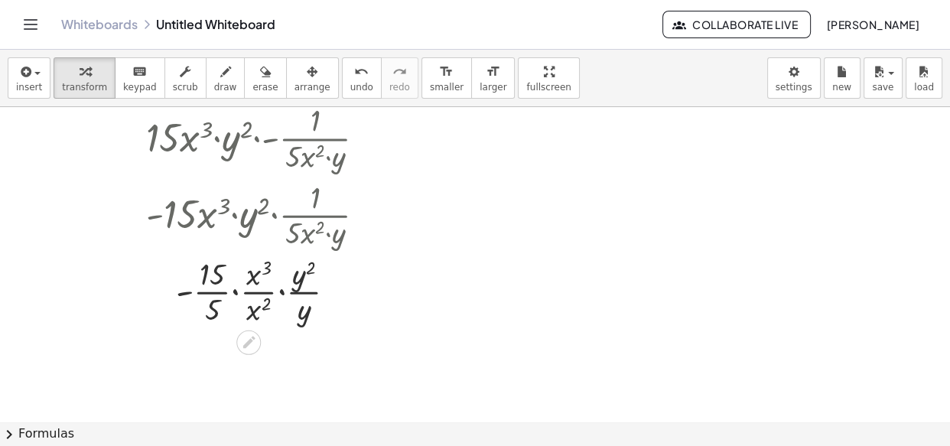
scroll to position [6993, 0]
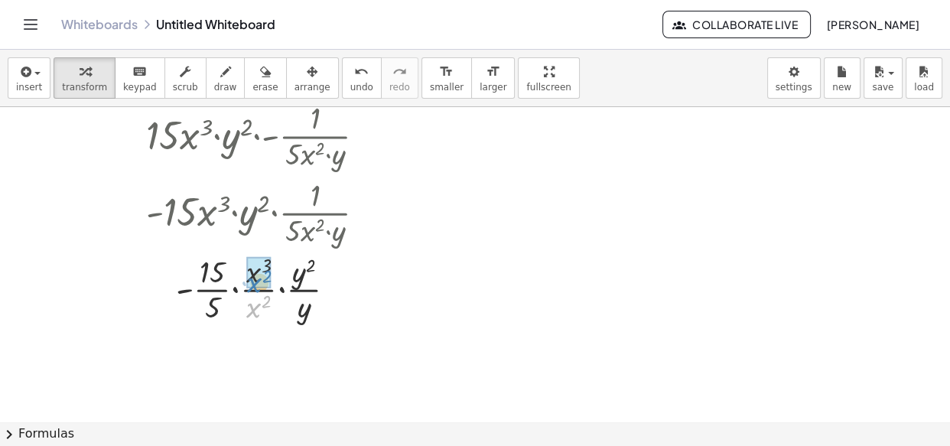
drag, startPoint x: 250, startPoint y: 308, endPoint x: 251, endPoint y: 283, distance: 25.2
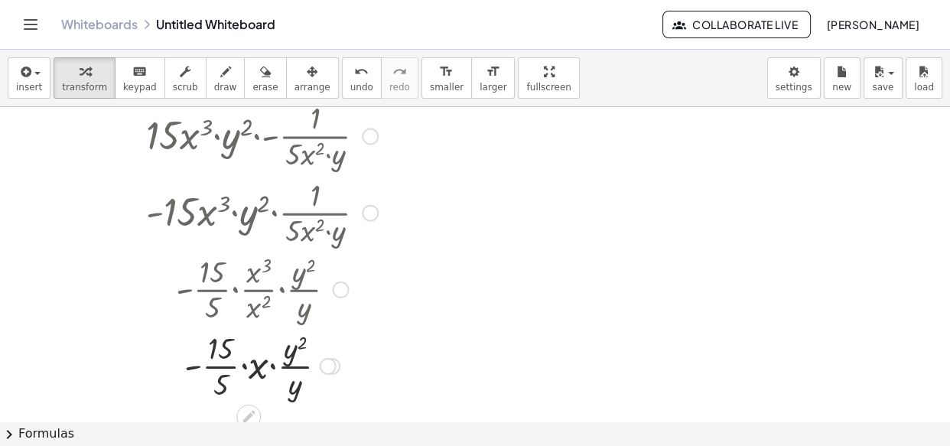
scroll to position [7062, 0]
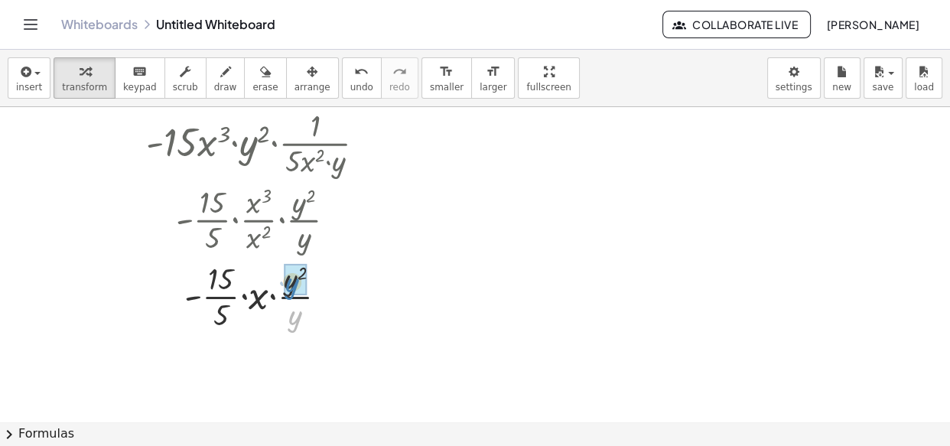
drag, startPoint x: 296, startPoint y: 320, endPoint x: 293, endPoint y: 287, distance: 33.0
click at [232, 295] on div at bounding box center [262, 294] width 287 height 76
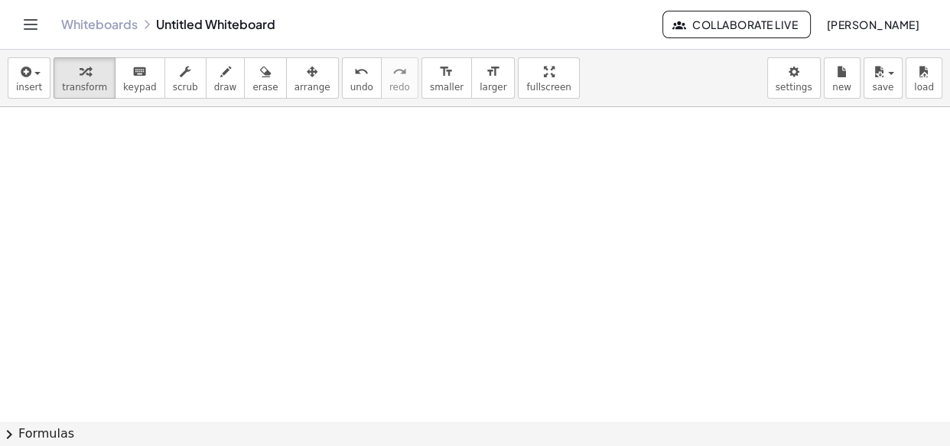
scroll to position [7439, 0]
click at [26, 94] on button "insert" at bounding box center [29, 77] width 43 height 41
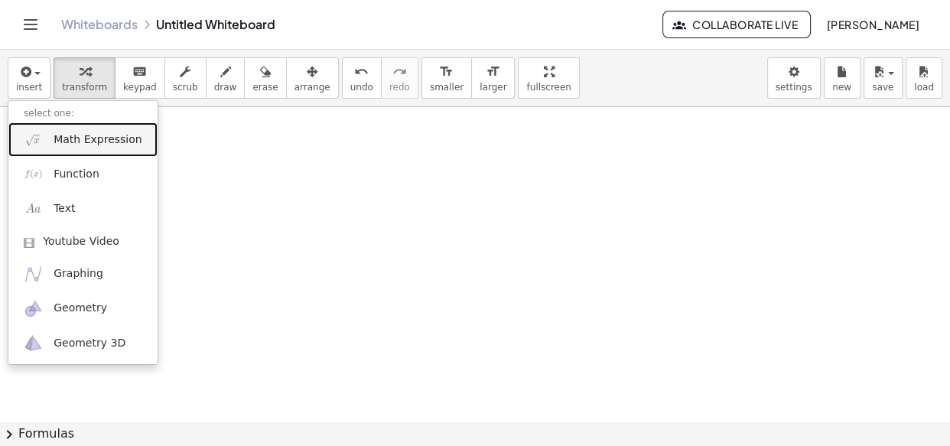
click at [93, 141] on span "Math Expression" at bounding box center [98, 139] width 88 height 15
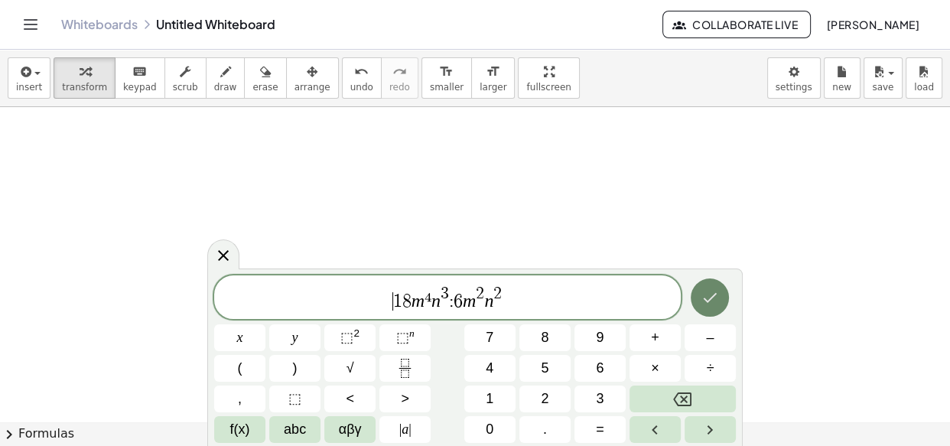
click at [723, 294] on button "Done" at bounding box center [709, 297] width 38 height 38
click at [704, 378] on button "÷" at bounding box center [709, 368] width 51 height 27
click at [709, 301] on icon "Done" at bounding box center [709, 297] width 18 height 18
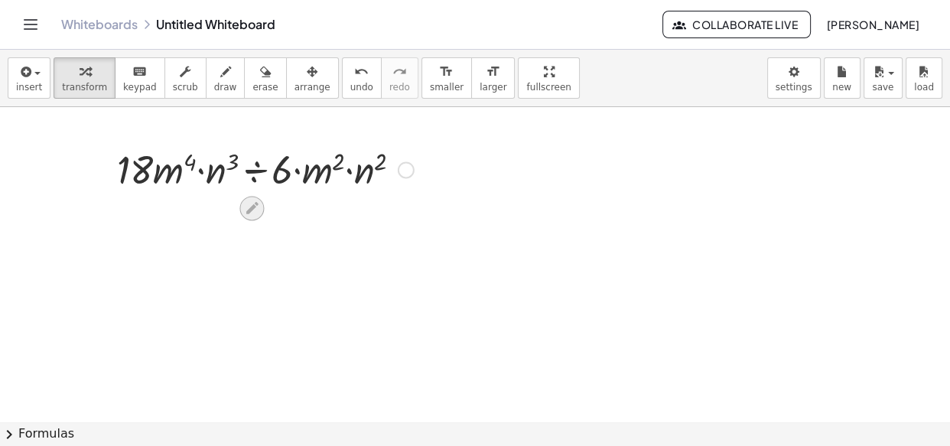
click at [255, 203] on icon at bounding box center [252, 208] width 12 height 12
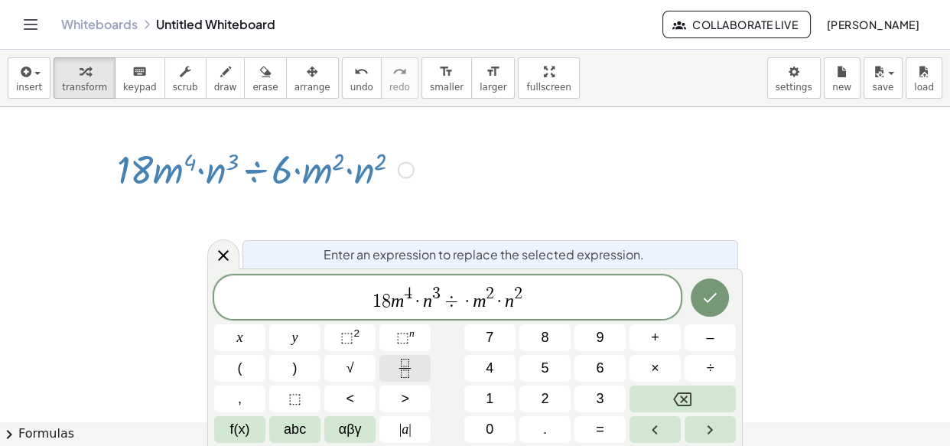
click at [415, 359] on button "Fraction" at bounding box center [404, 368] width 51 height 27
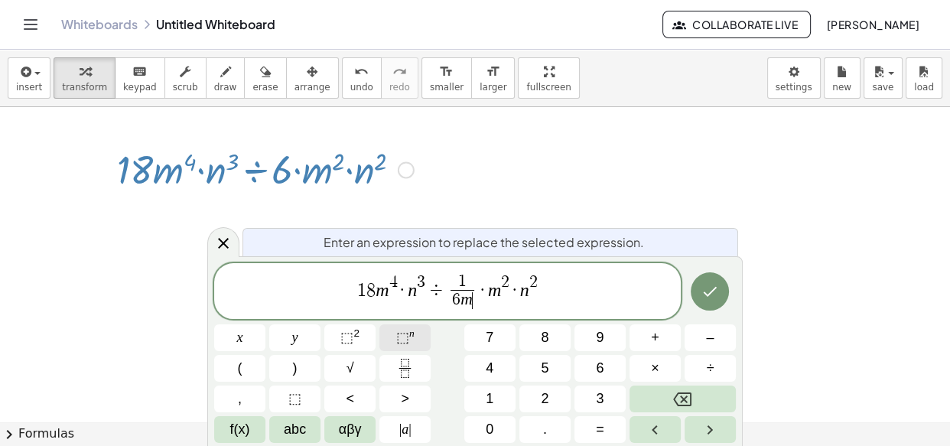
click at [409, 339] on span "⬚ n" at bounding box center [405, 337] width 18 height 21
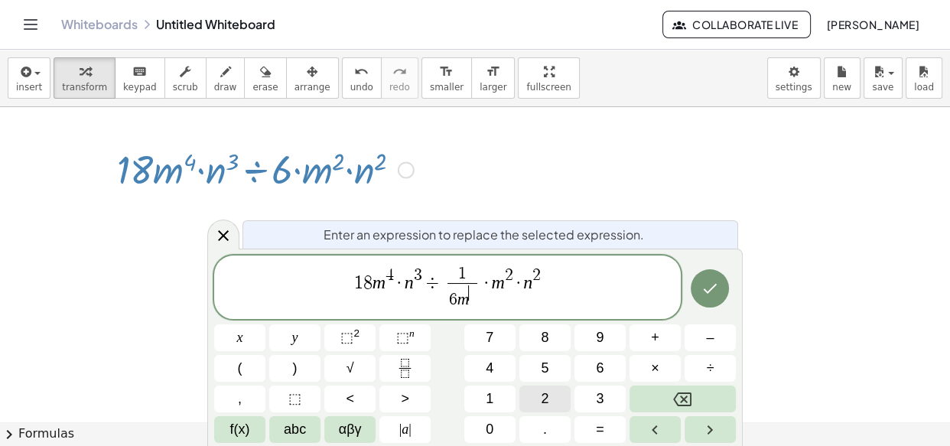
click at [535, 397] on button "2" at bounding box center [544, 398] width 51 height 27
click at [469, 300] on span "2" at bounding box center [473, 292] width 8 height 15
click at [473, 300] on span "2" at bounding box center [473, 292] width 8 height 15
click at [478, 301] on span "1 ​ 6 m 2 ​" at bounding box center [462, 288] width 38 height 44
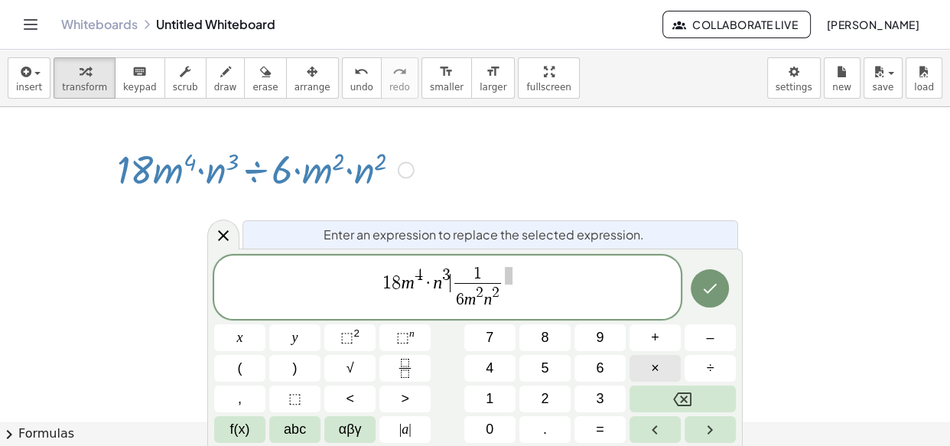
click at [660, 366] on button "×" at bounding box center [654, 368] width 51 height 27
click at [398, 289] on var "m" at bounding box center [402, 282] width 13 height 20
click at [395, 364] on icon "Fraction" at bounding box center [404, 368] width 19 height 19
click at [404, 376] on icon "Fraction" at bounding box center [405, 373] width 8 height 8
click at [657, 364] on button "×" at bounding box center [654, 368] width 51 height 27
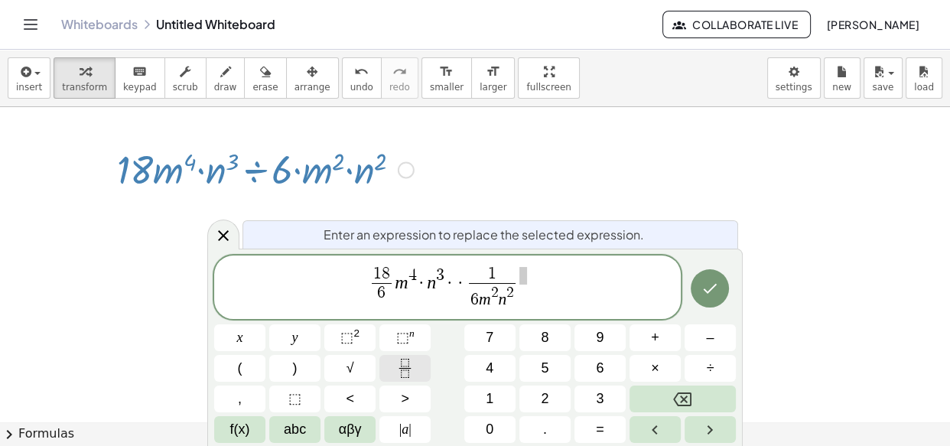
click at [404, 359] on icon "Fraction" at bounding box center [404, 368] width 19 height 19
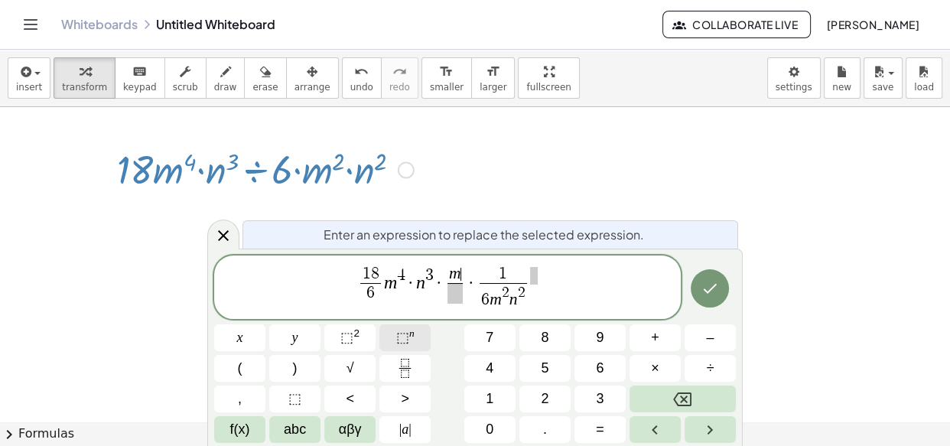
click at [404, 333] on span "⬚" at bounding box center [402, 337] width 13 height 15
click at [356, 343] on span "⬚ 2" at bounding box center [349, 337] width 19 height 21
click at [398, 331] on span "⬚" at bounding box center [402, 337] width 13 height 15
click at [411, 331] on sup "n" at bounding box center [411, 332] width 5 height 11
click at [403, 359] on icon "Fraction" at bounding box center [404, 368] width 19 height 19
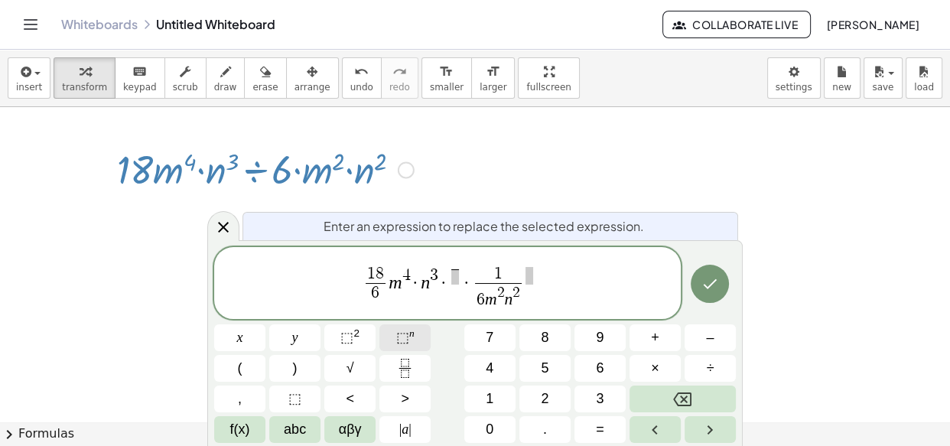
click at [414, 339] on button "⬚ n" at bounding box center [404, 337] width 51 height 27
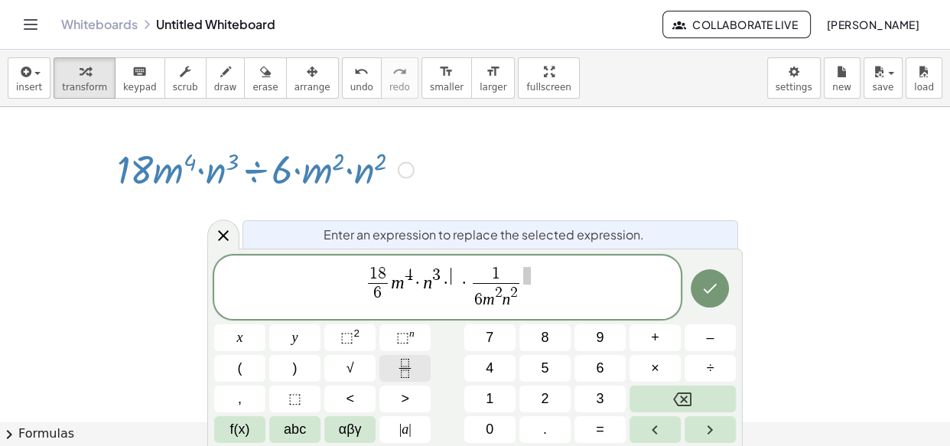
click at [413, 364] on icon "Fraction" at bounding box center [404, 368] width 19 height 19
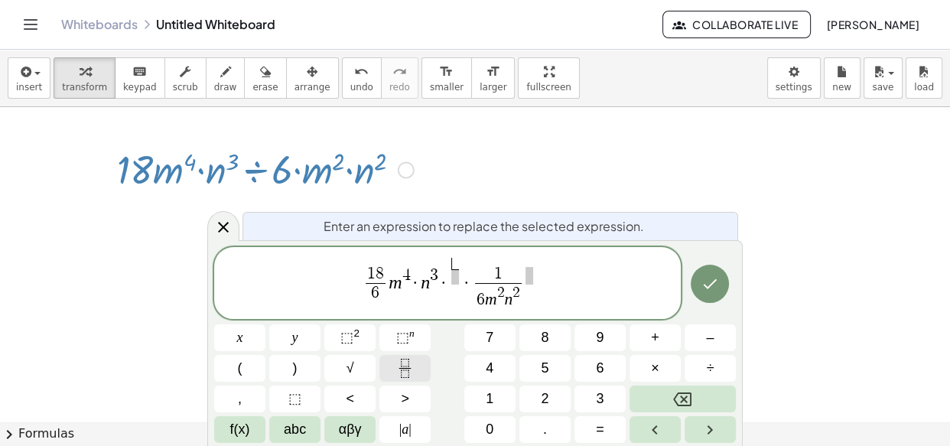
click at [392, 365] on button "Fraction" at bounding box center [404, 368] width 51 height 27
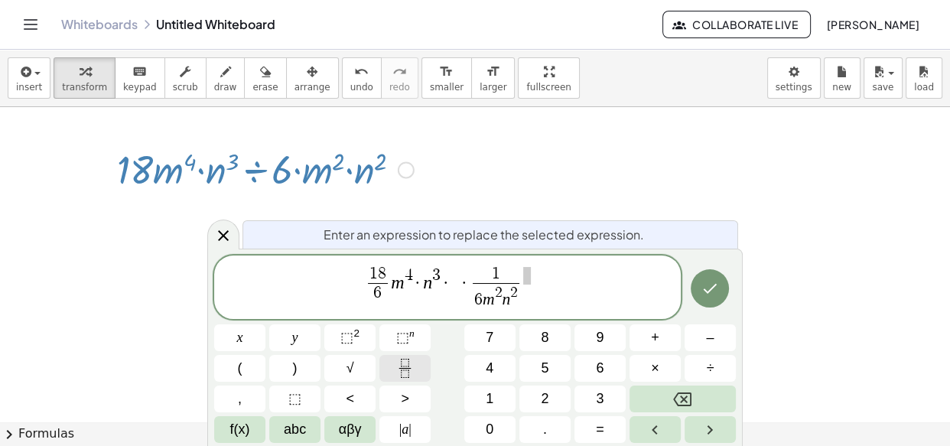
click at [411, 359] on icon "Fraction" at bounding box center [404, 368] width 19 height 19
click at [406, 353] on div "1 8 6 ​ m 4 · n 3 · 1 6 m 2 n 2 ​ x y ⬚ 2 ⬚ n 7 8 9 + – ( ) √ 4 5 6 × ÷ , ⬚ < >…" at bounding box center [474, 348] width 521 height 187
click at [398, 356] on button "Fraction" at bounding box center [404, 368] width 51 height 27
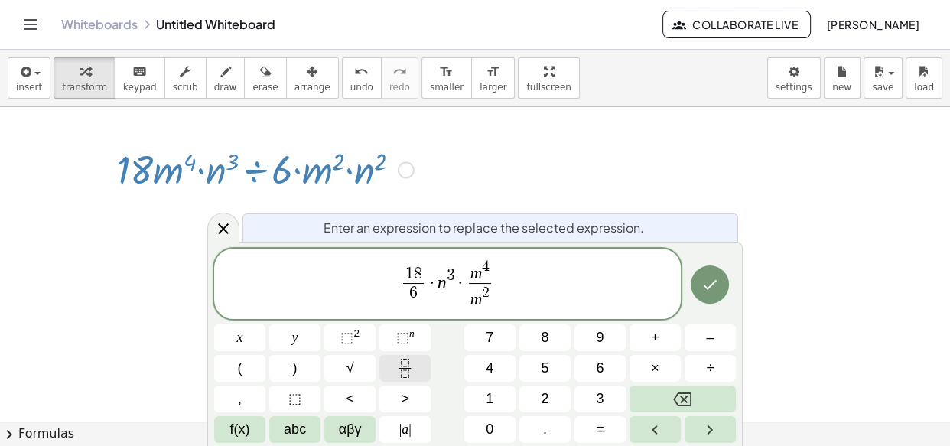
click at [401, 355] on button "Fraction" at bounding box center [404, 368] width 51 height 27
click at [664, 358] on button "×" at bounding box center [654, 368] width 51 height 27
click at [404, 367] on icon "Fraction" at bounding box center [404, 368] width 19 height 19
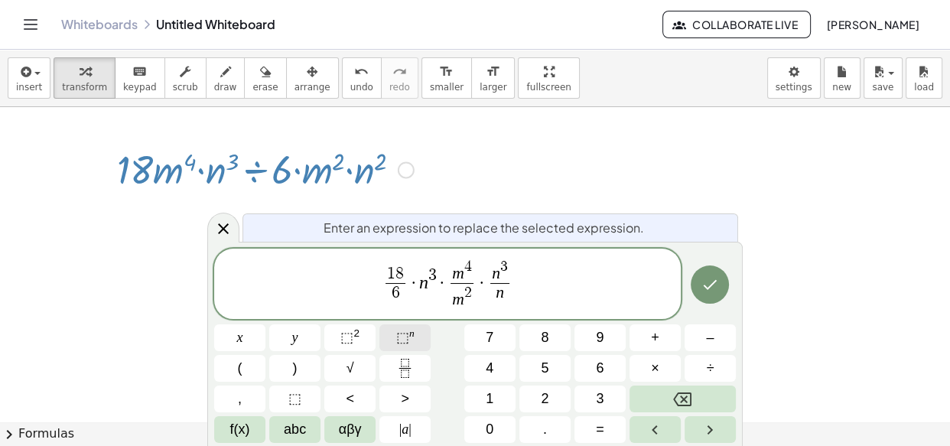
click at [403, 330] on span "⬚" at bounding box center [402, 337] width 13 height 15
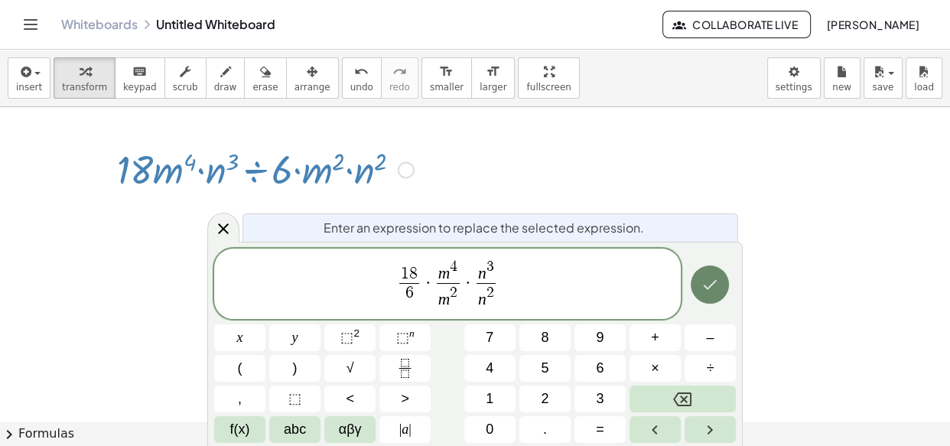
click at [711, 291] on icon "Done" at bounding box center [709, 284] width 18 height 18
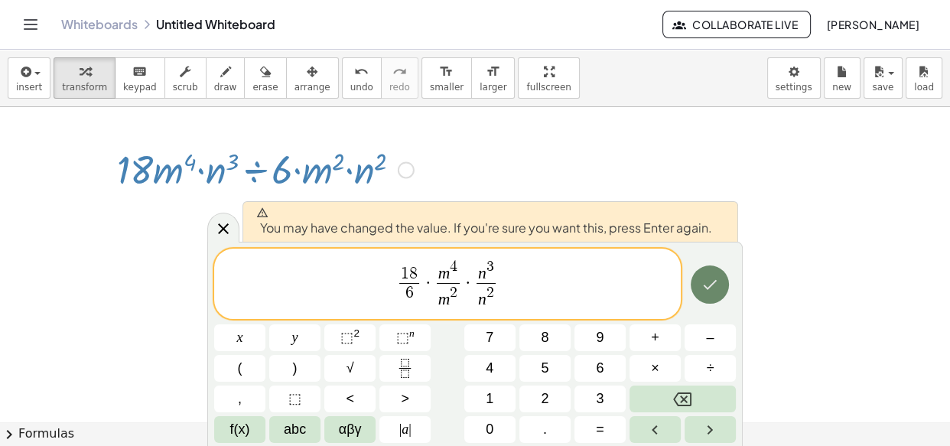
click at [711, 291] on icon "Done" at bounding box center [709, 284] width 18 height 18
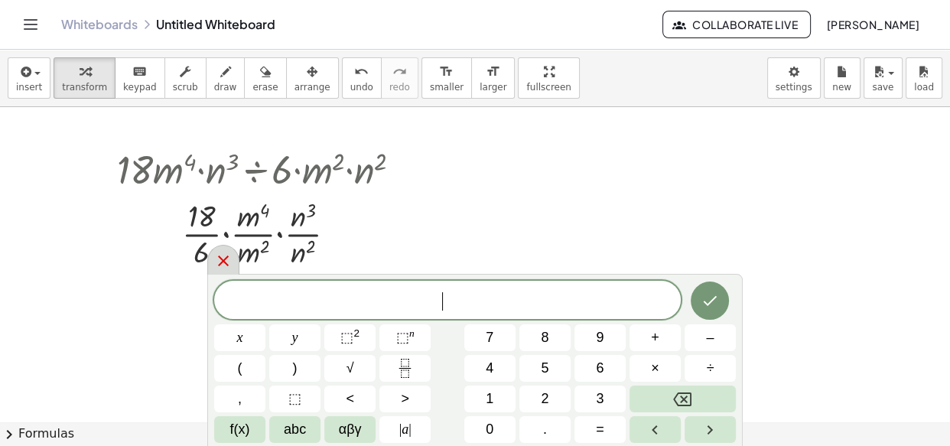
click at [229, 263] on icon at bounding box center [223, 261] width 18 height 18
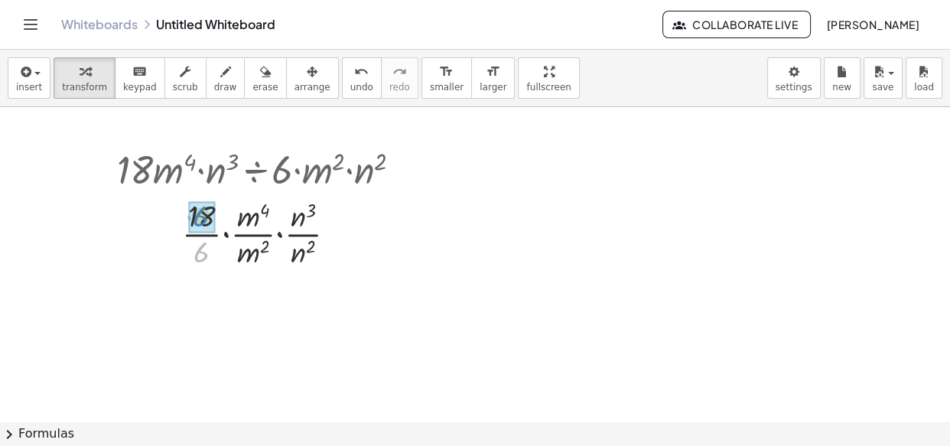
drag, startPoint x: 197, startPoint y: 252, endPoint x: 197, endPoint y: 216, distance: 35.9
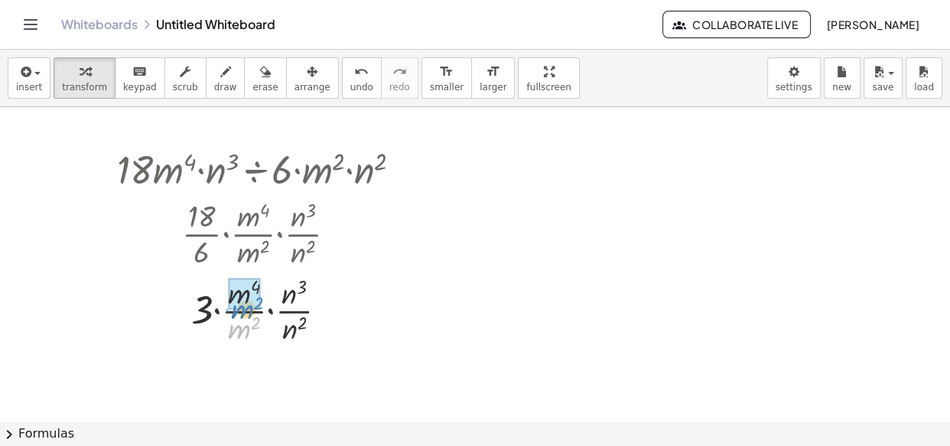
drag, startPoint x: 245, startPoint y: 326, endPoint x: 248, endPoint y: 305, distance: 20.9
drag, startPoint x: 280, startPoint y: 328, endPoint x: 284, endPoint y: 292, distance: 36.1
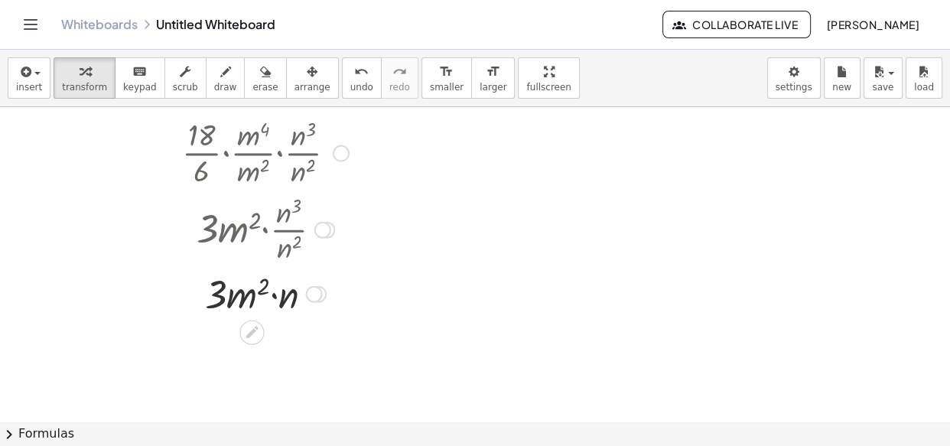
scroll to position [7545, 0]
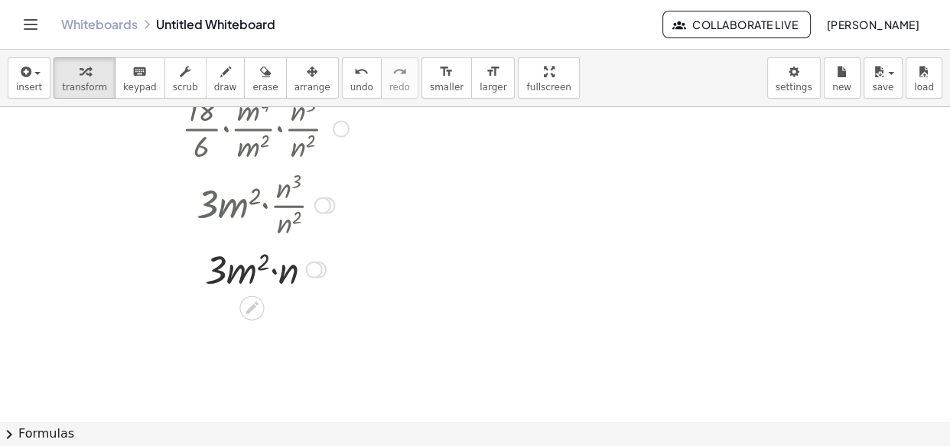
click at [273, 273] on div at bounding box center [265, 268] width 312 height 52
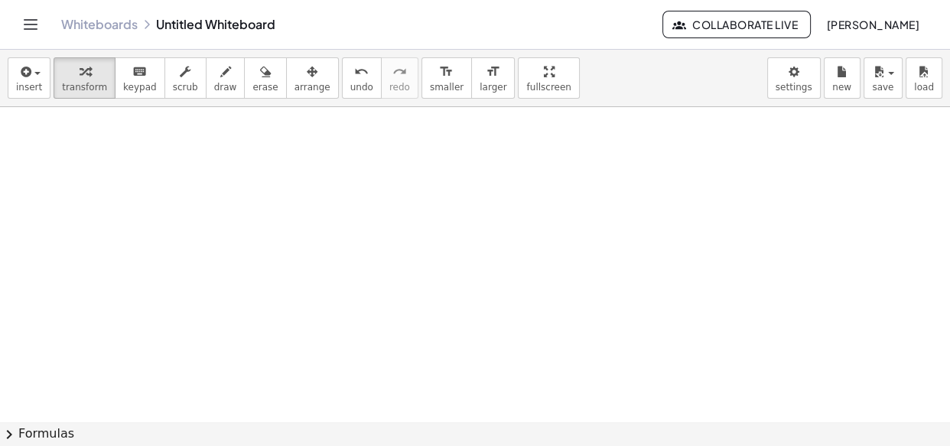
scroll to position [7822, 0]
click at [11, 83] on button "insert" at bounding box center [29, 77] width 43 height 41
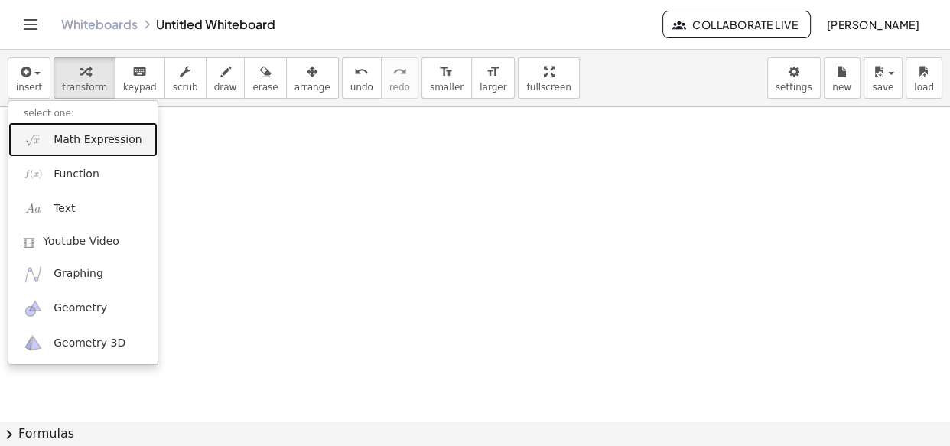
click at [68, 137] on span "Math Expression" at bounding box center [98, 139] width 88 height 15
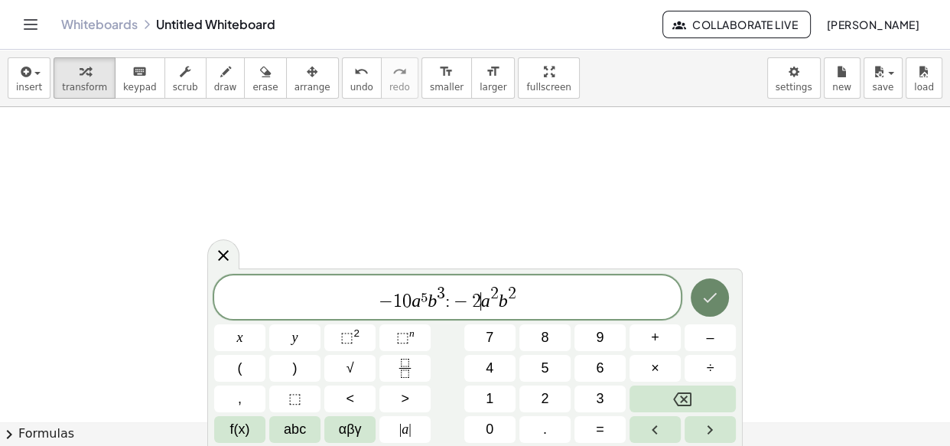
click at [708, 293] on icon "Done" at bounding box center [709, 297] width 18 height 18
click at [703, 365] on button "÷" at bounding box center [709, 368] width 51 height 27
click at [709, 329] on span "–" at bounding box center [710, 337] width 8 height 21
click at [707, 297] on icon "Done" at bounding box center [709, 297] width 18 height 18
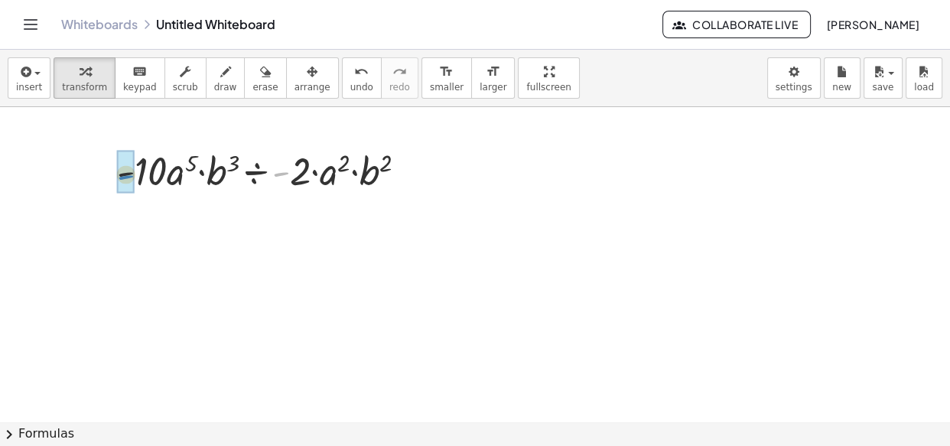
drag, startPoint x: 277, startPoint y: 167, endPoint x: 122, endPoint y: 171, distance: 155.3
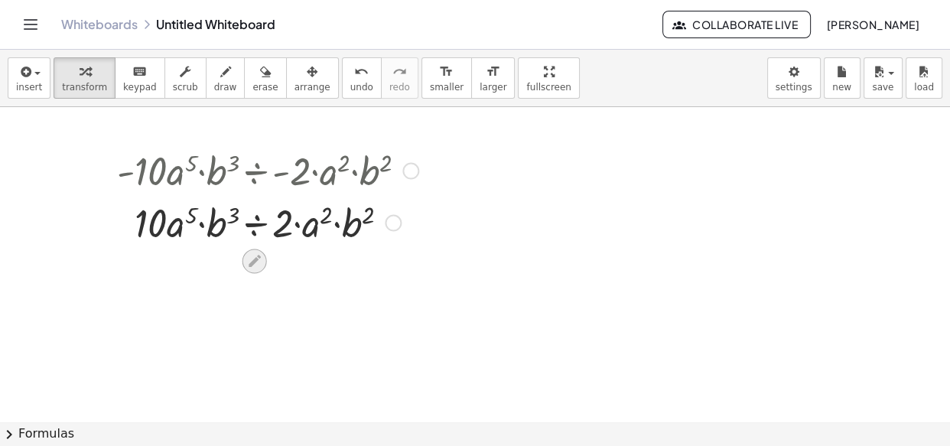
click at [251, 252] on div at bounding box center [254, 261] width 24 height 24
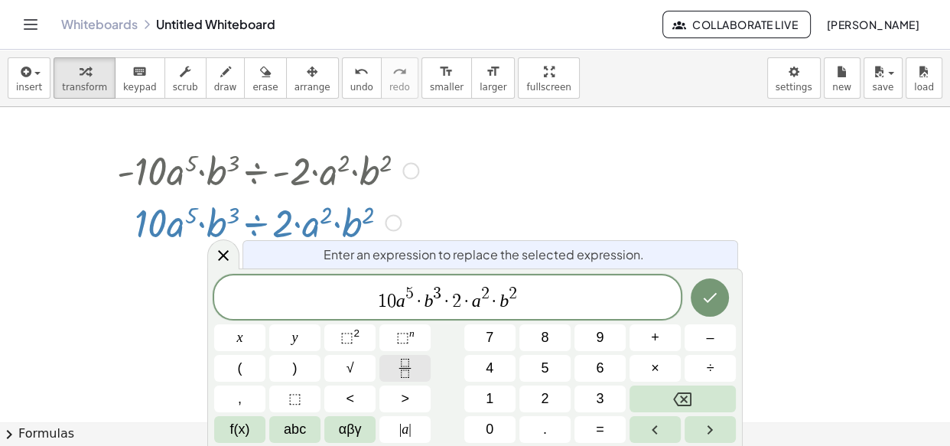
click at [401, 369] on icon "Fraction" at bounding box center [405, 373] width 8 height 8
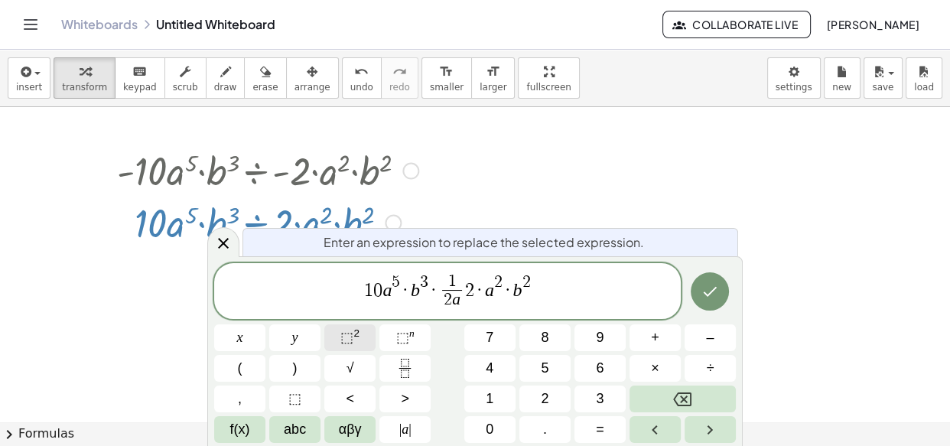
click at [353, 336] on sup "2" at bounding box center [356, 332] width 6 height 11
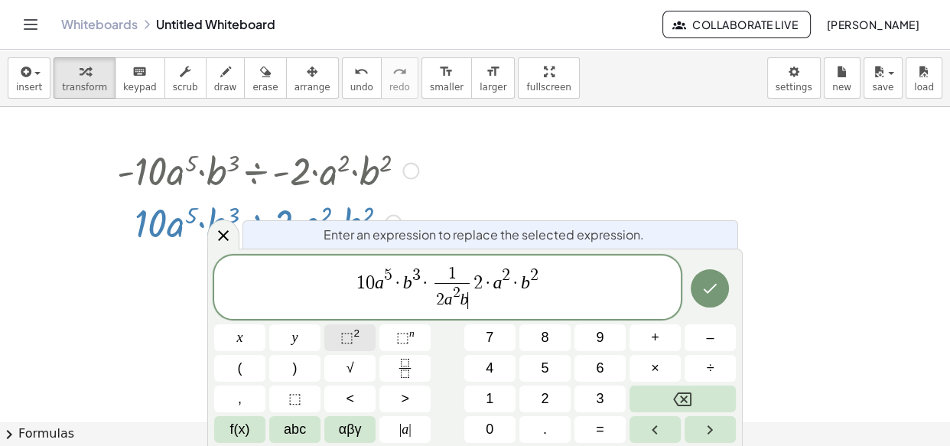
click at [360, 338] on button "⬚ 2" at bounding box center [349, 337] width 51 height 27
click at [474, 277] on span "1 2 a 2 b 2 ​ ​" at bounding box center [452, 288] width 50 height 44
click at [479, 292] on span "2" at bounding box center [481, 283] width 9 height 18
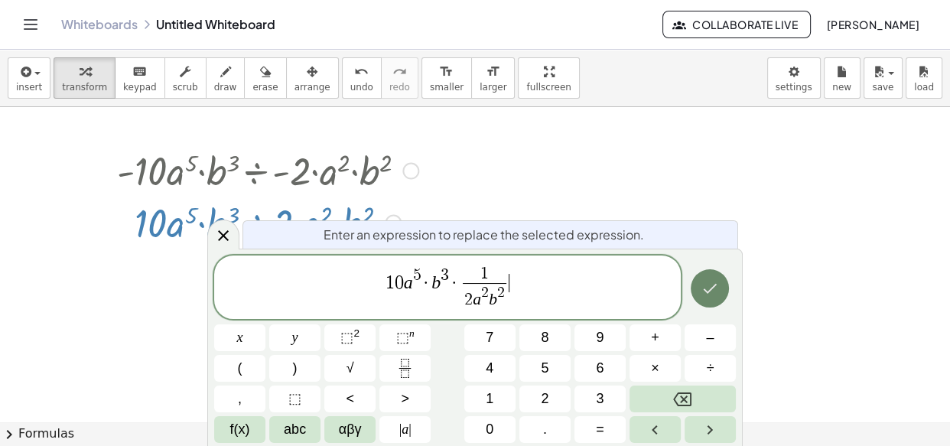
click at [694, 286] on button "Done" at bounding box center [709, 288] width 38 height 38
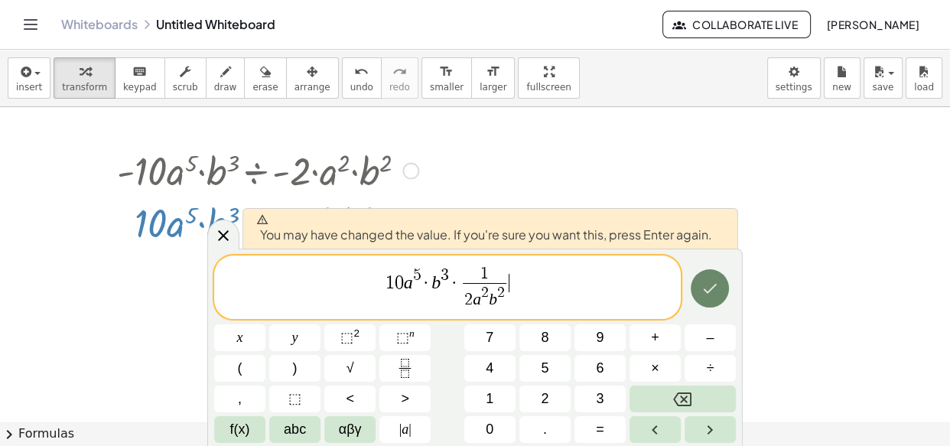
click at [694, 286] on button "Done" at bounding box center [709, 288] width 38 height 38
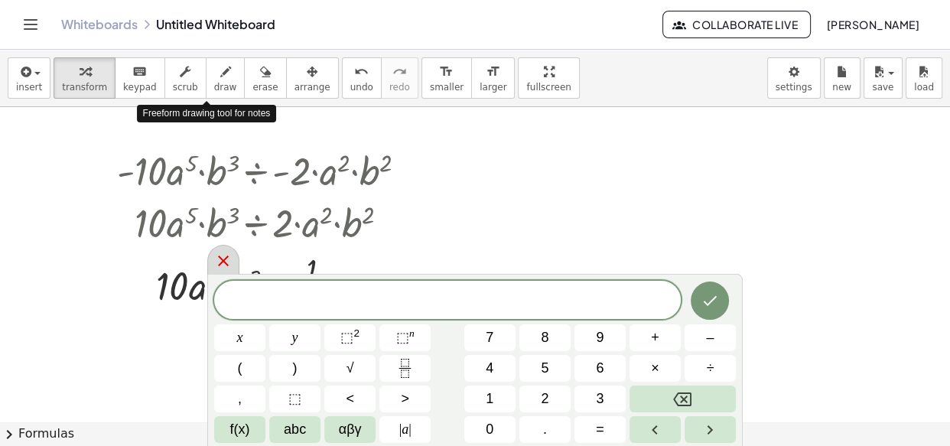
scroll to position [7859, 0]
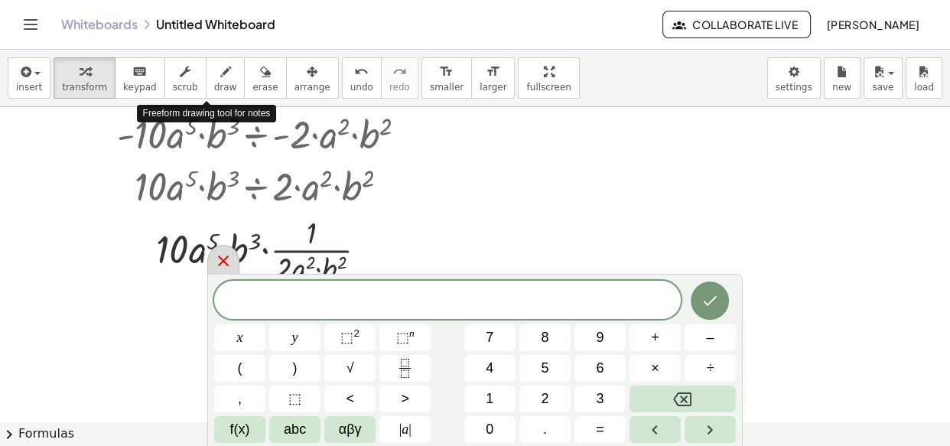
click at [222, 258] on icon at bounding box center [223, 261] width 18 height 18
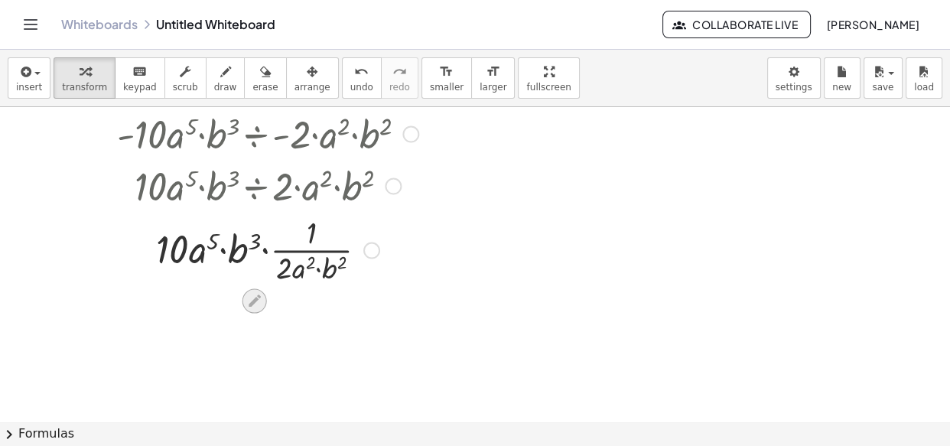
click at [255, 294] on icon at bounding box center [254, 301] width 16 height 16
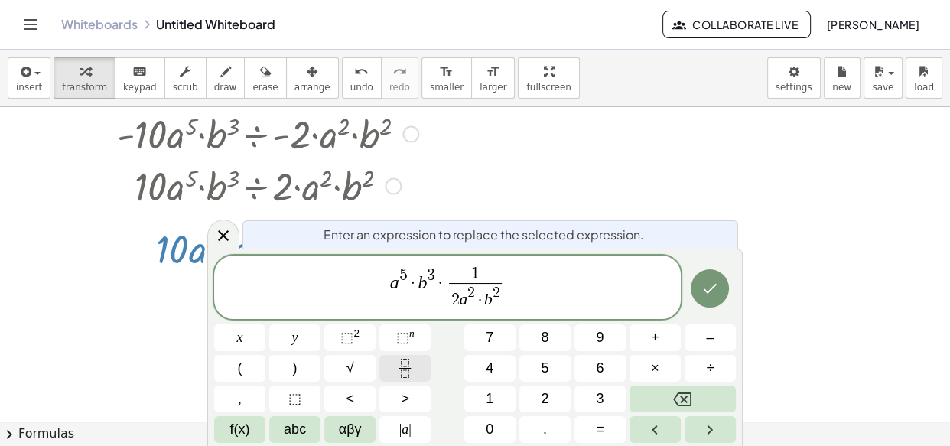
click at [411, 366] on icon "Fraction" at bounding box center [404, 368] width 19 height 19
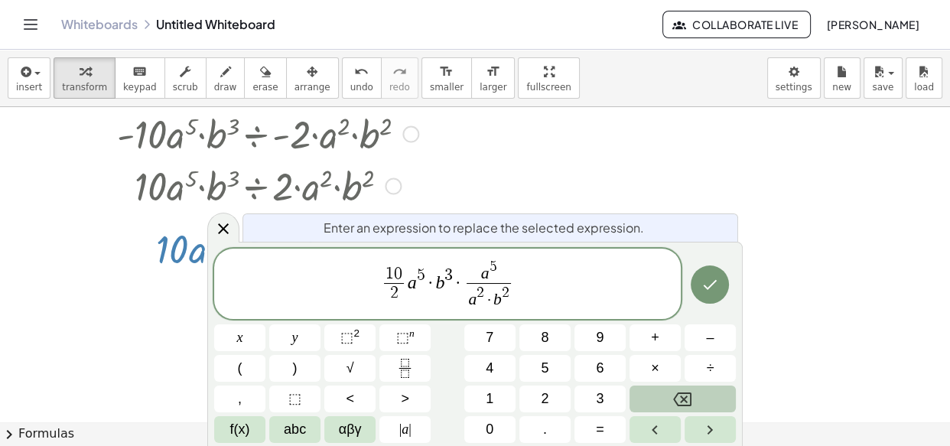
click at [649, 365] on button "×" at bounding box center [654, 368] width 51 height 27
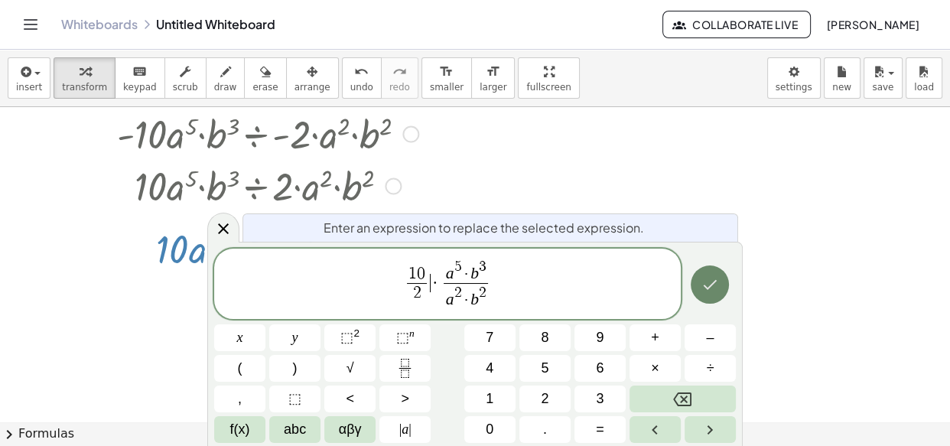
click at [717, 271] on button "Done" at bounding box center [709, 284] width 38 height 38
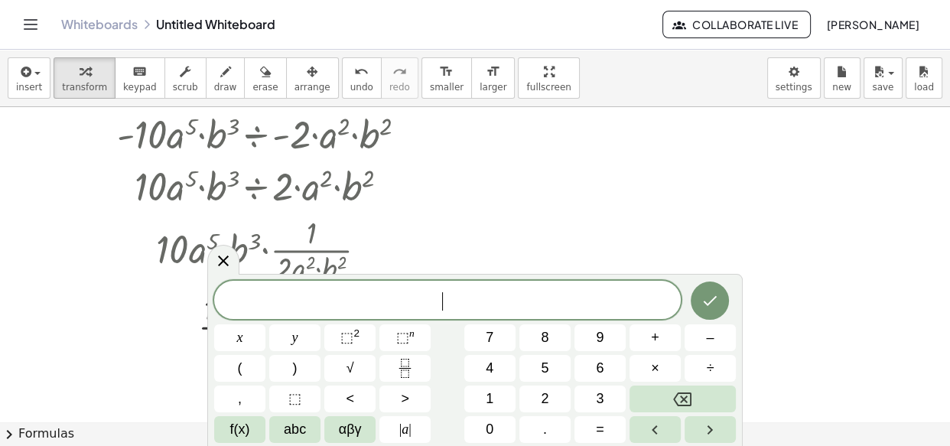
click at [221, 249] on div at bounding box center [223, 260] width 32 height 30
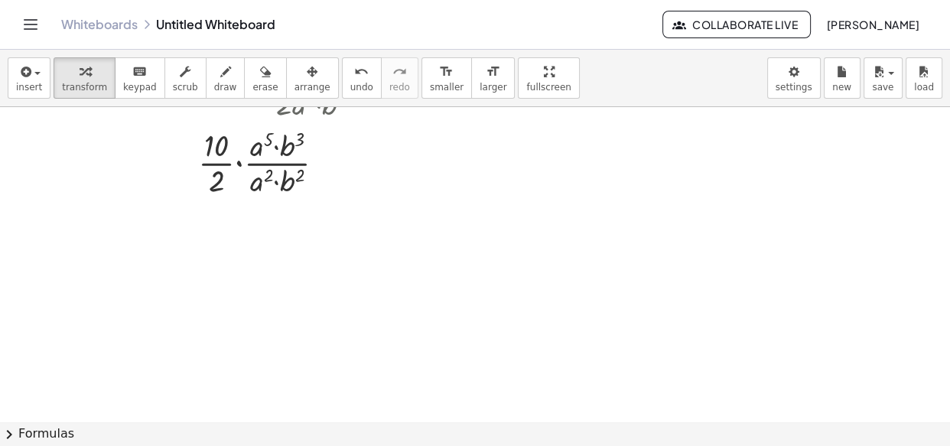
scroll to position [7998, 0]
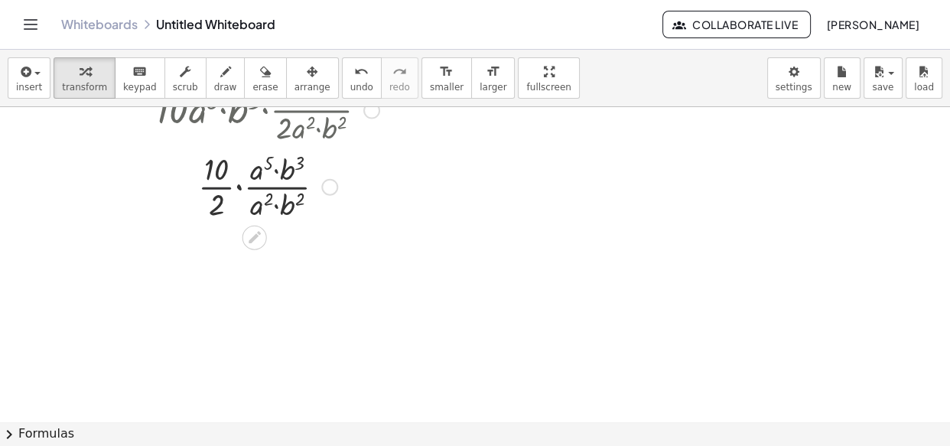
click at [219, 187] on div at bounding box center [267, 186] width 317 height 76
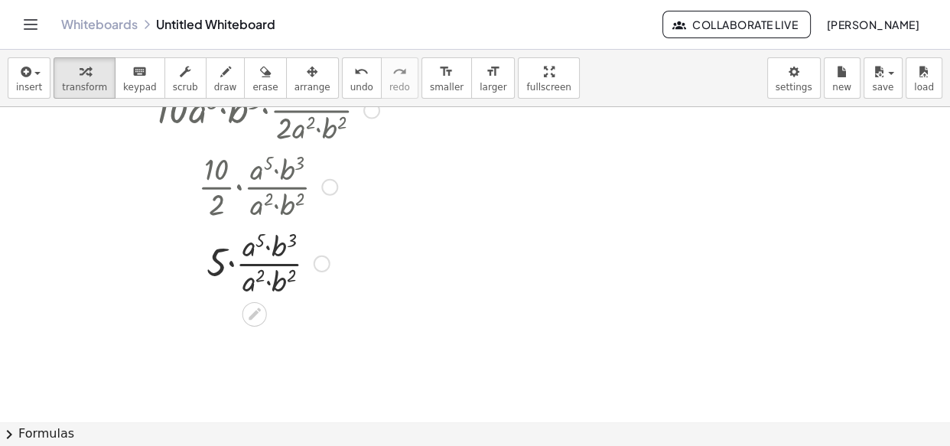
scroll to position [8067, 0]
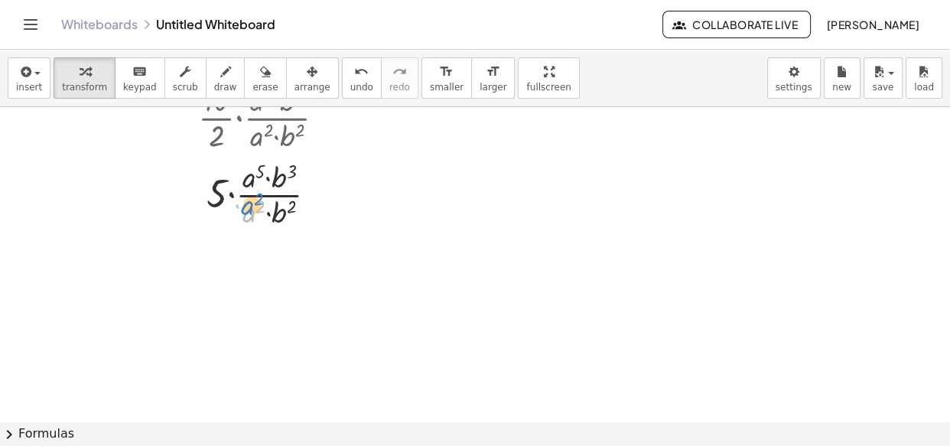
drag, startPoint x: 249, startPoint y: 216, endPoint x: 248, endPoint y: 208, distance: 7.8
click at [248, 208] on div at bounding box center [267, 193] width 317 height 76
drag, startPoint x: 244, startPoint y: 215, endPoint x: 240, endPoint y: 183, distance: 32.3
click at [240, 183] on div at bounding box center [267, 193] width 317 height 76
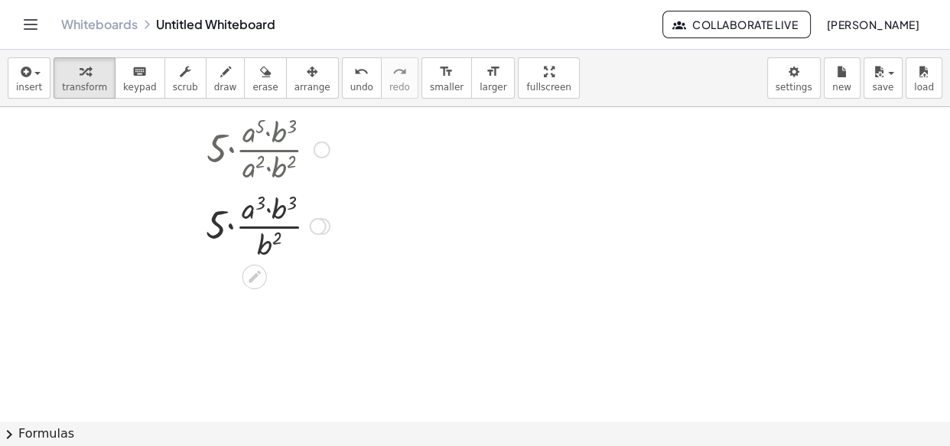
scroll to position [8136, 0]
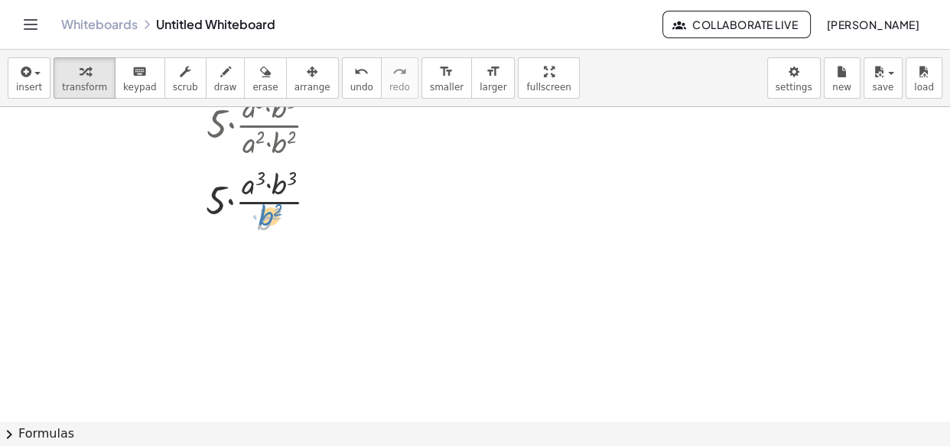
click at [266, 214] on div at bounding box center [267, 200] width 317 height 76
drag, startPoint x: 278, startPoint y: 214, endPoint x: 303, endPoint y: 177, distance: 44.5
click at [303, 177] on div at bounding box center [267, 200] width 317 height 76
drag, startPoint x: 275, startPoint y: 206, endPoint x: 291, endPoint y: 169, distance: 40.5
click at [291, 169] on div at bounding box center [267, 200] width 317 height 76
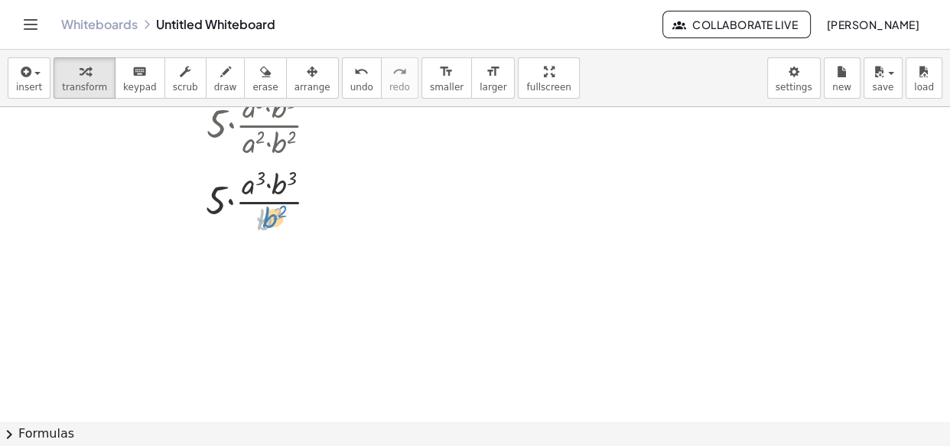
click at [275, 214] on div at bounding box center [267, 200] width 317 height 76
click at [273, 211] on div at bounding box center [267, 200] width 317 height 76
drag, startPoint x: 262, startPoint y: 219, endPoint x: 275, endPoint y: 192, distance: 29.8
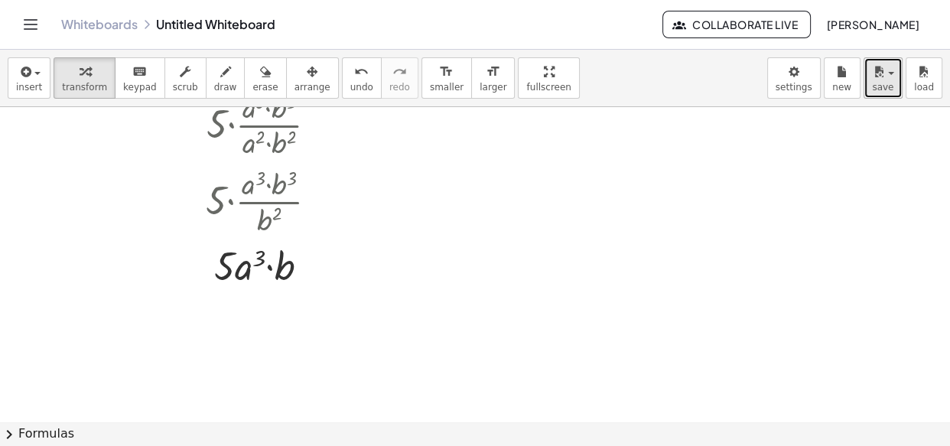
click at [872, 87] on button "save" at bounding box center [882, 77] width 39 height 41
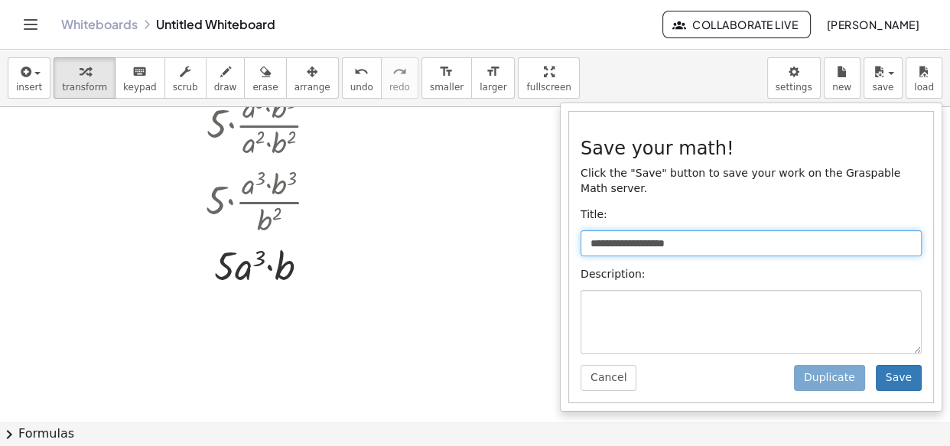
click at [827, 230] on input "**********" at bounding box center [750, 243] width 341 height 26
type input "*"
type input "******"
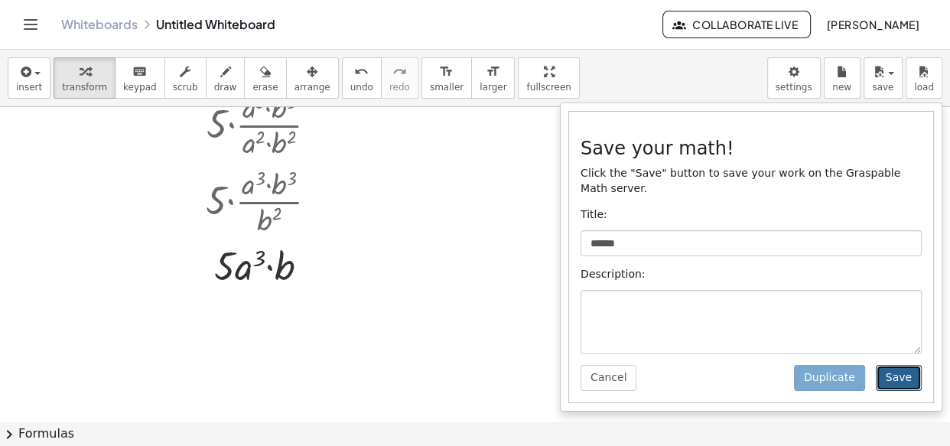
click at [895, 365] on button "Save" at bounding box center [899, 378] width 46 height 26
